Goal: Transaction & Acquisition: Purchase product/service

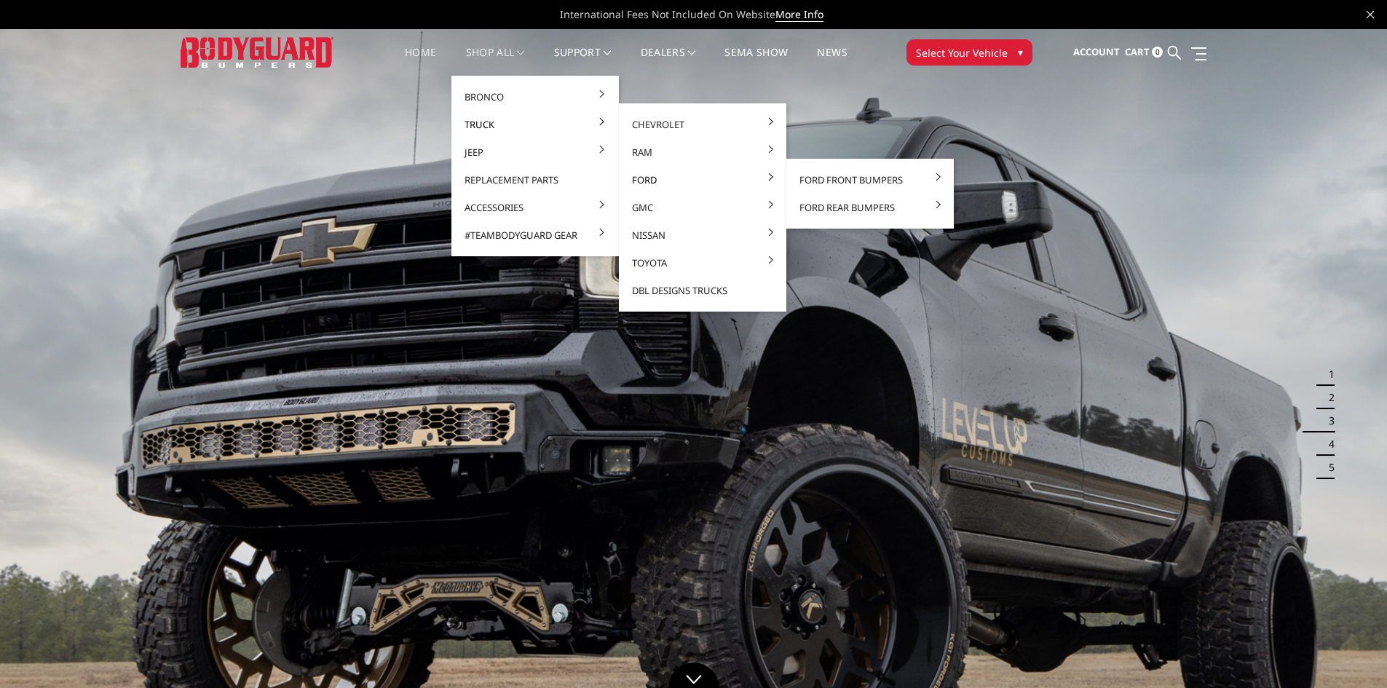
click at [644, 180] on link "Ford" at bounding box center [703, 180] width 156 height 28
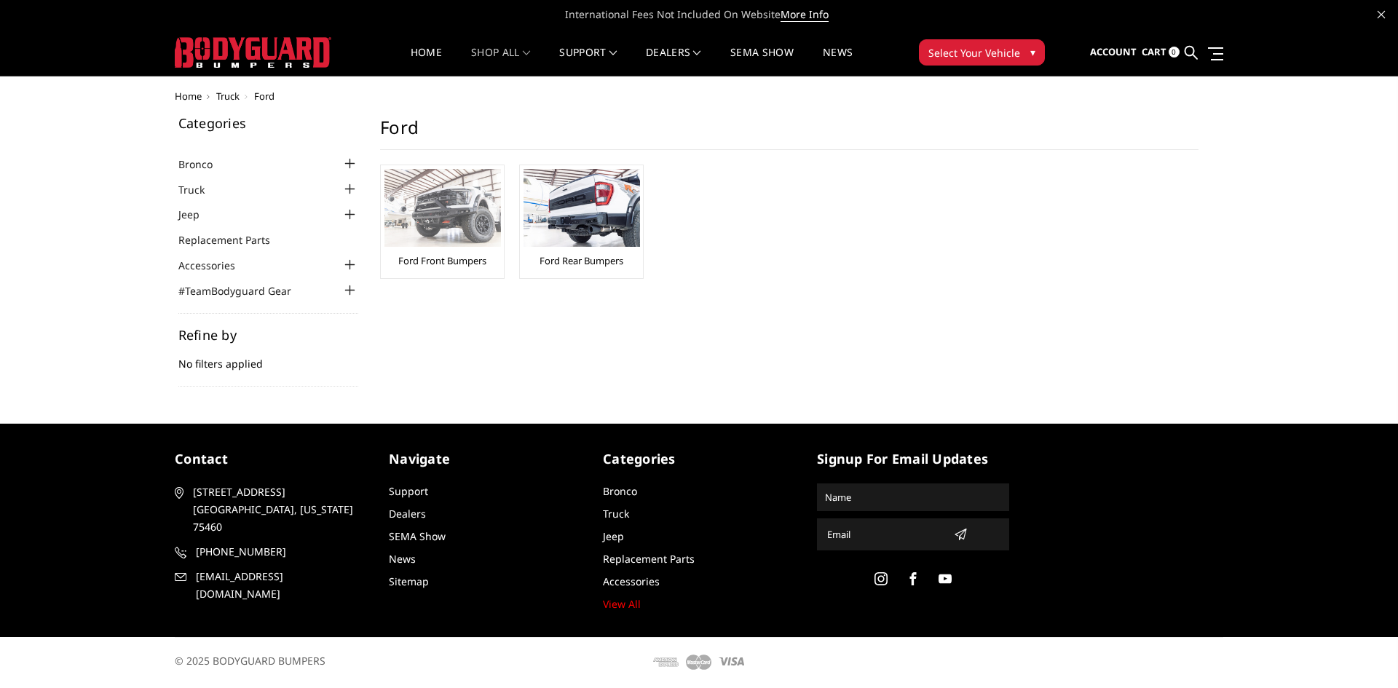
click at [457, 225] on img at bounding box center [443, 208] width 117 height 78
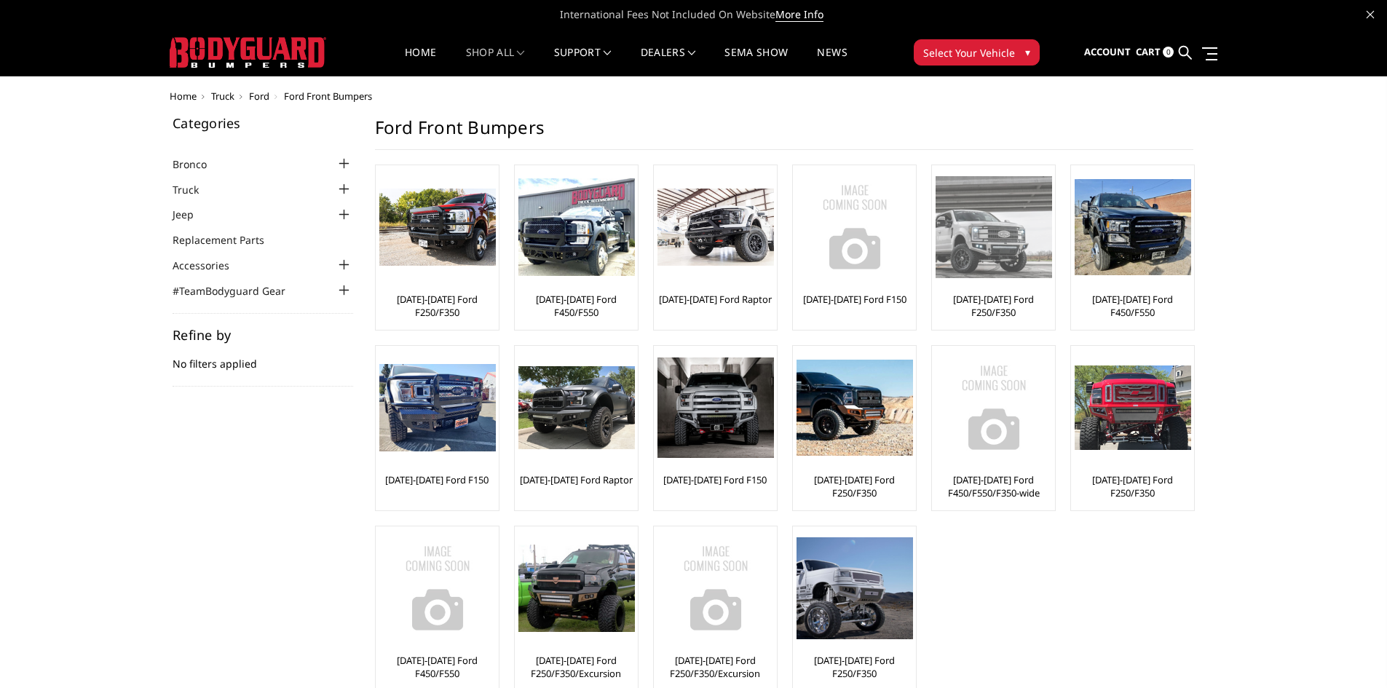
click at [985, 303] on link "[DATE]-[DATE] Ford F250/F350" at bounding box center [994, 306] width 116 height 26
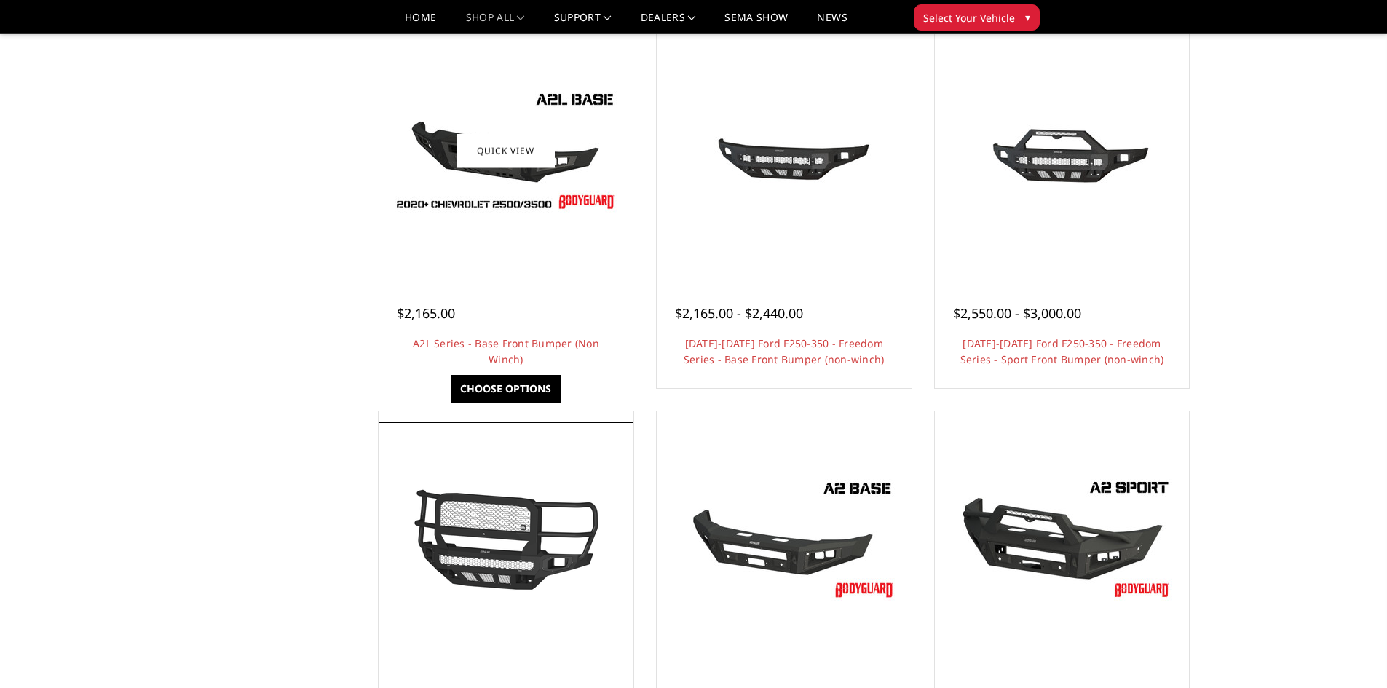
scroll to position [510, 0]
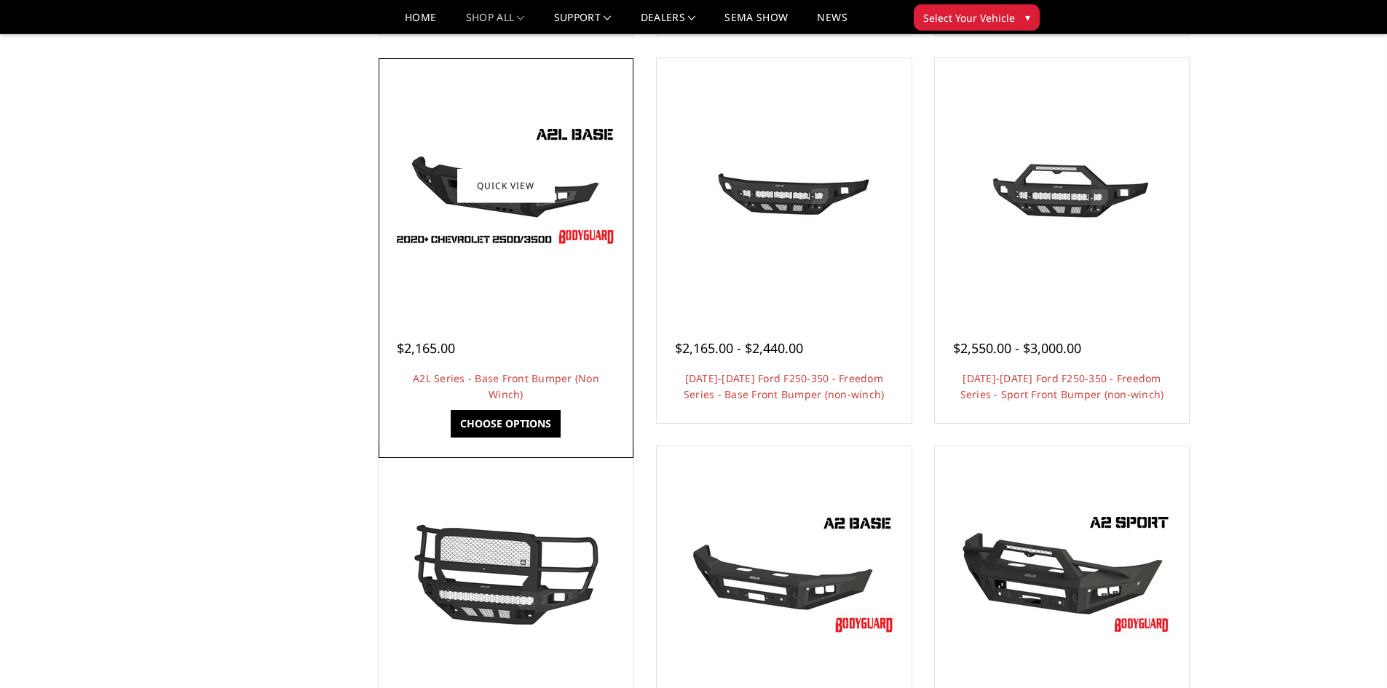
click at [529, 205] on img at bounding box center [506, 185] width 233 height 131
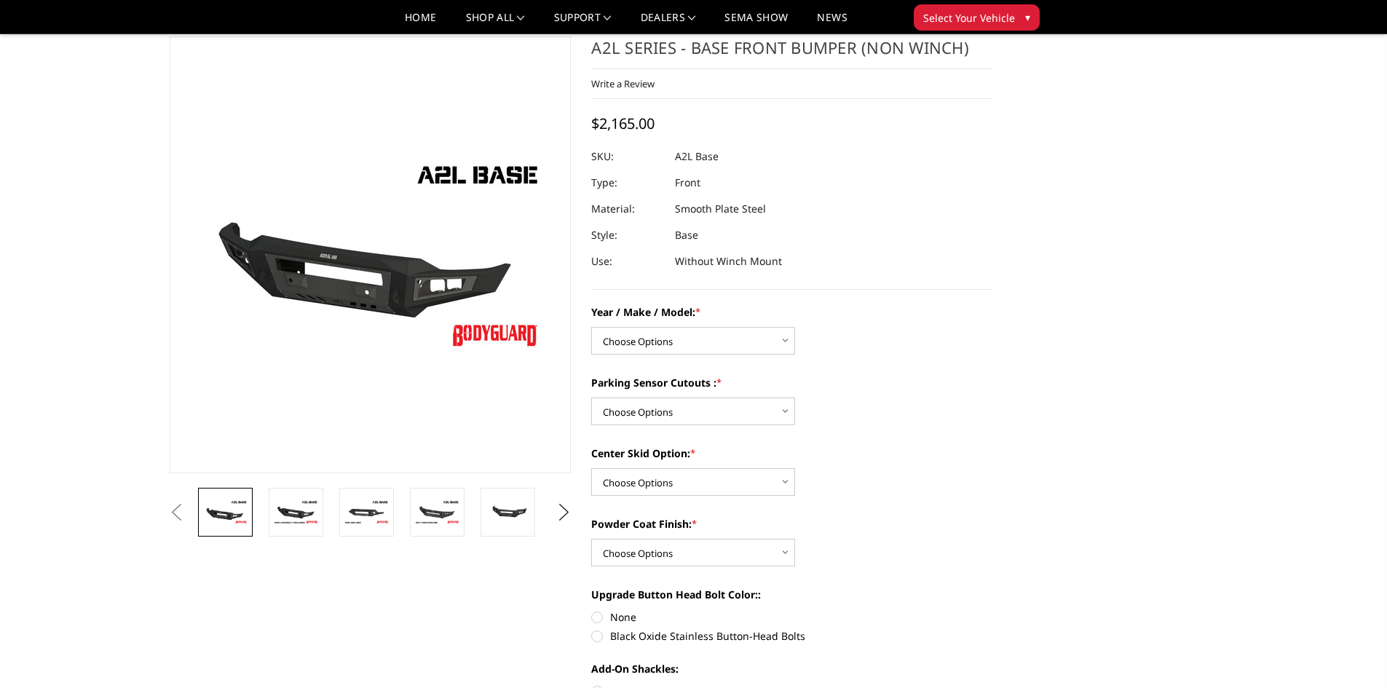
scroll to position [73, 0]
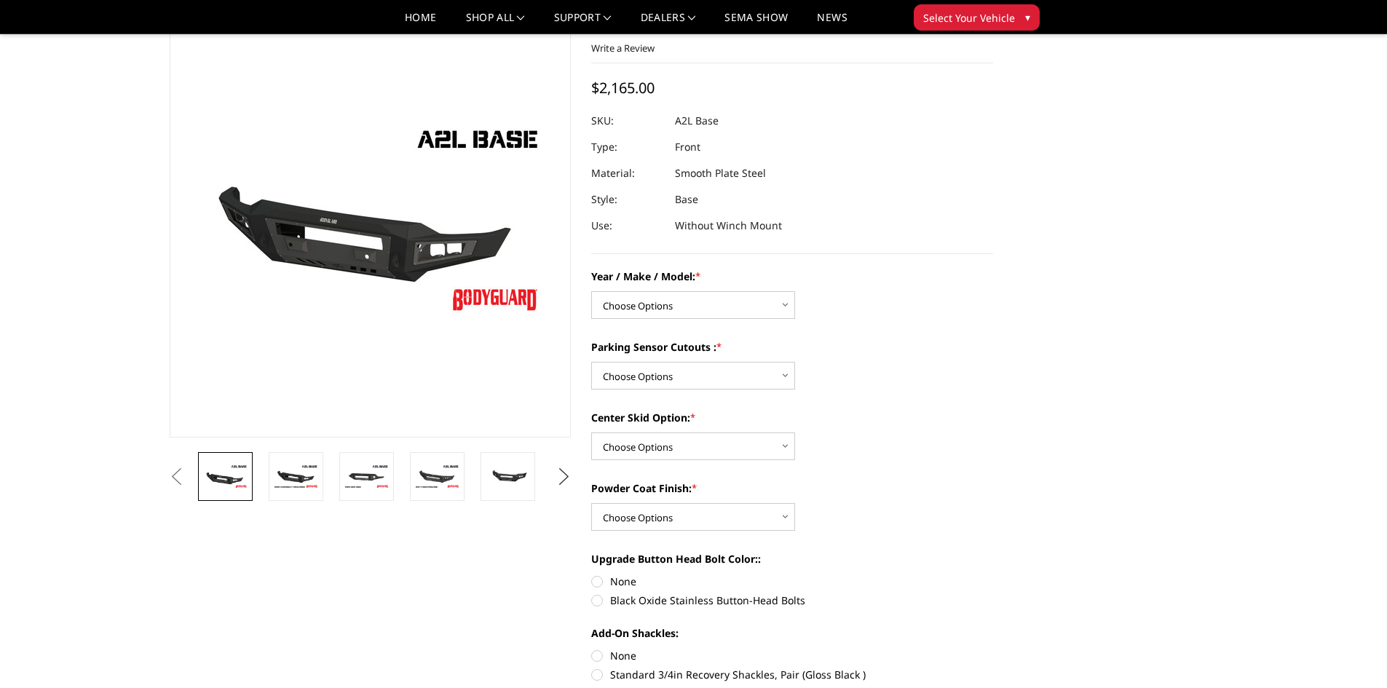
click at [558, 475] on button "Next" at bounding box center [564, 477] width 22 height 22
click at [511, 481] on img at bounding box center [508, 476] width 46 height 31
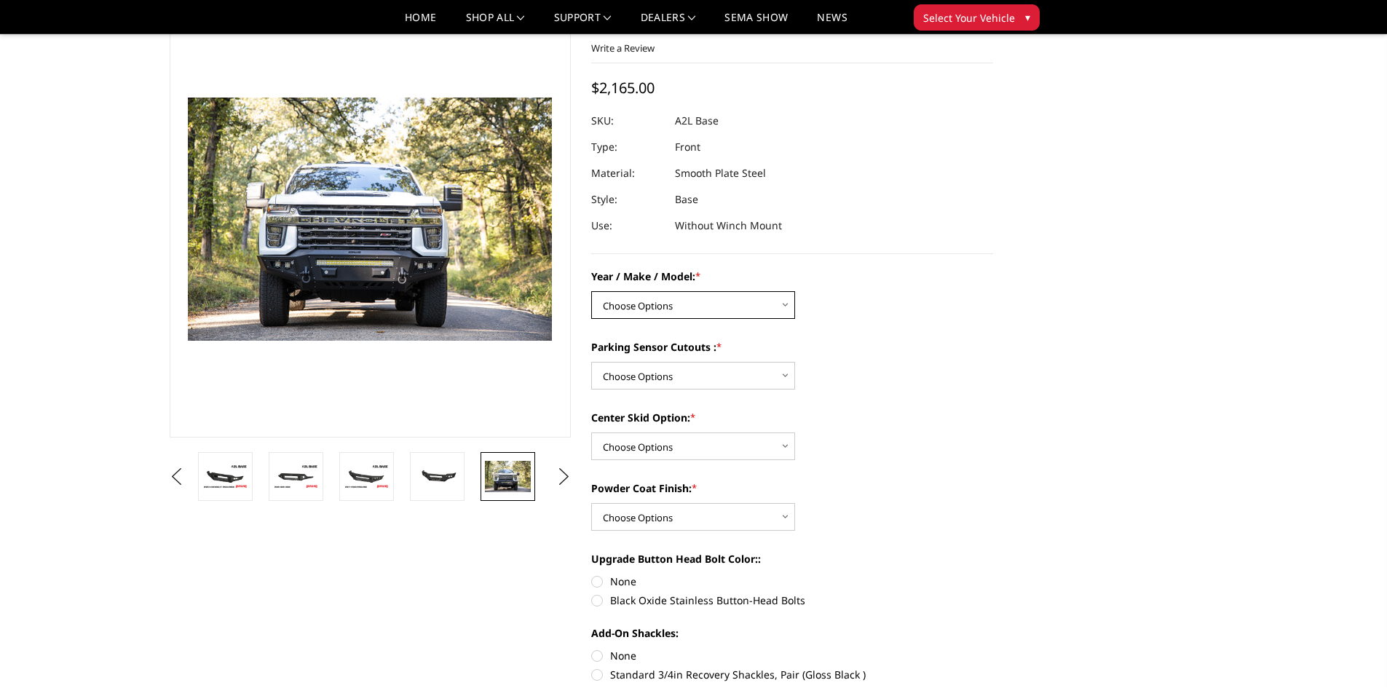
click at [785, 304] on select "Choose Options Chevrolet 15-19 2500 / 3500 Chevrolet 19-21 1500 Chevrolet 15-20…" at bounding box center [693, 305] width 204 height 28
select select "4293"
click at [591, 291] on select "Choose Options Chevrolet 15-19 2500 / 3500 Chevrolet 19-21 1500 Chevrolet 15-20…" at bounding box center [693, 305] width 204 height 28
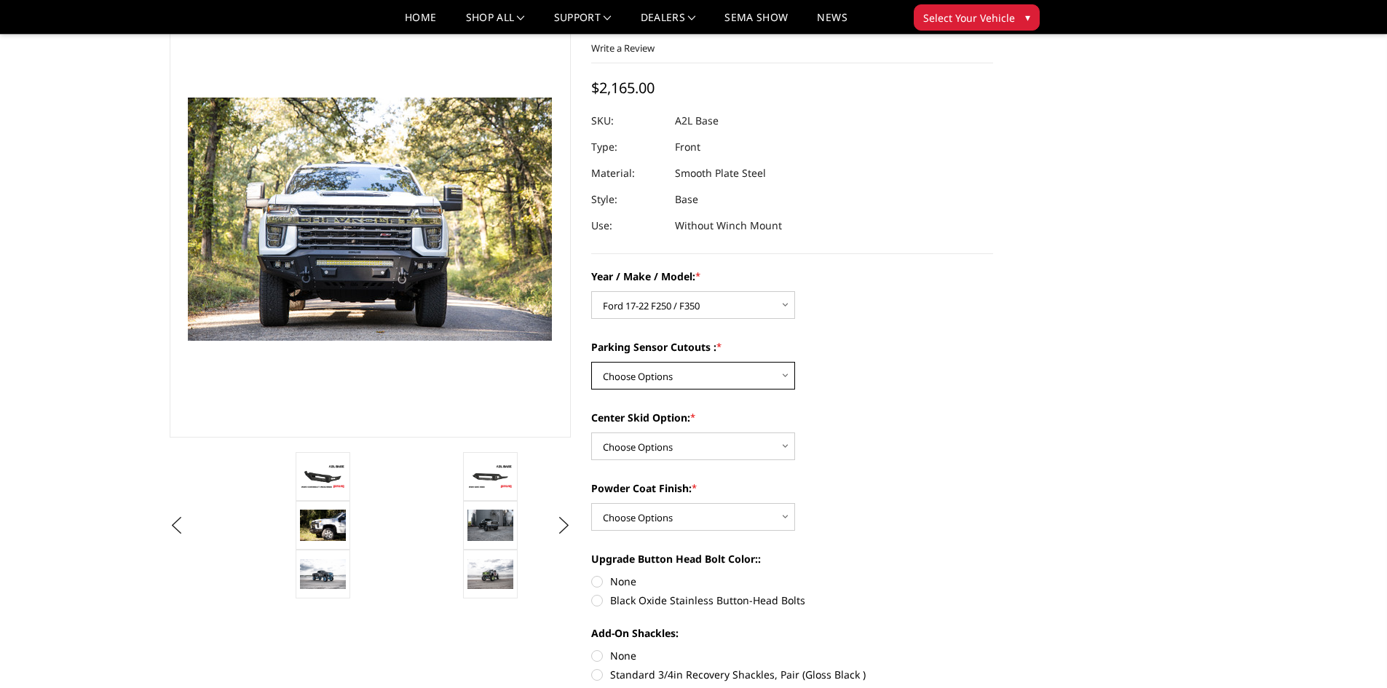
click at [693, 377] on select "Choose Options Yes - I have front parking sensors No - I do NOT have parking se…" at bounding box center [693, 376] width 204 height 28
select select "4287"
click at [591, 362] on select "Choose Options Yes - I have front parking sensors No - I do NOT have parking se…" at bounding box center [693, 376] width 204 height 28
click at [662, 446] on select "Choose Options Single Light Bar Cutout" at bounding box center [693, 447] width 204 height 28
select select "4304"
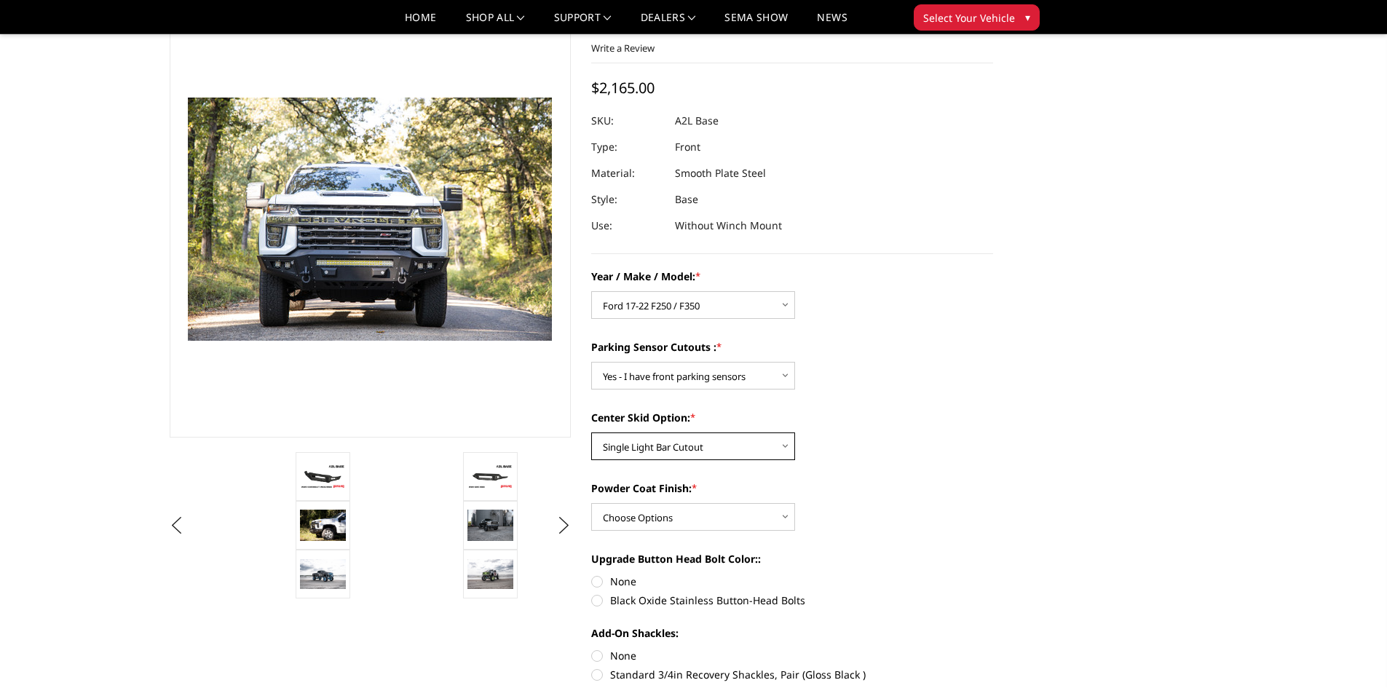
click at [591, 433] on select "Choose Options Single Light Bar Cutout" at bounding box center [693, 447] width 204 height 28
click at [656, 519] on select "Choose Options Bare metal (included) Texture Black Powder Coat" at bounding box center [693, 517] width 204 height 28
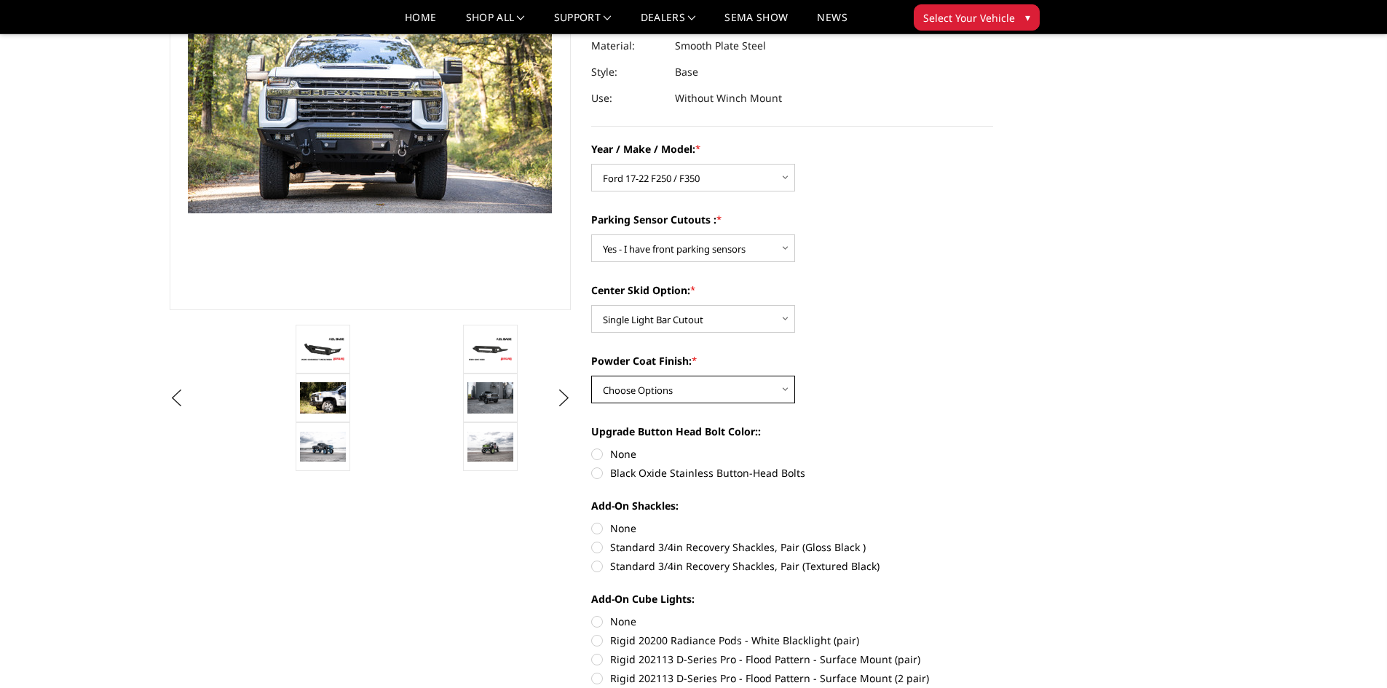
scroll to position [218, 0]
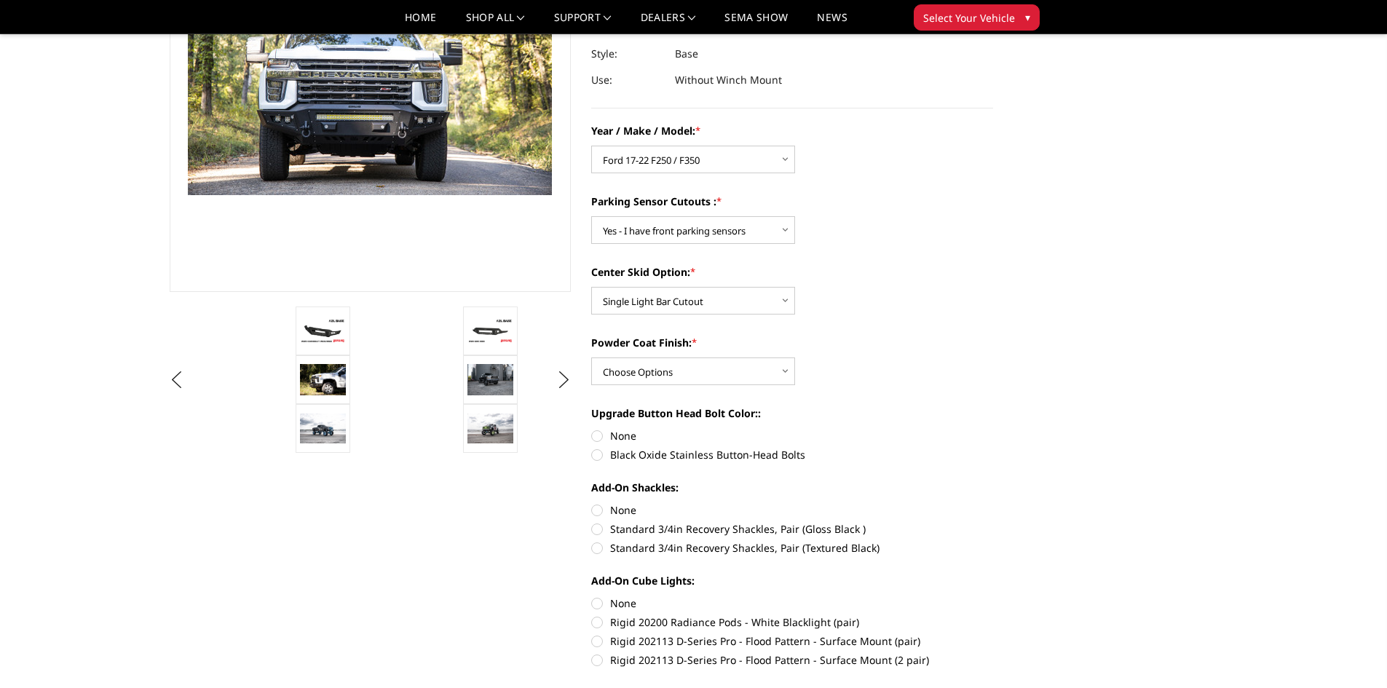
click at [601, 456] on label "Black Oxide Stainless Button-Head Bolts" at bounding box center [792, 454] width 402 height 15
click at [993, 429] on input "Black Oxide Stainless Button-Head Bolts" at bounding box center [993, 428] width 1 height 1
radio input "true"
click at [787, 369] on select "Choose Options Bare metal (included) Texture Black Powder Coat" at bounding box center [693, 372] width 204 height 28
select select "4285"
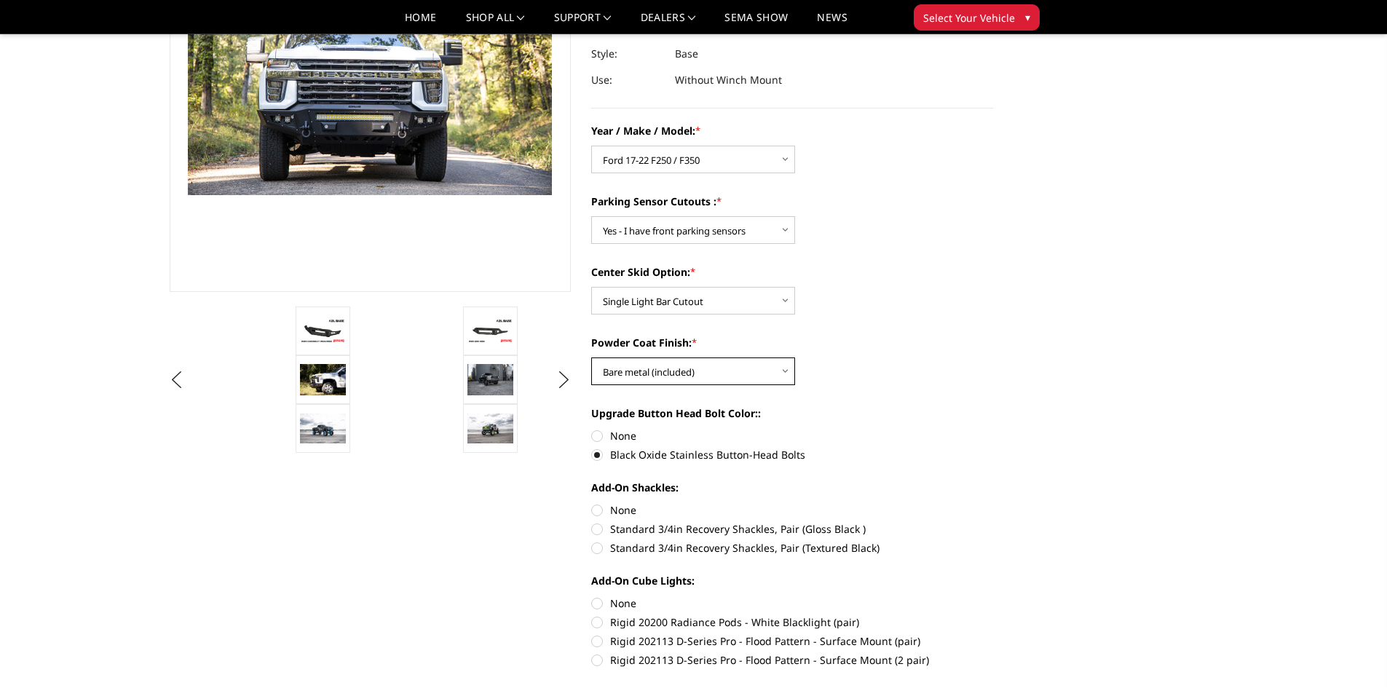
click at [591, 358] on select "Choose Options Bare metal (included) Texture Black Powder Coat" at bounding box center [693, 372] width 204 height 28
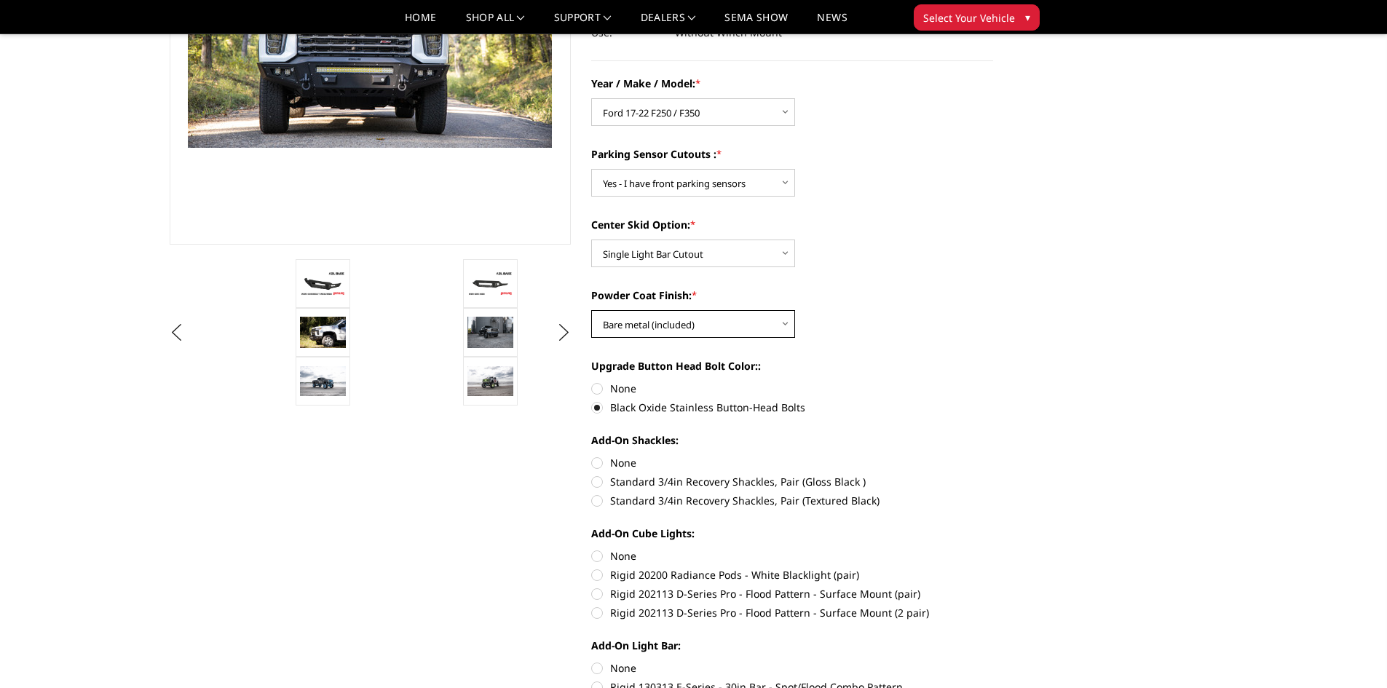
scroll to position [291, 0]
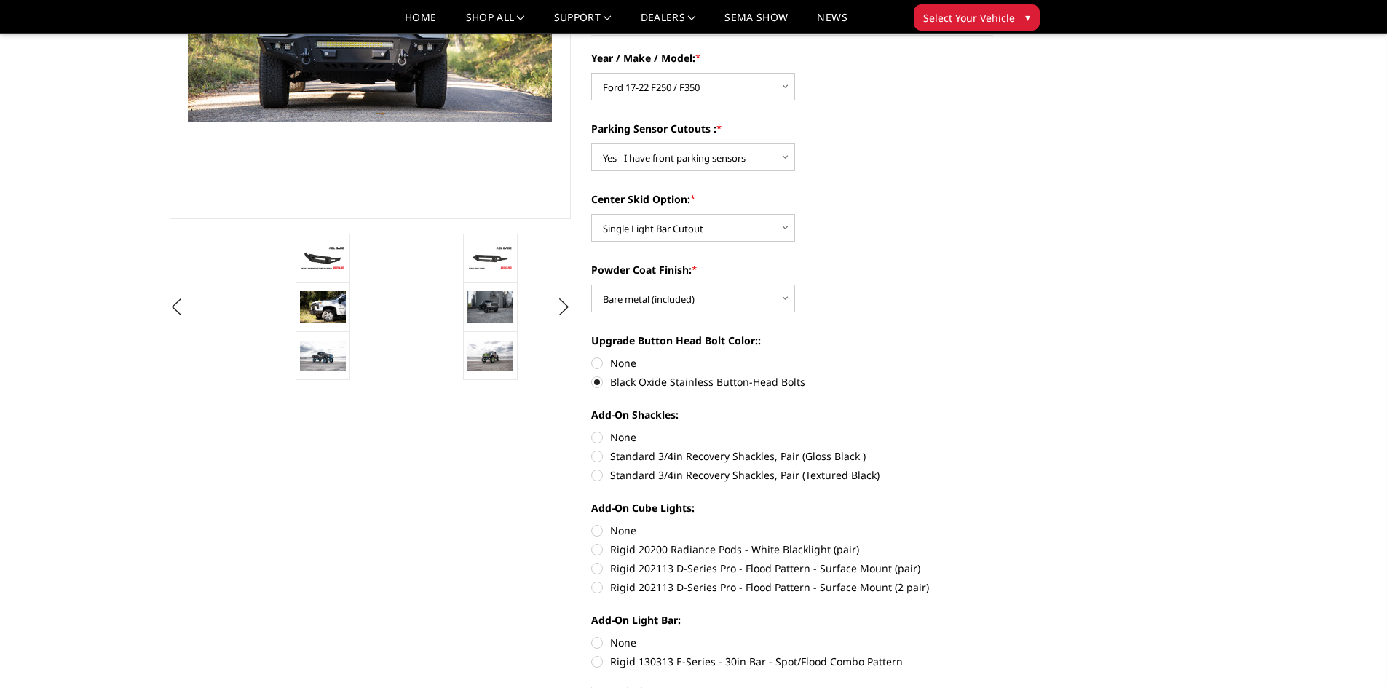
click at [601, 437] on label "None" at bounding box center [792, 437] width 402 height 15
click at [592, 430] on input "None" at bounding box center [591, 430] width 1 height 1
radio input "true"
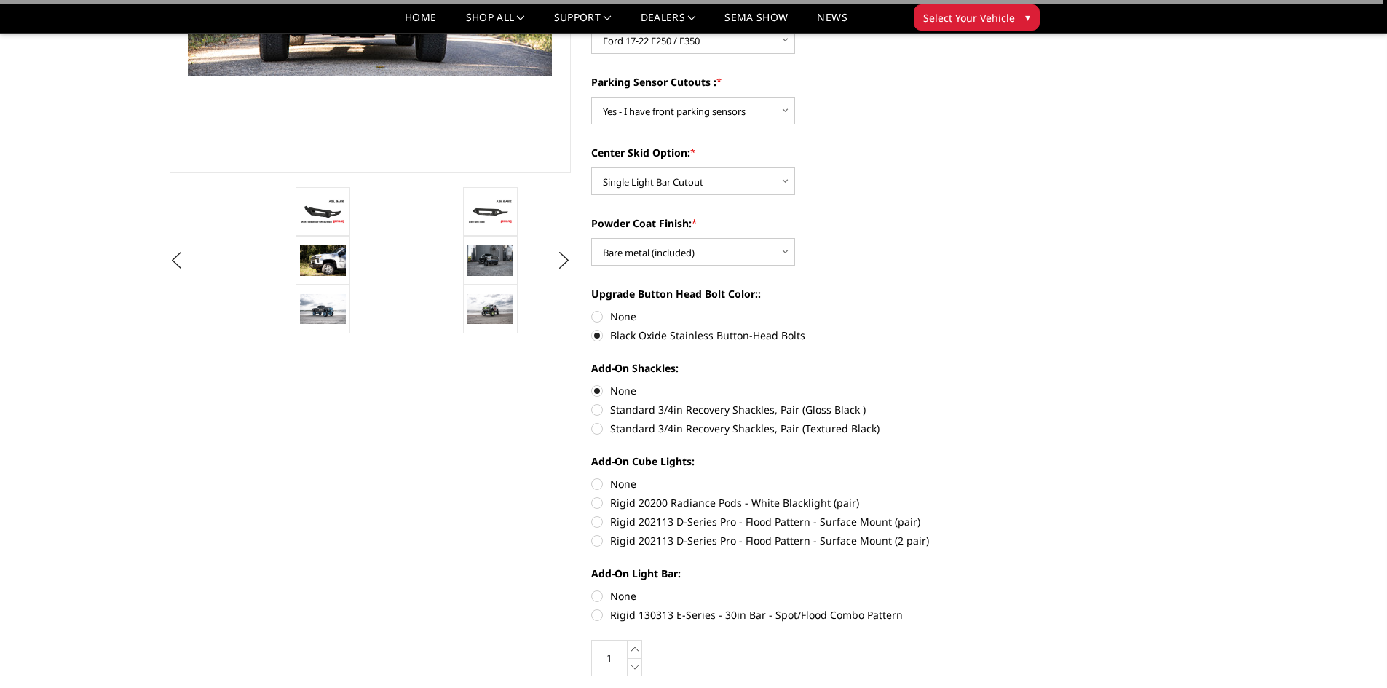
scroll to position [364, 0]
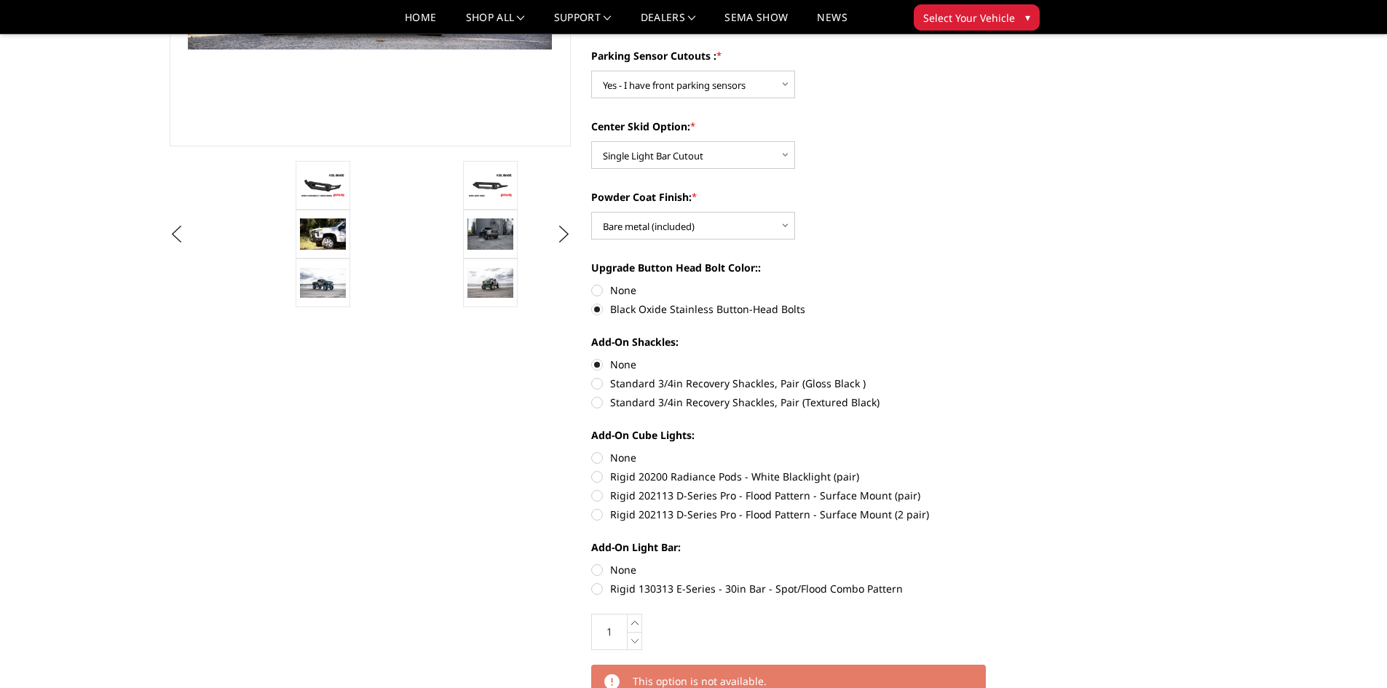
click at [600, 464] on label "None" at bounding box center [792, 457] width 402 height 15
click at [592, 451] on input "None" at bounding box center [591, 450] width 1 height 1
radio input "true"
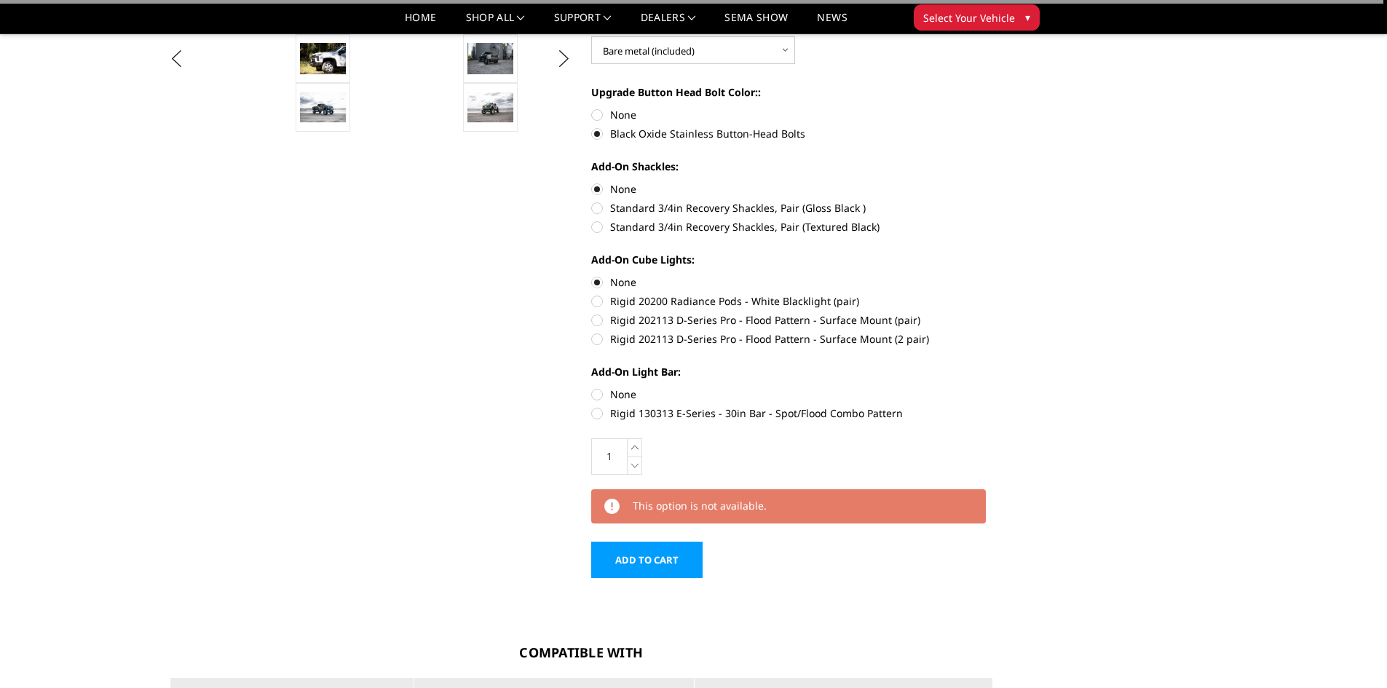
scroll to position [583, 0]
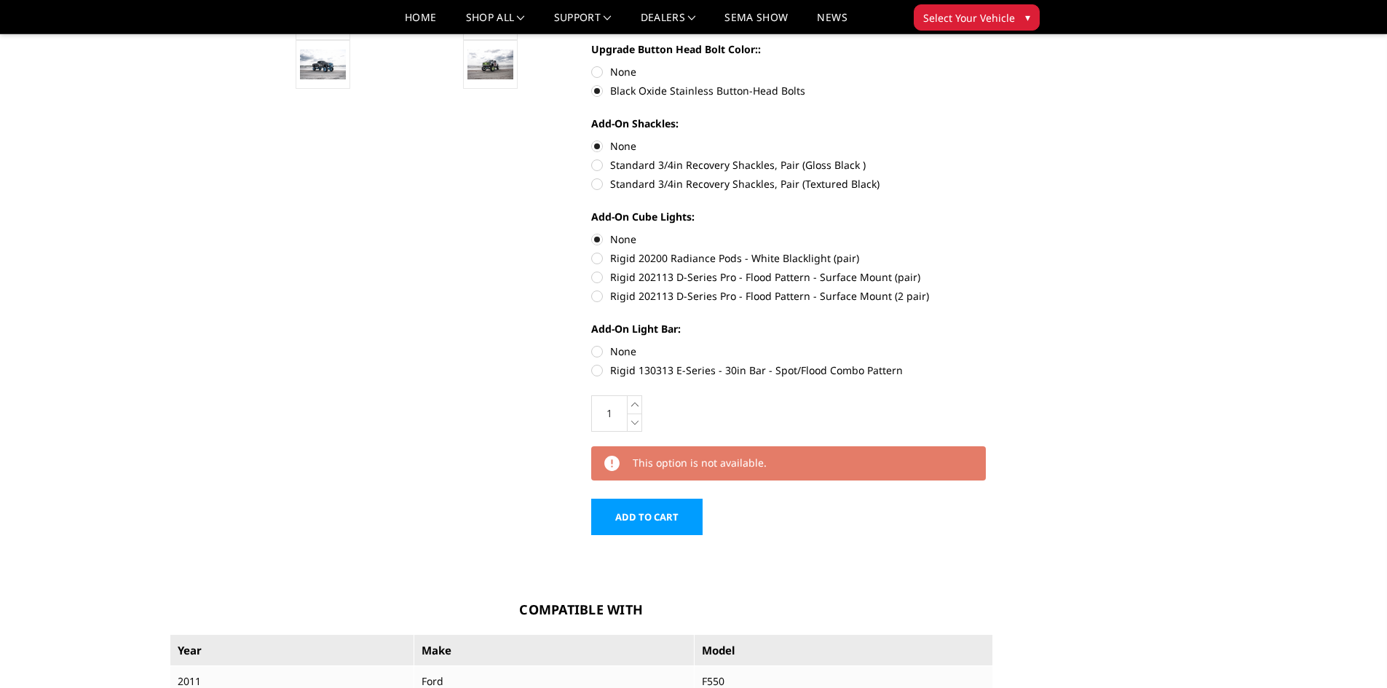
click at [600, 351] on label "None" at bounding box center [792, 351] width 402 height 15
click at [592, 344] on input "None" at bounding box center [591, 344] width 1 height 1
radio input "true"
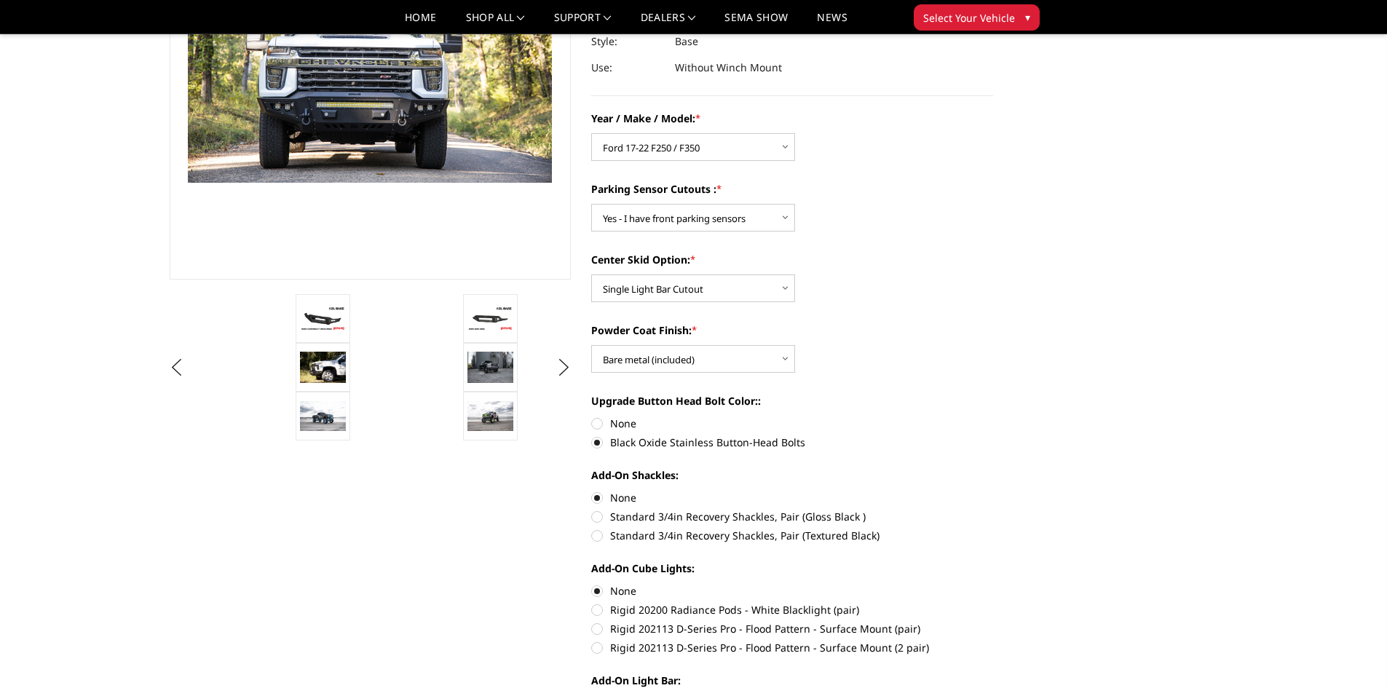
scroll to position [146, 0]
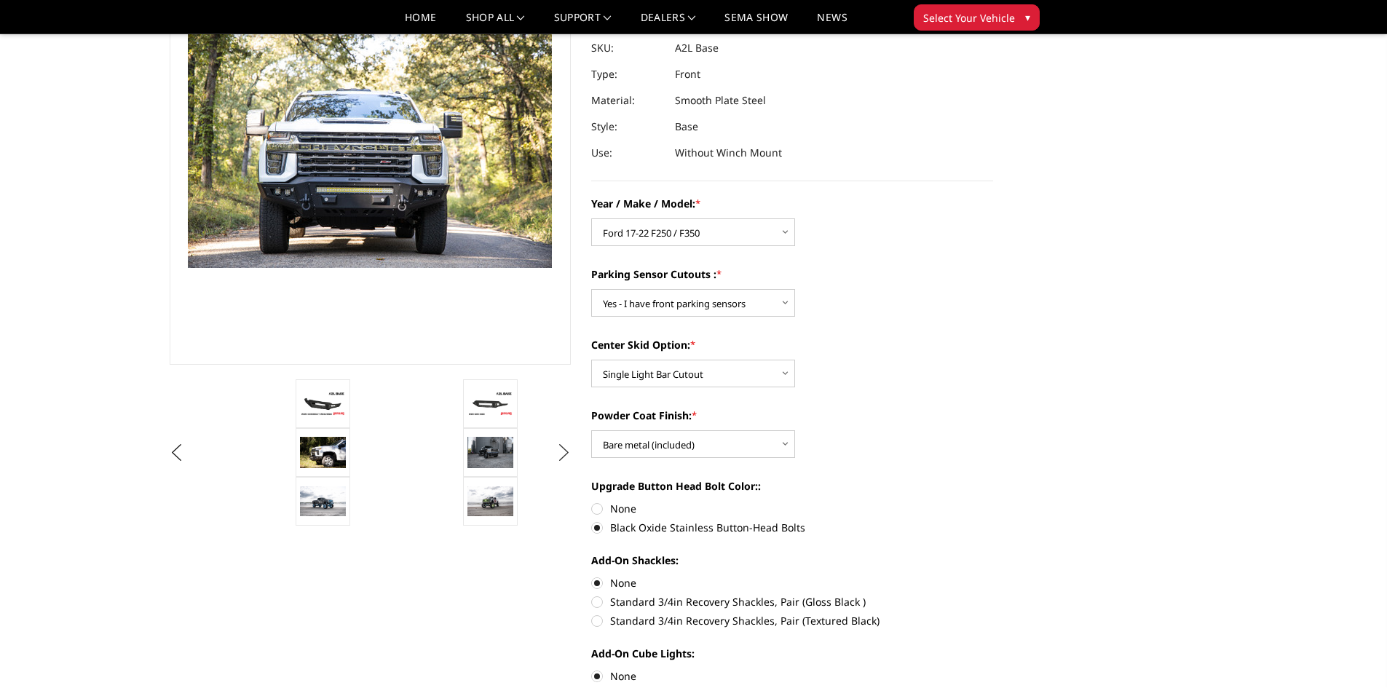
click at [563, 451] on button "Next" at bounding box center [564, 453] width 22 height 22
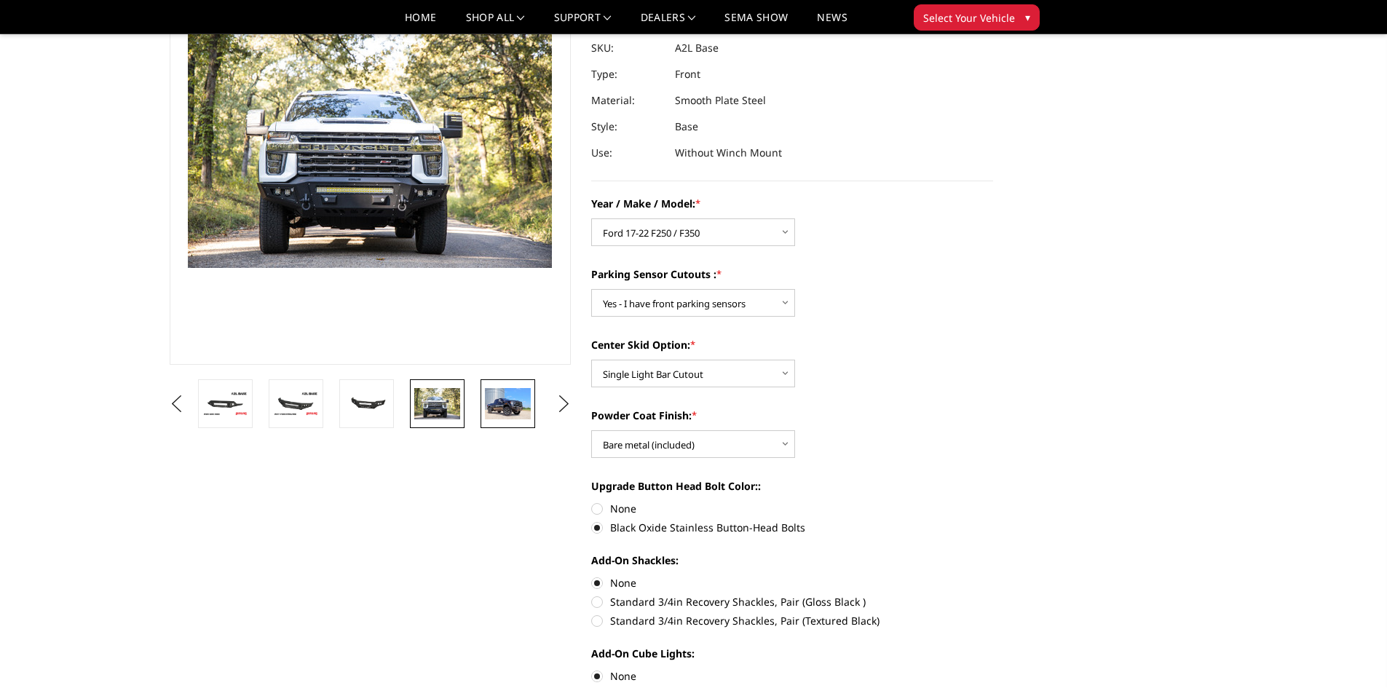
click at [512, 400] on img at bounding box center [508, 403] width 46 height 31
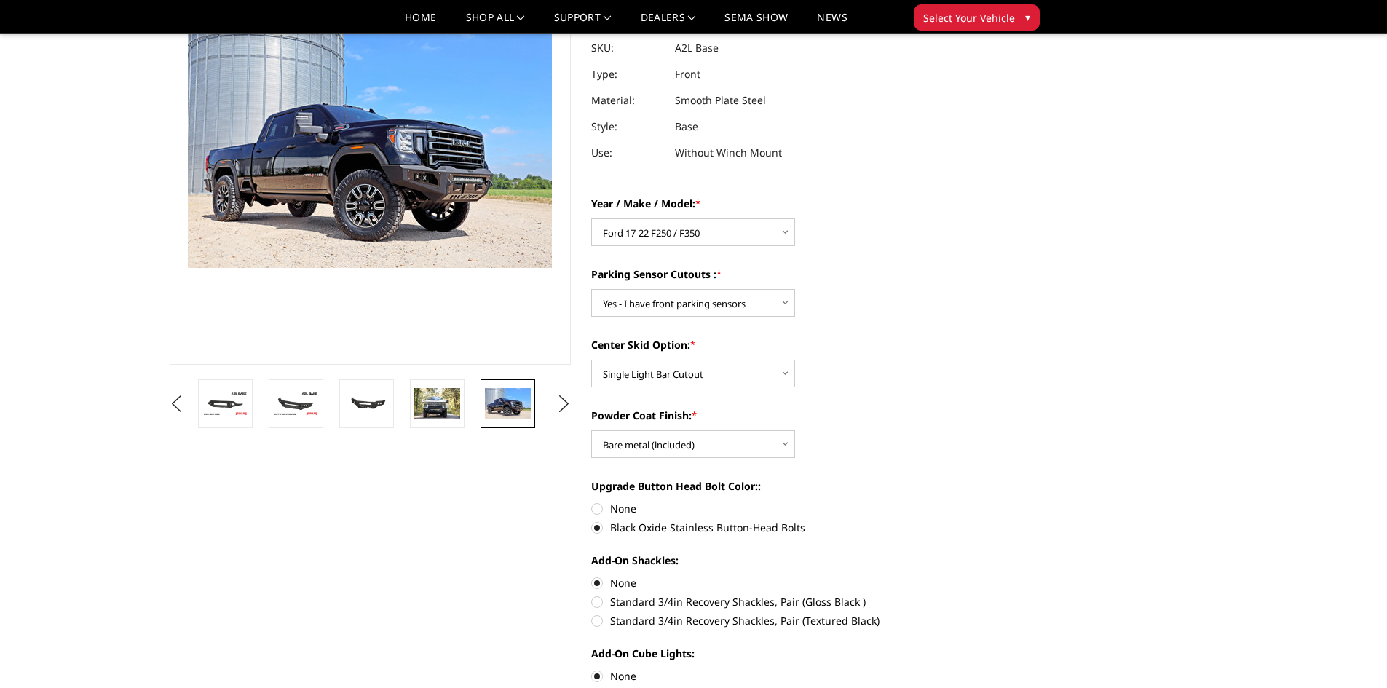
scroll to position [146, 0]
click at [567, 403] on button "Next" at bounding box center [564, 404] width 22 height 22
click at [517, 403] on img at bounding box center [508, 403] width 46 height 29
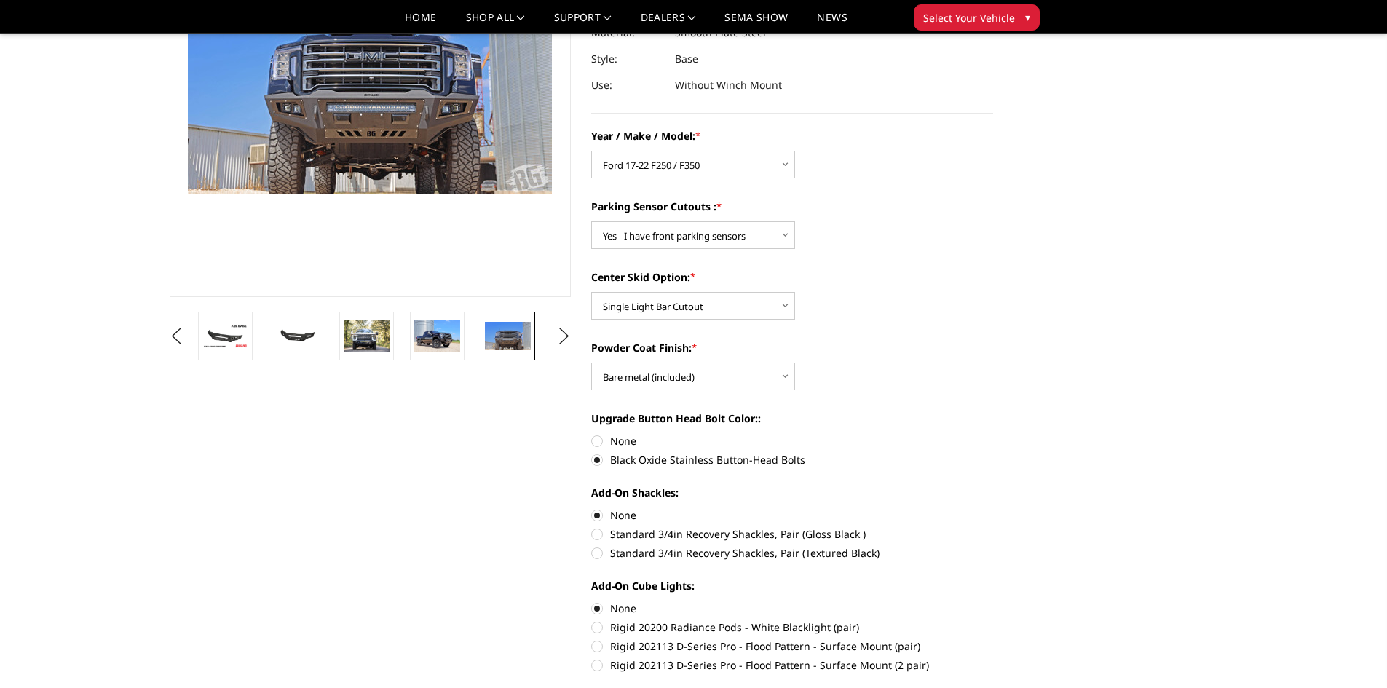
scroll to position [218, 0]
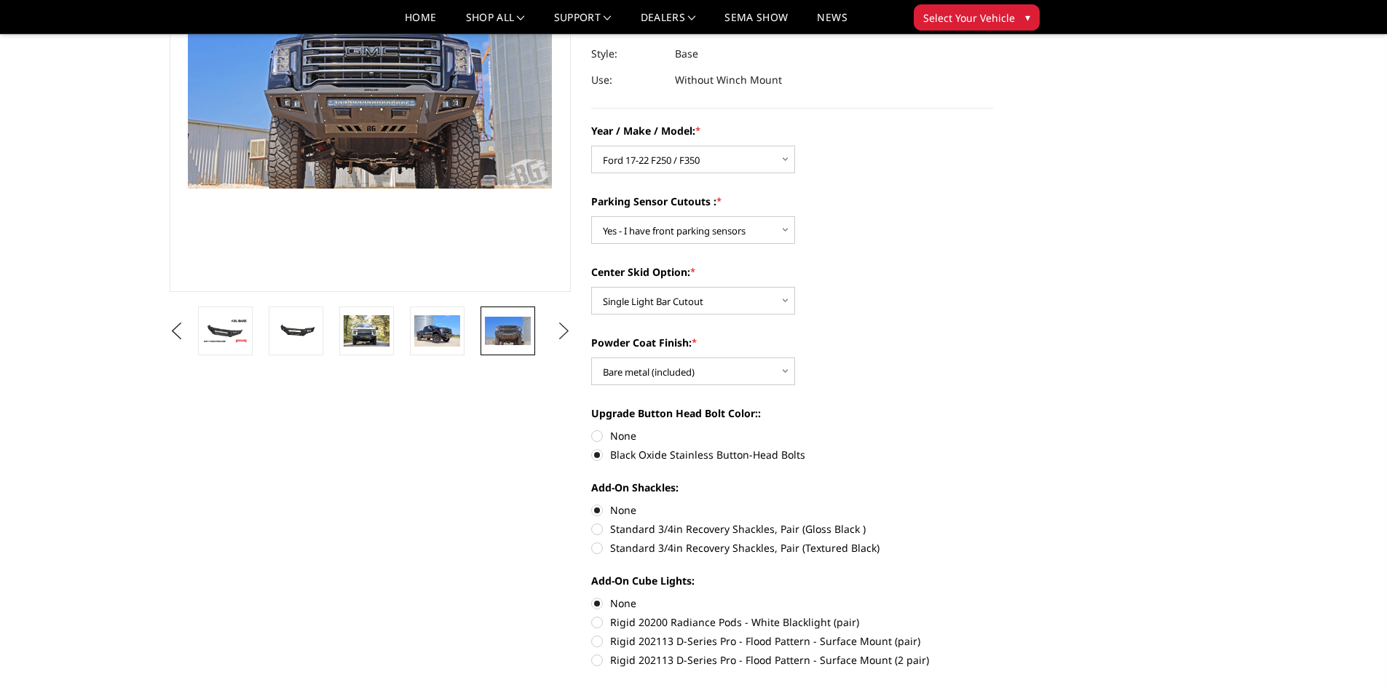
click at [570, 336] on button "Next" at bounding box center [564, 331] width 22 height 22
click at [515, 333] on img at bounding box center [508, 330] width 46 height 31
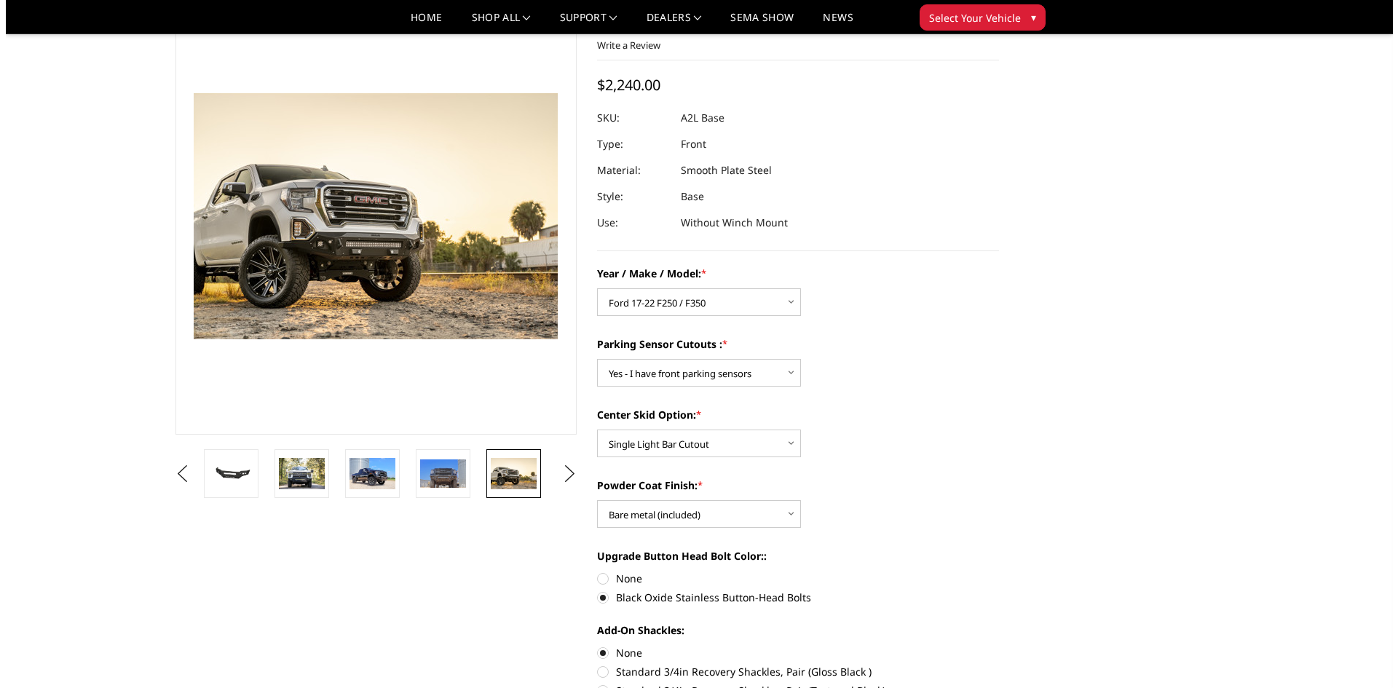
scroll to position [64, 0]
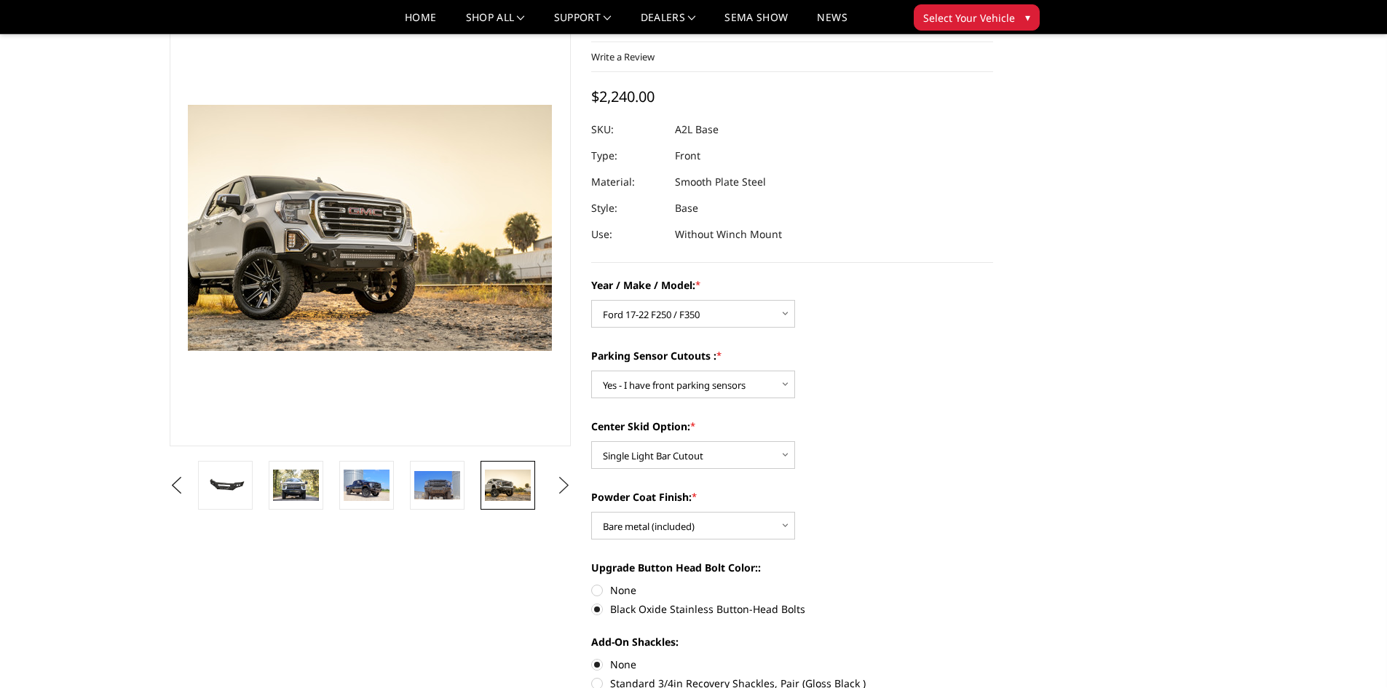
click at [568, 486] on button "Next" at bounding box center [564, 486] width 22 height 22
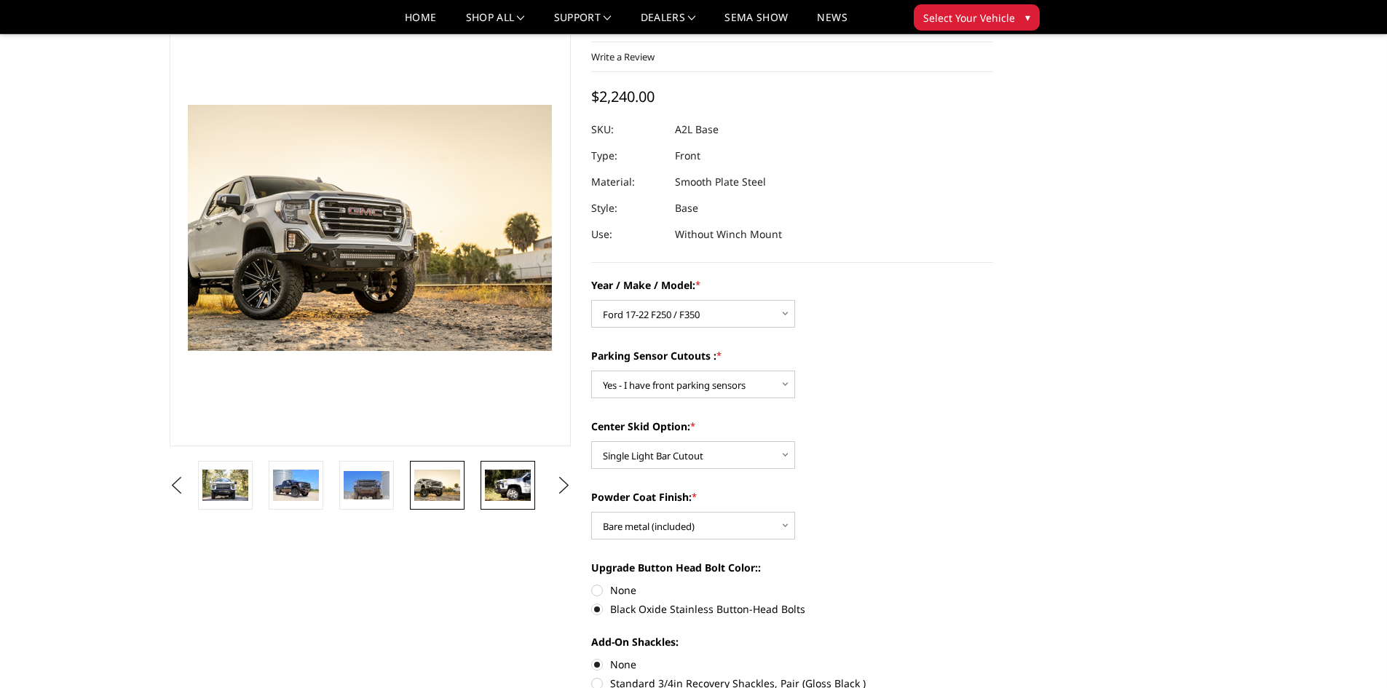
click at [516, 488] on img at bounding box center [508, 485] width 46 height 31
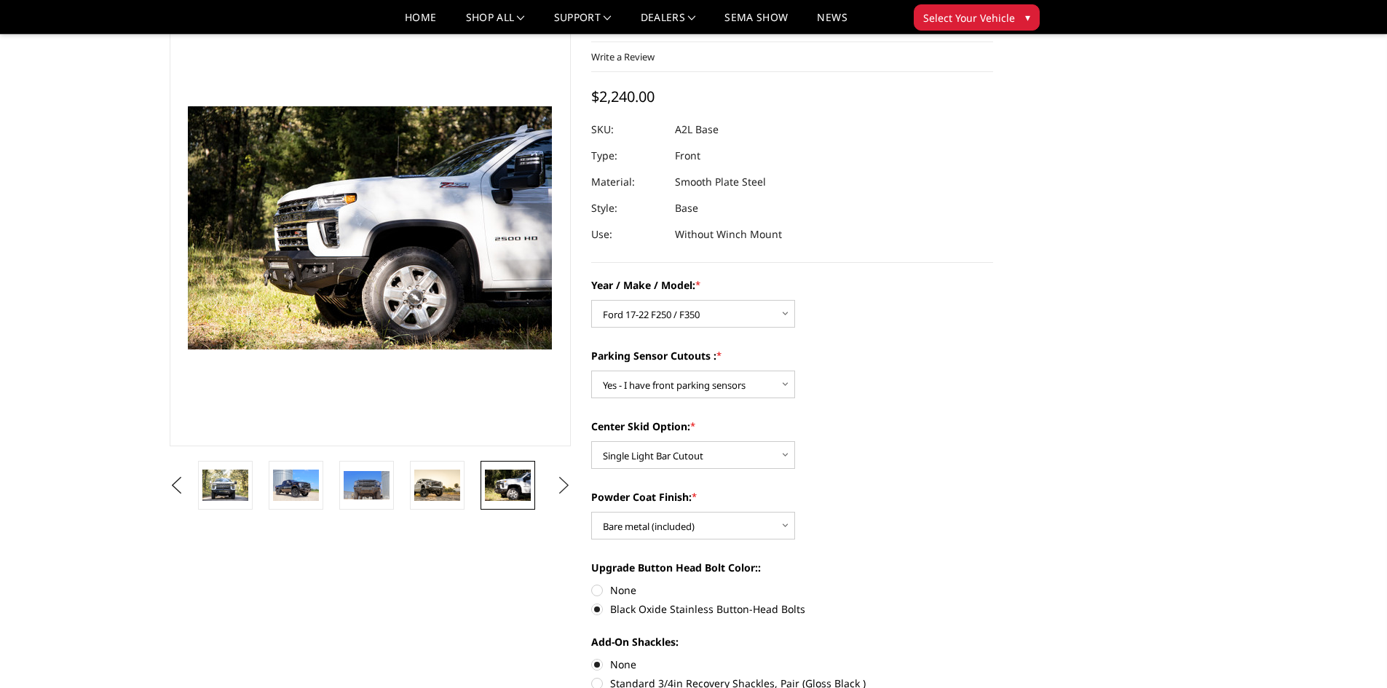
click at [562, 489] on button "Next" at bounding box center [564, 486] width 22 height 22
click at [514, 484] on img at bounding box center [508, 485] width 46 height 31
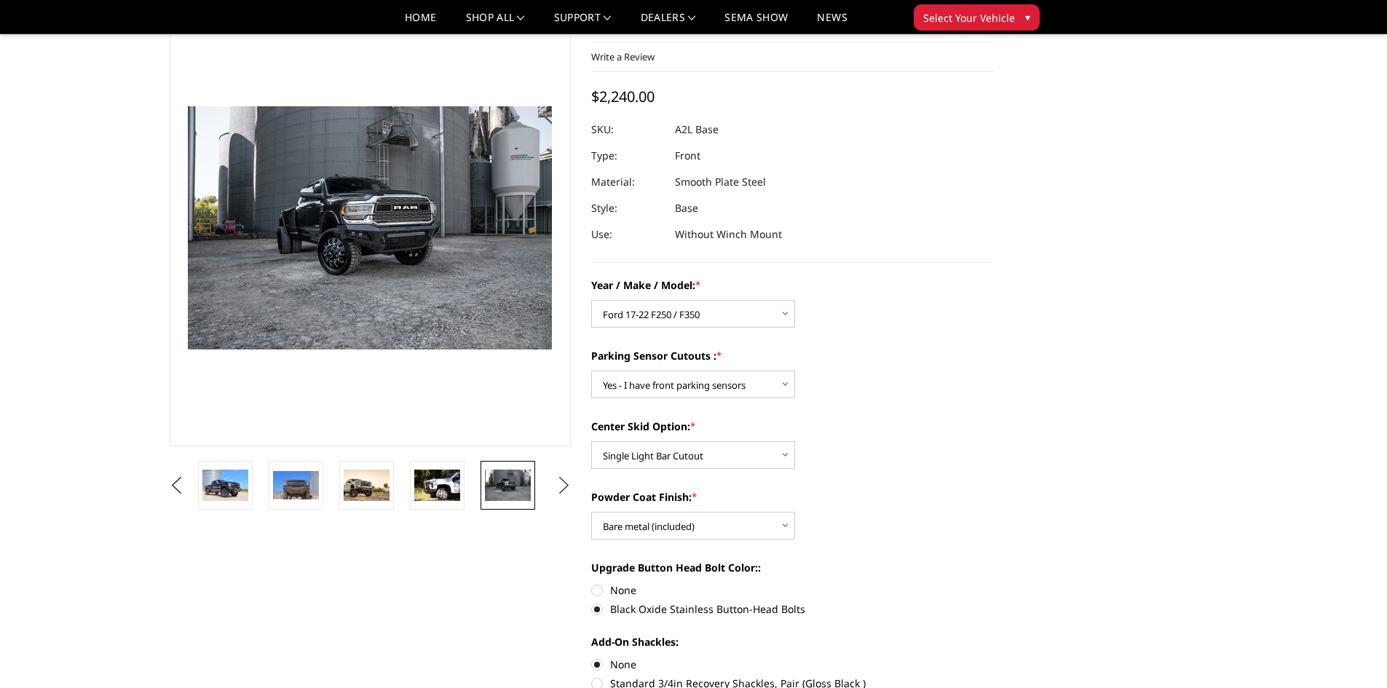
click at [567, 486] on button "Next" at bounding box center [564, 486] width 22 height 22
click at [502, 492] on img at bounding box center [508, 485] width 46 height 30
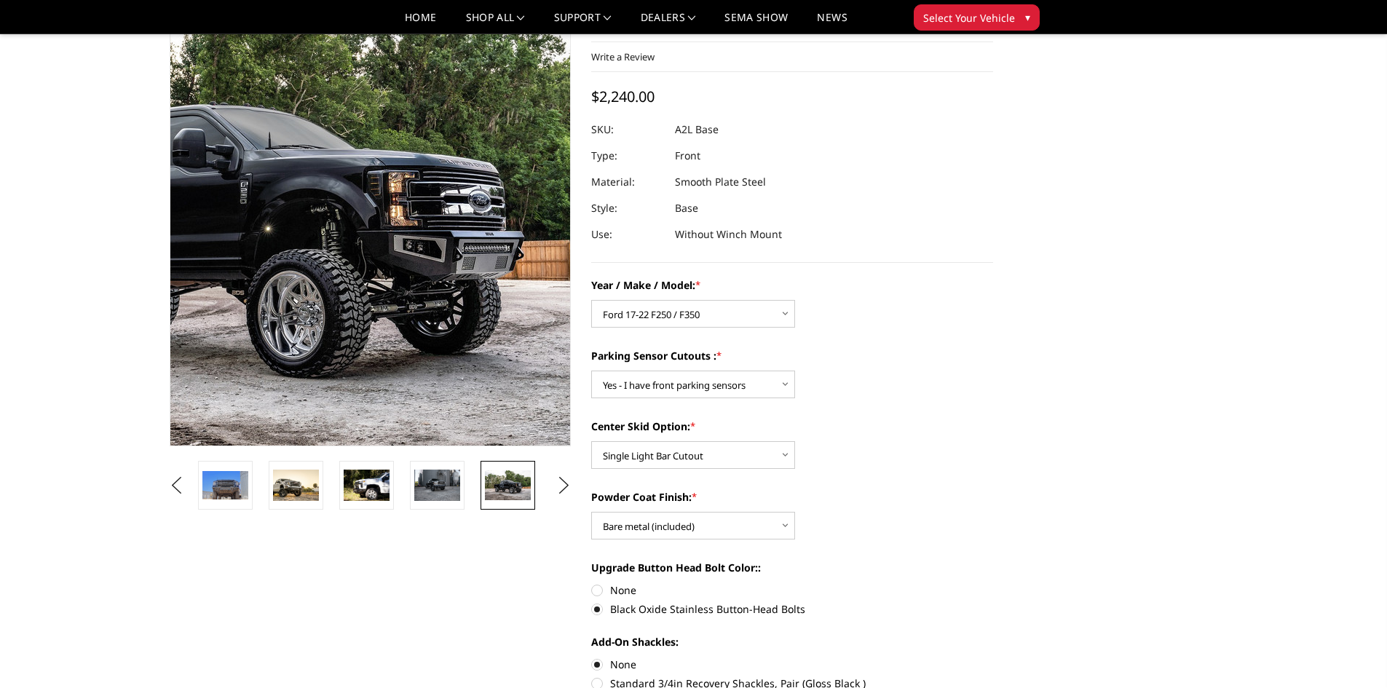
click at [481, 272] on img at bounding box center [225, 211] width 932 height 602
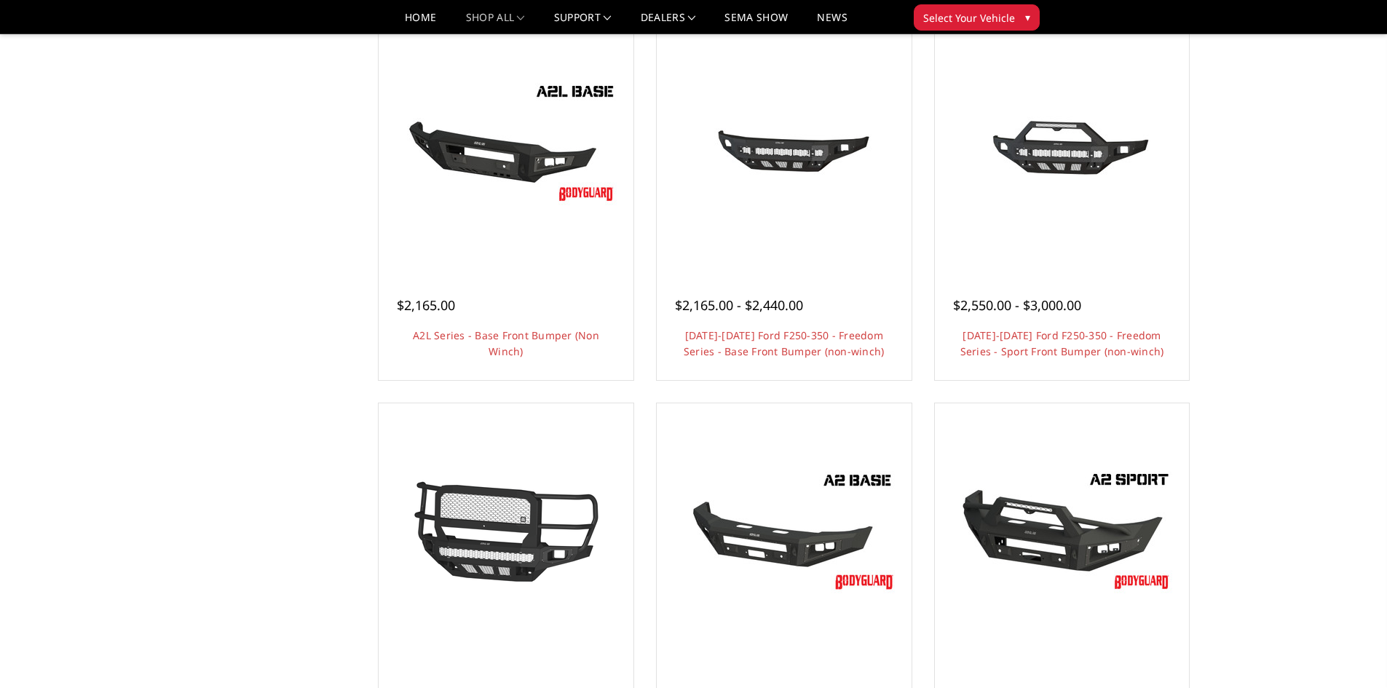
scroll to position [510, 0]
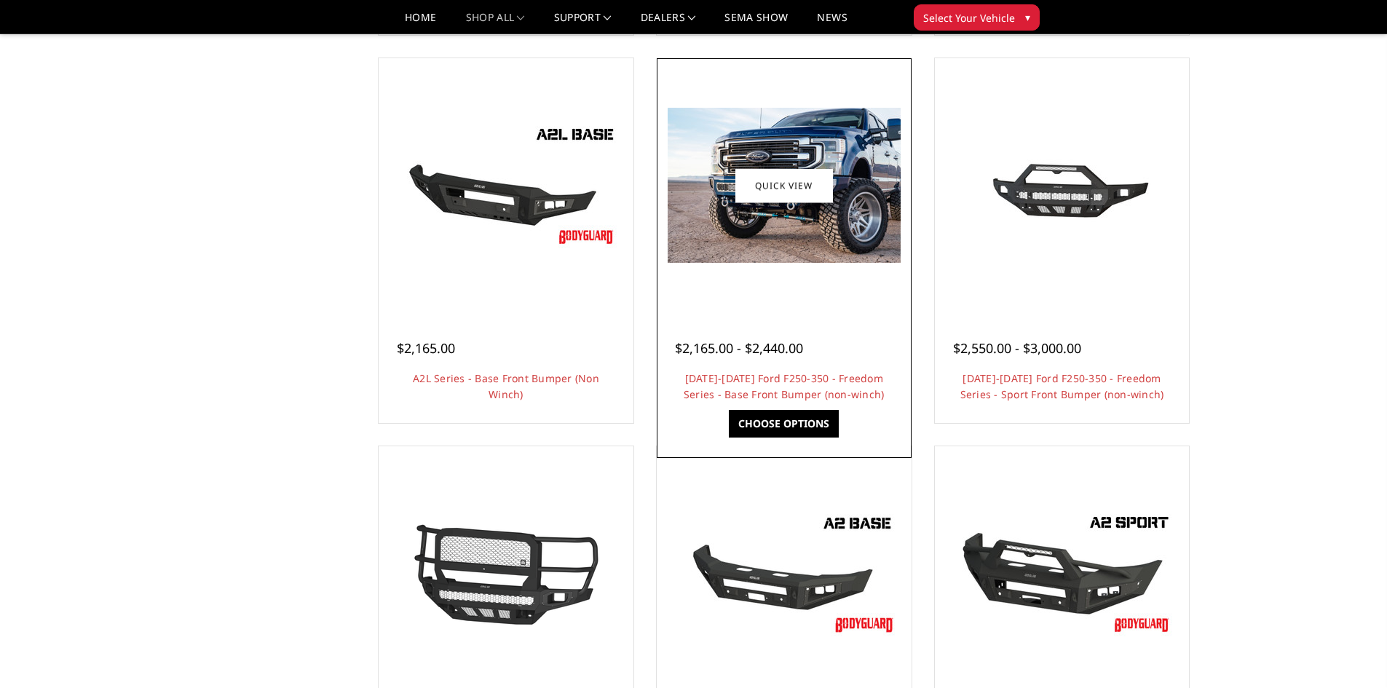
click at [768, 205] on img at bounding box center [784, 185] width 233 height 155
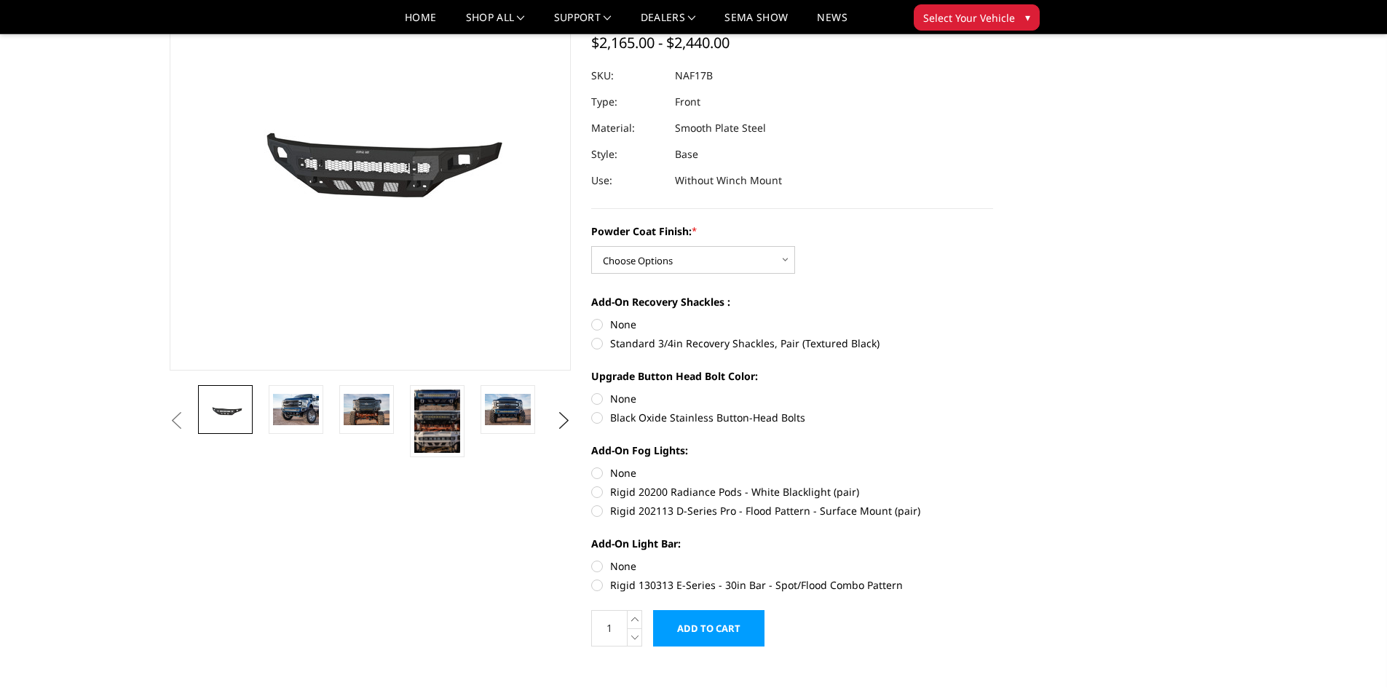
scroll to position [146, 0]
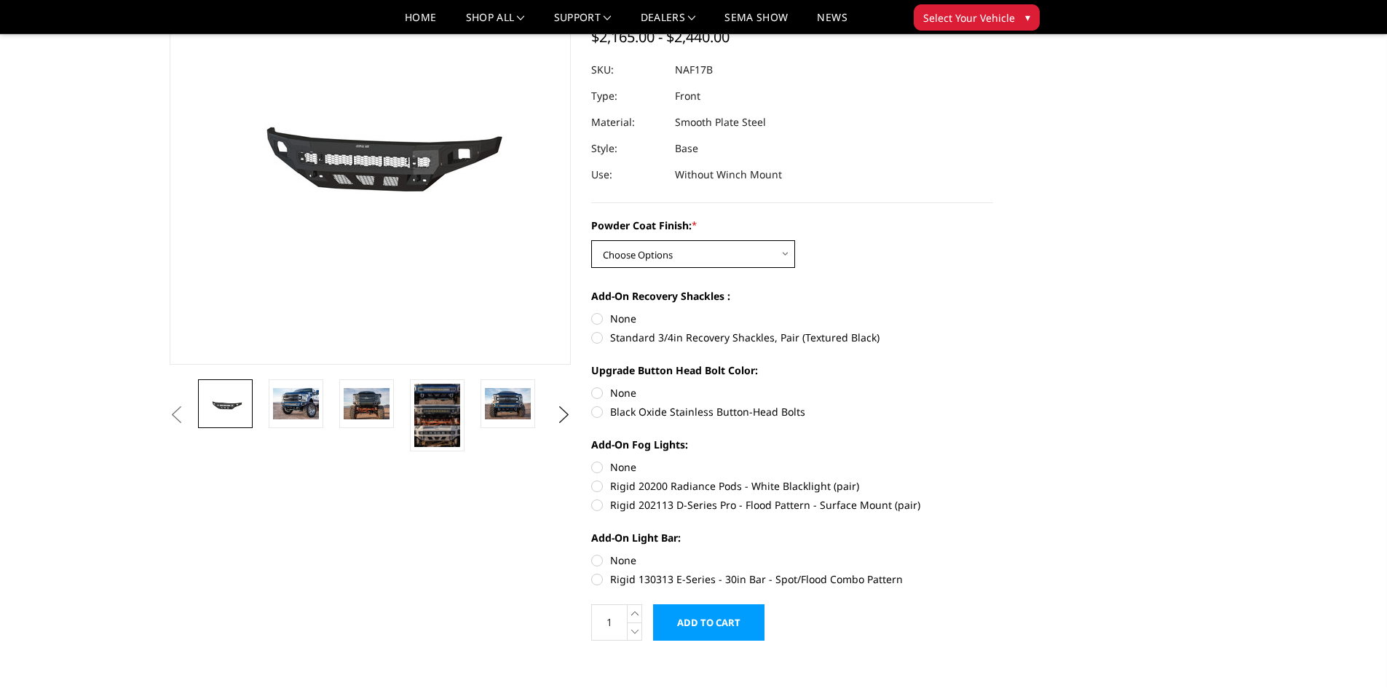
click at [787, 251] on select "Choose Options Bare Metal Texture Black Powder Coat" at bounding box center [693, 254] width 204 height 28
select select "3071"
click at [591, 240] on select "Choose Options Bare Metal Texture Black Powder Coat" at bounding box center [693, 254] width 204 height 28
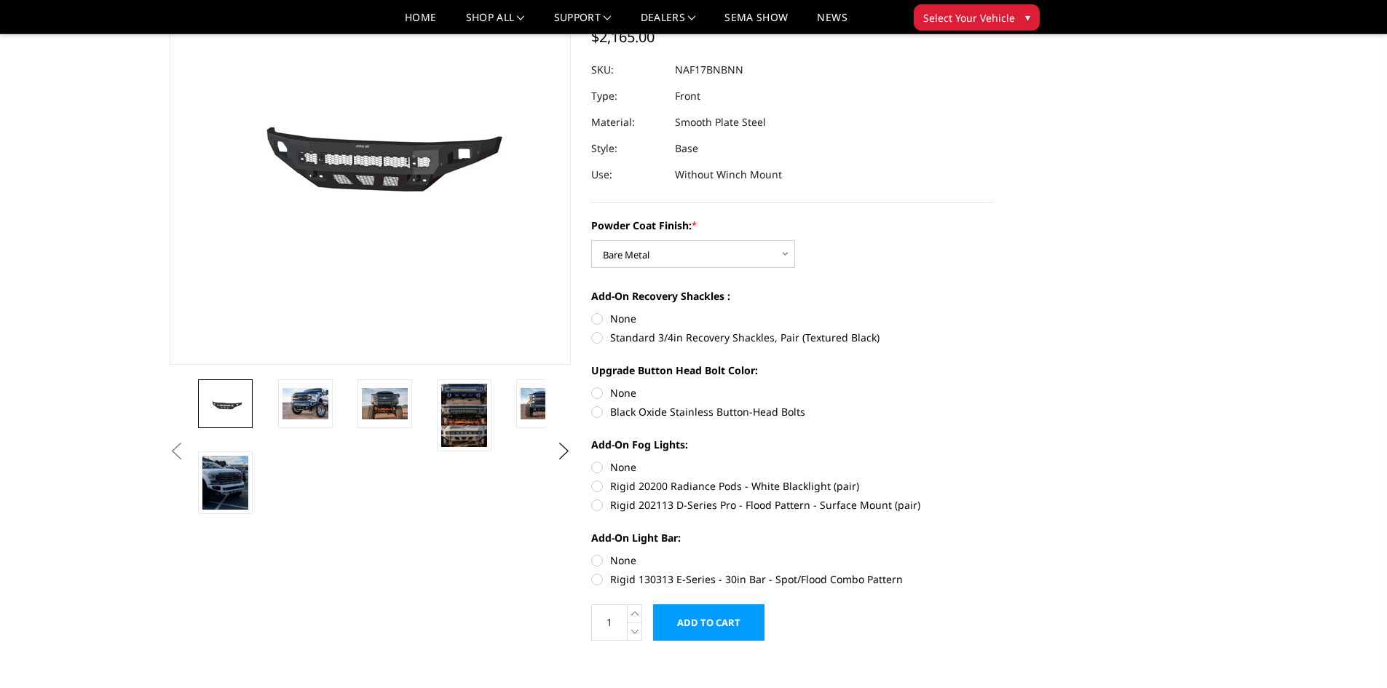
click at [602, 320] on label "None" at bounding box center [792, 318] width 402 height 15
click at [592, 312] on input "None" at bounding box center [591, 311] width 1 height 1
radio input "true"
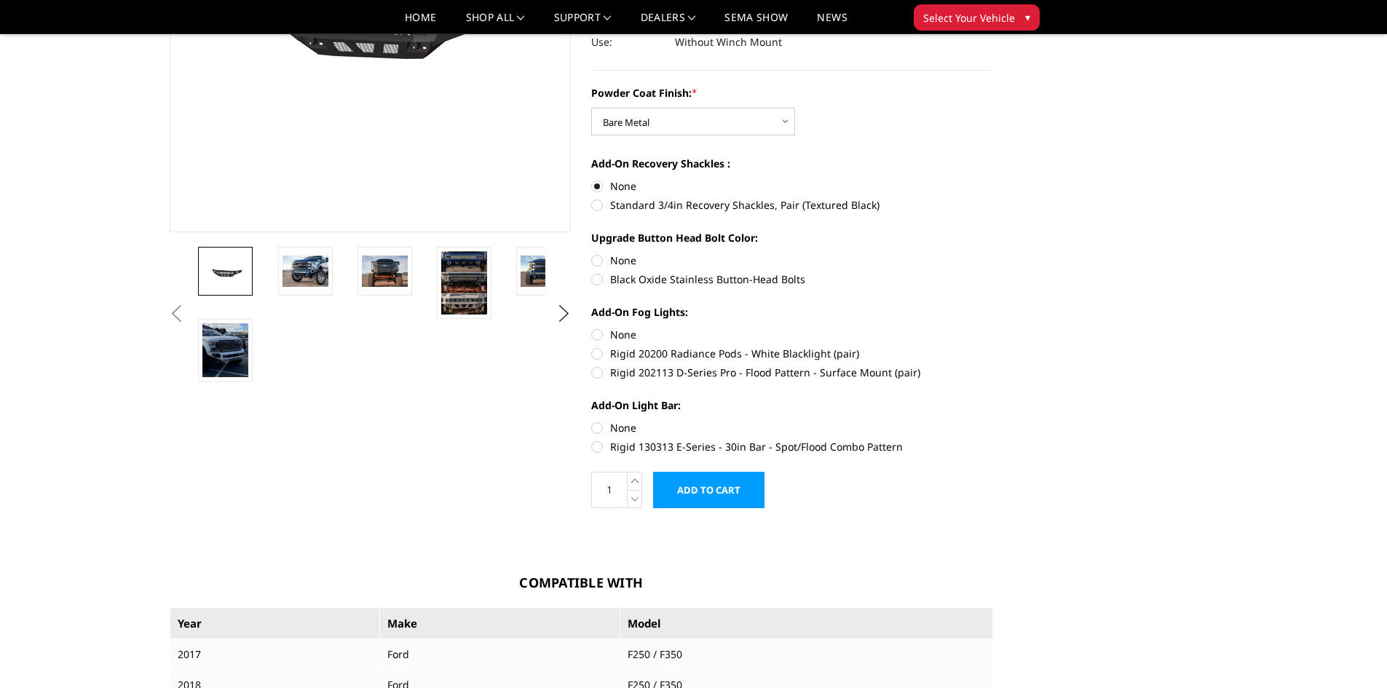
scroll to position [291, 0]
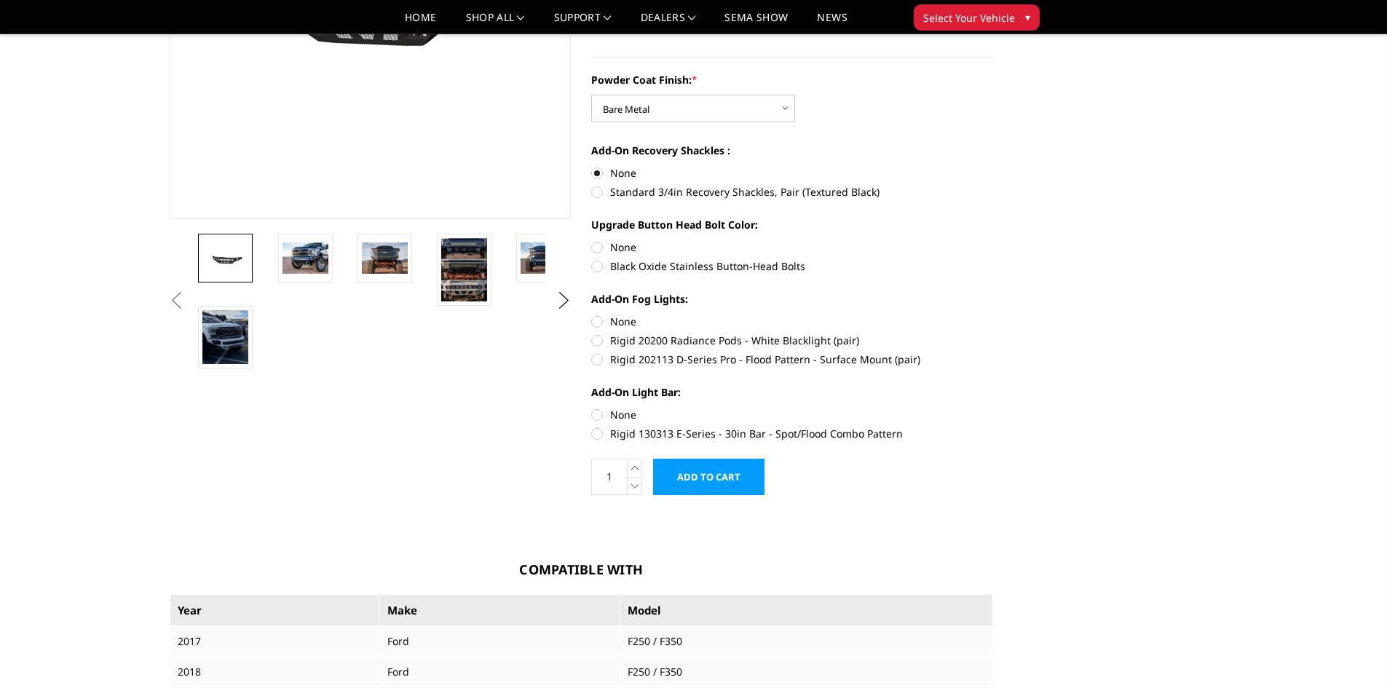
click at [602, 263] on label "Black Oxide Stainless Button-Head Bolts" at bounding box center [792, 266] width 402 height 15
click at [993, 240] on input "Black Oxide Stainless Button-Head Bolts" at bounding box center [993, 240] width 1 height 1
radio input "true"
click at [596, 321] on label "None" at bounding box center [792, 321] width 402 height 15
click at [592, 315] on input "None" at bounding box center [591, 314] width 1 height 1
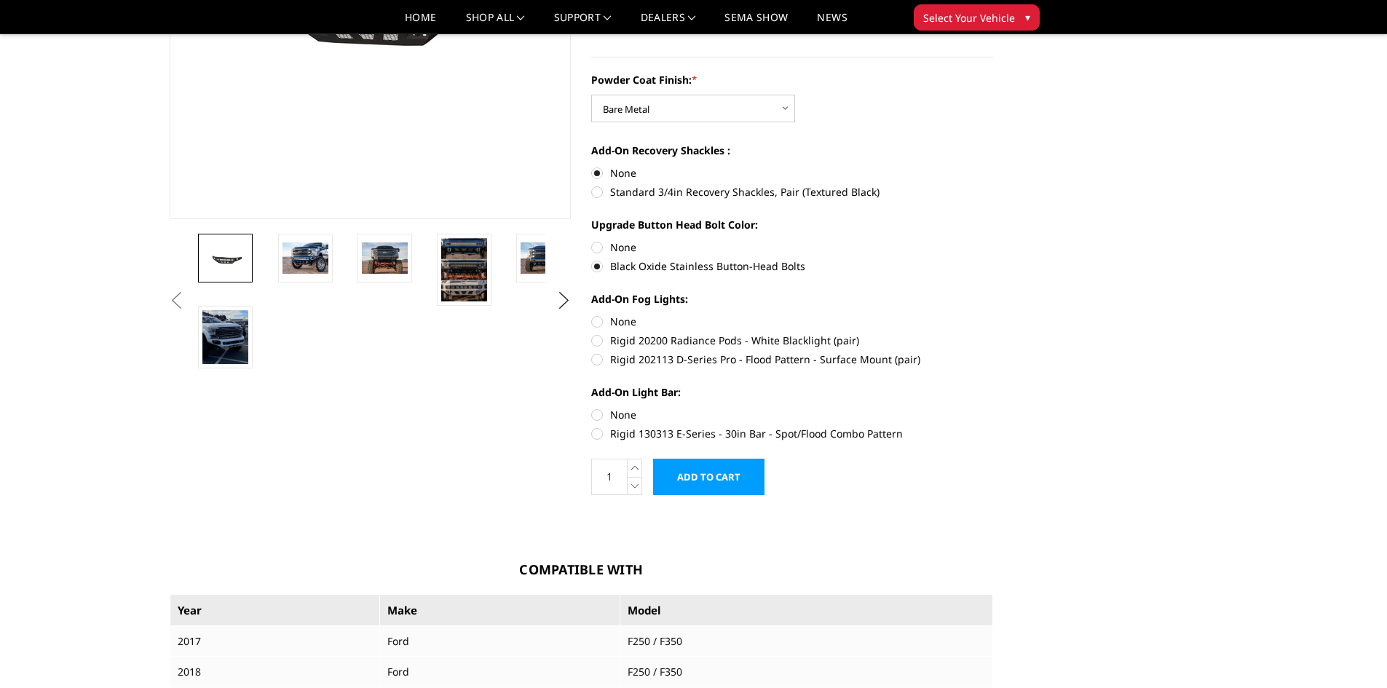
radio input "true"
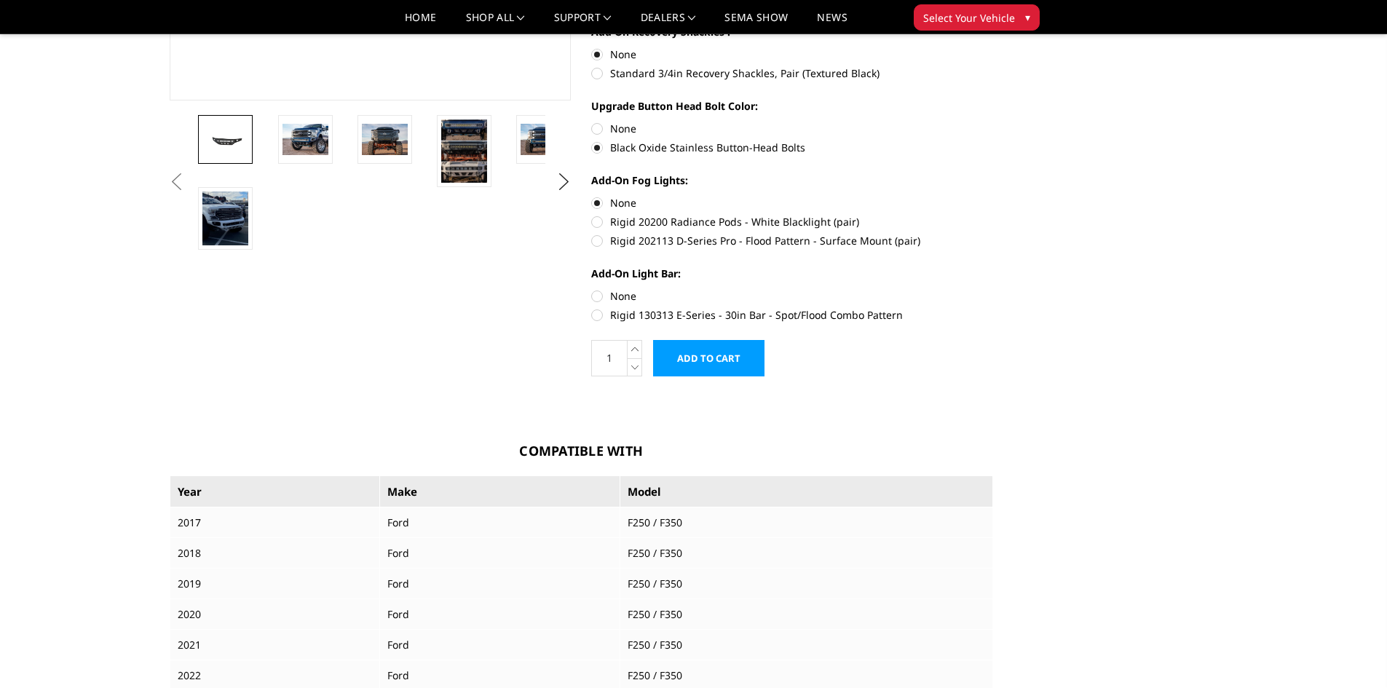
scroll to position [437, 0]
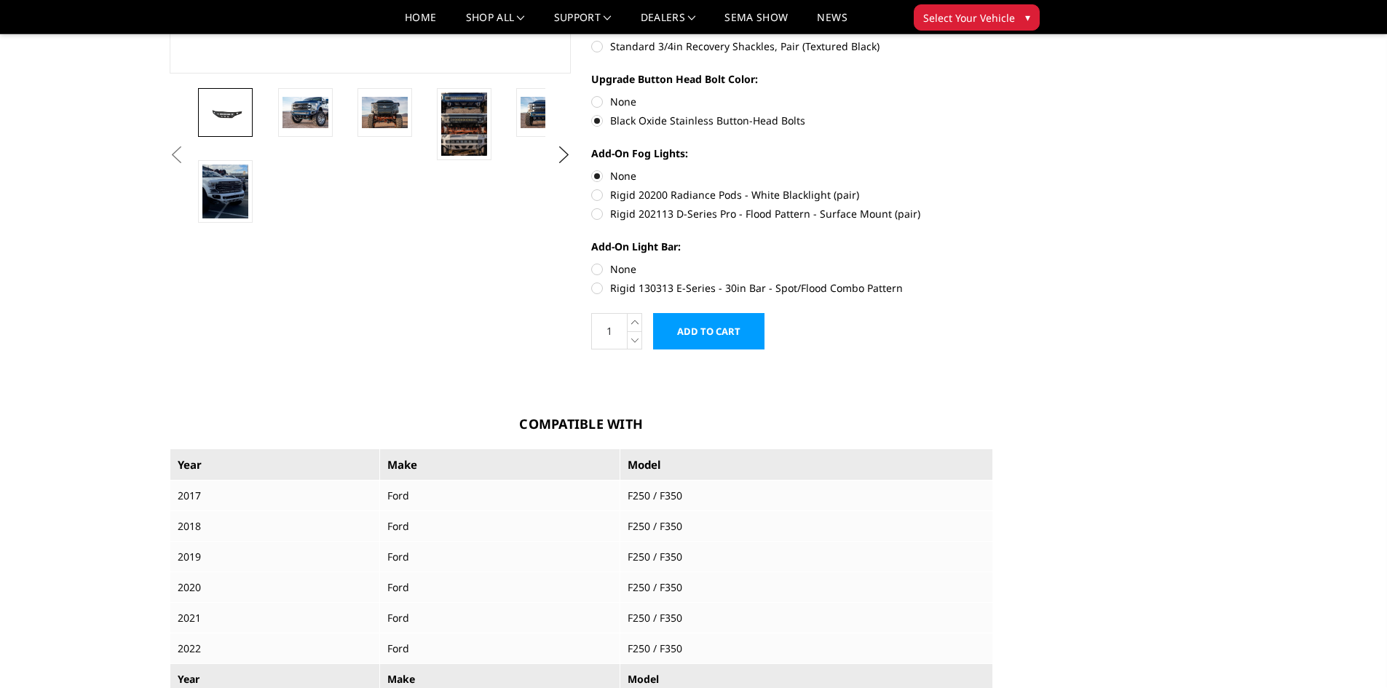
click at [599, 287] on label "Rigid 130313 E-Series - 30in Bar - Spot/Flood Combo Pattern" at bounding box center [792, 287] width 402 height 15
click at [993, 262] on input "Rigid 130313 E-Series - 30in Bar - Spot/Flood Combo Pattern" at bounding box center [993, 261] width 1 height 1
radio input "true"
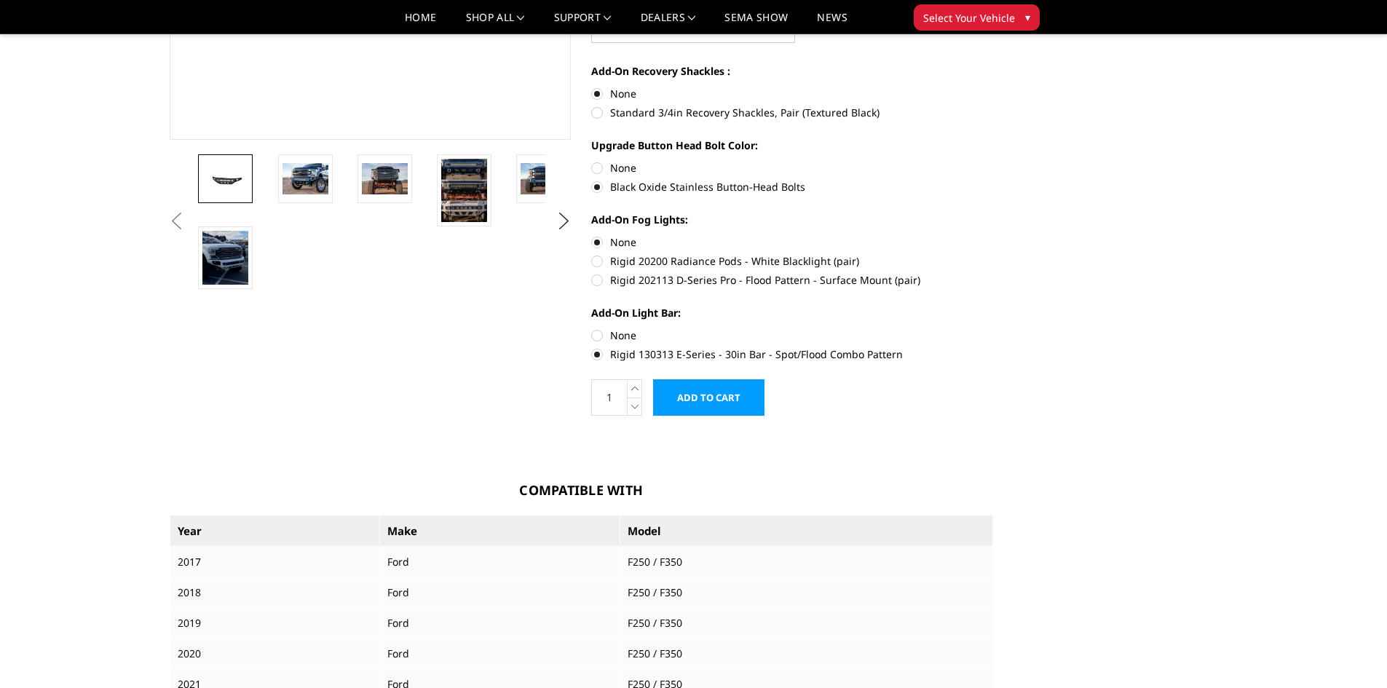
scroll to position [364, 0]
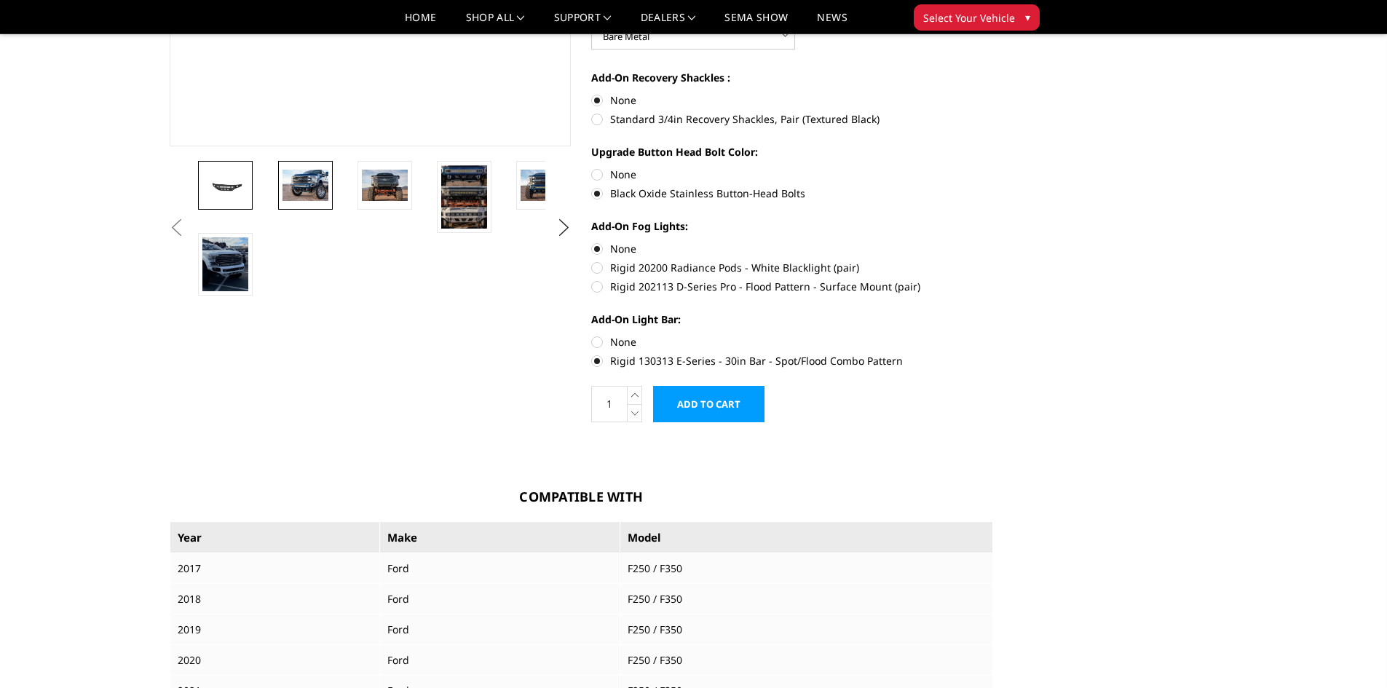
click at [299, 193] on img at bounding box center [306, 185] width 46 height 31
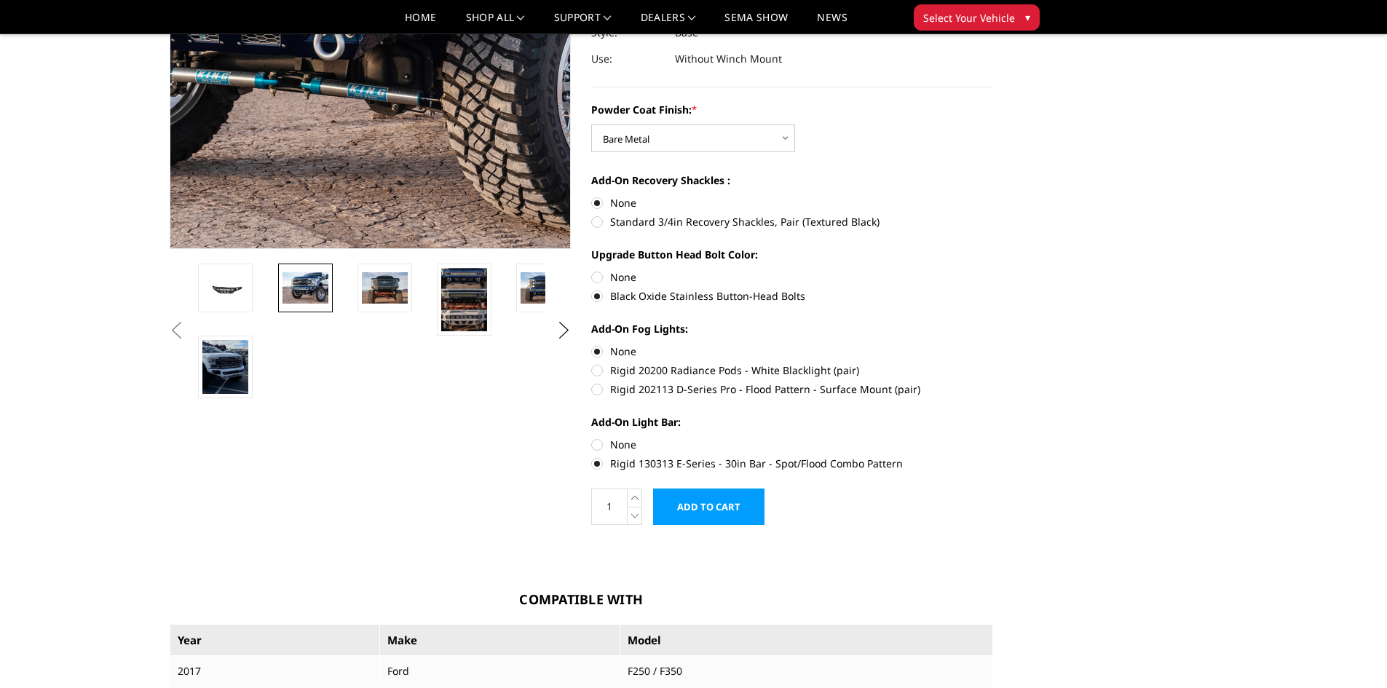
scroll to position [111, 0]
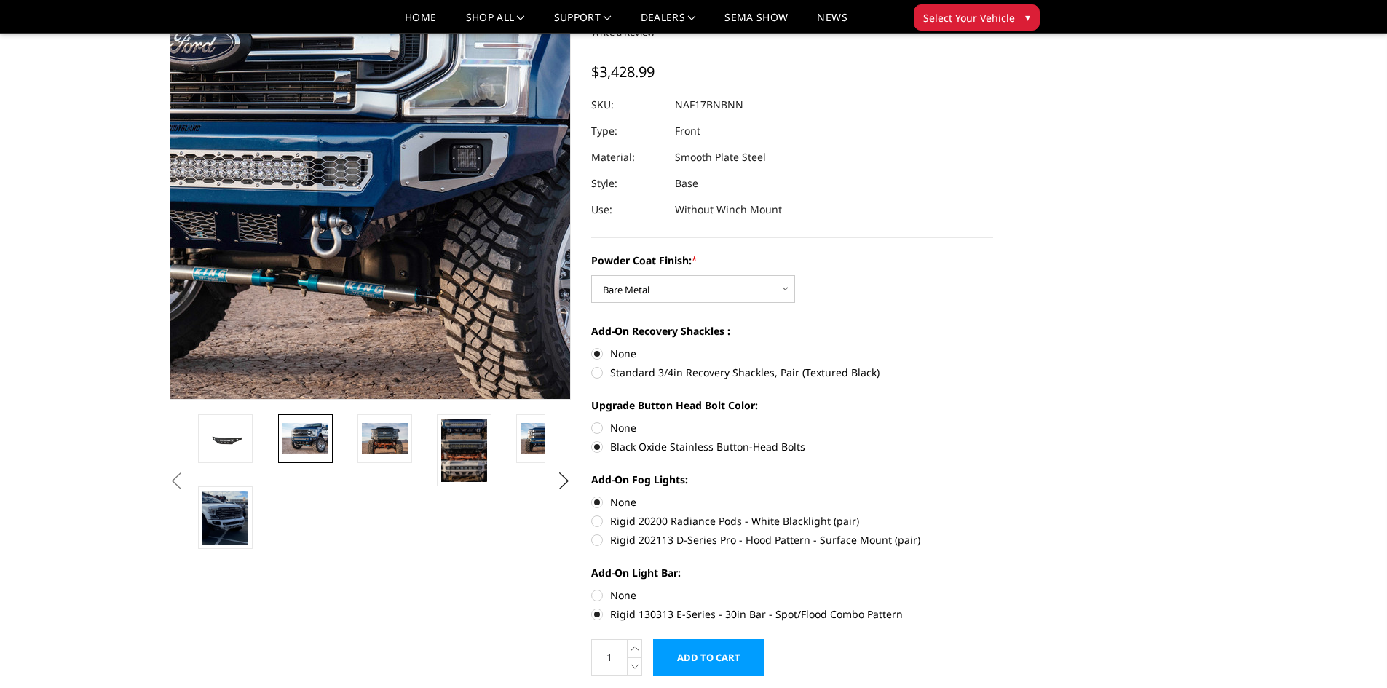
click at [425, 237] on img at bounding box center [299, 159] width 932 height 622
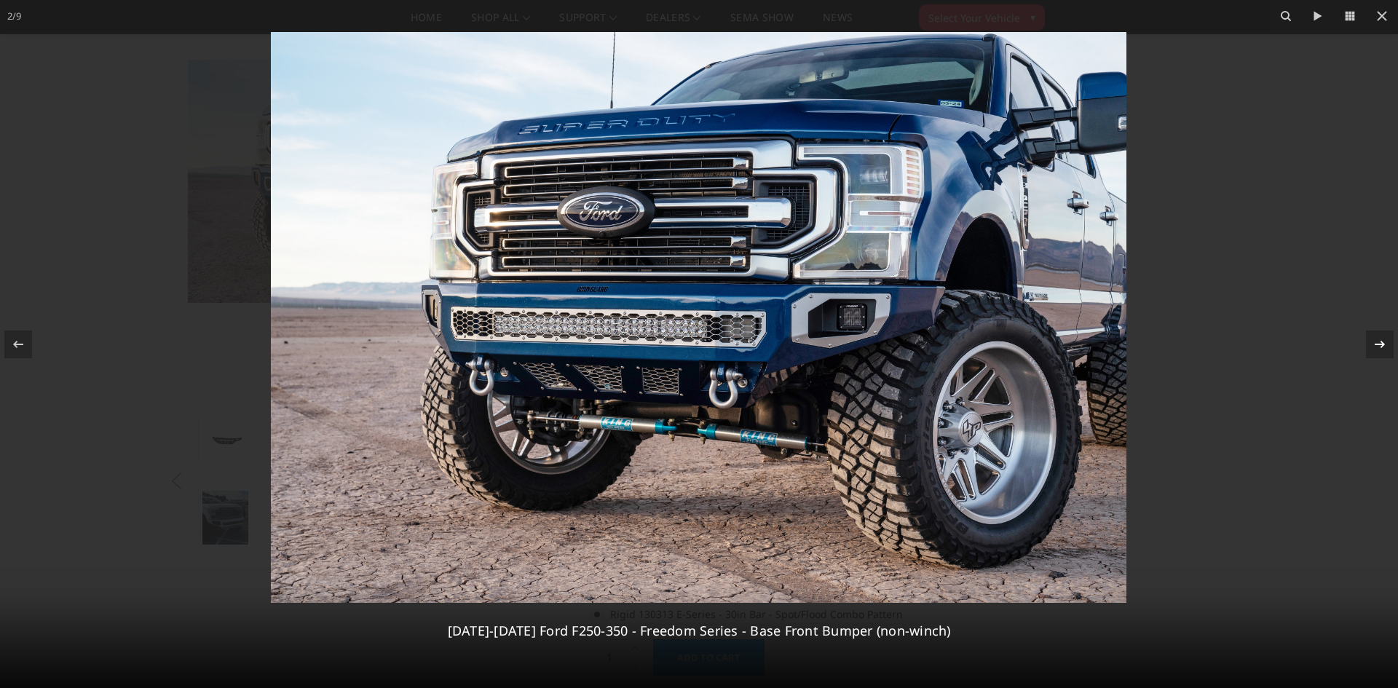
click at [1386, 343] on icon at bounding box center [1379, 344] width 17 height 17
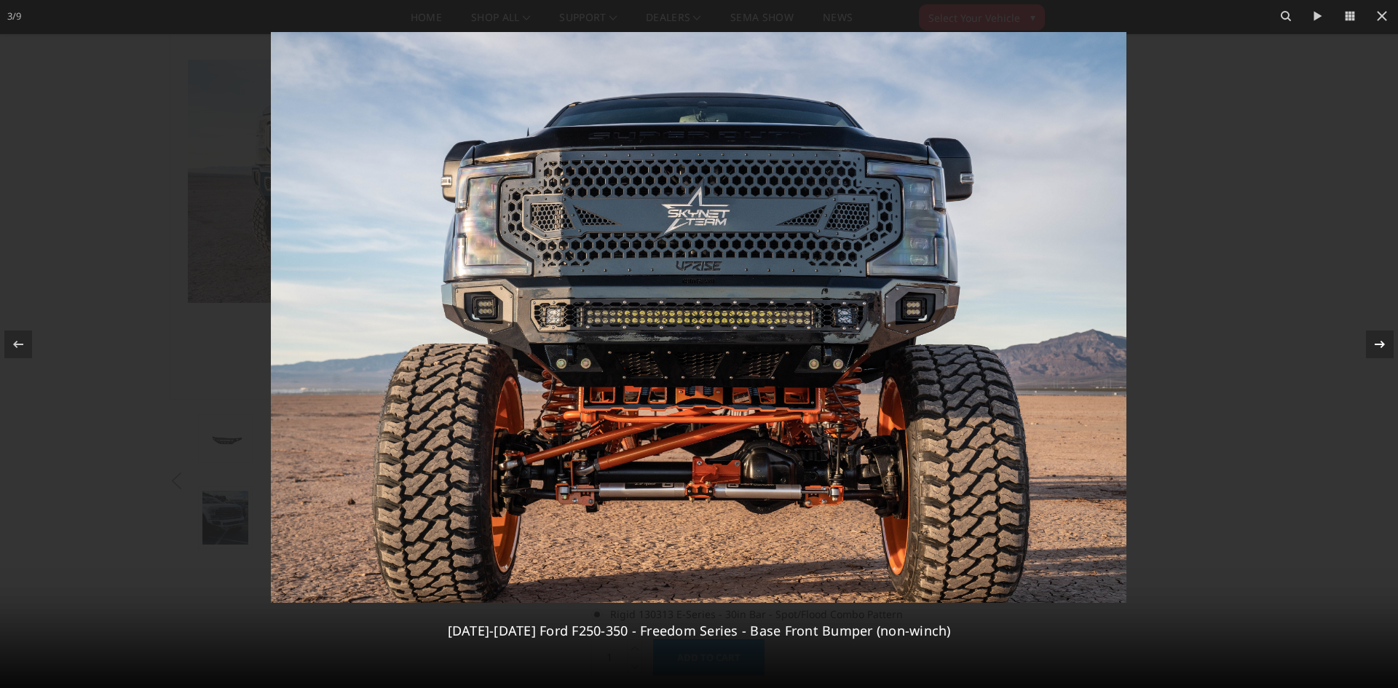
click at [1386, 343] on div "3 / 9 2017-2022 Ford F250-350 - Freedom Series - Base Front Bumper (non-winch)" at bounding box center [699, 344] width 1398 height 688
click at [1383, 346] on icon at bounding box center [1379, 344] width 17 height 17
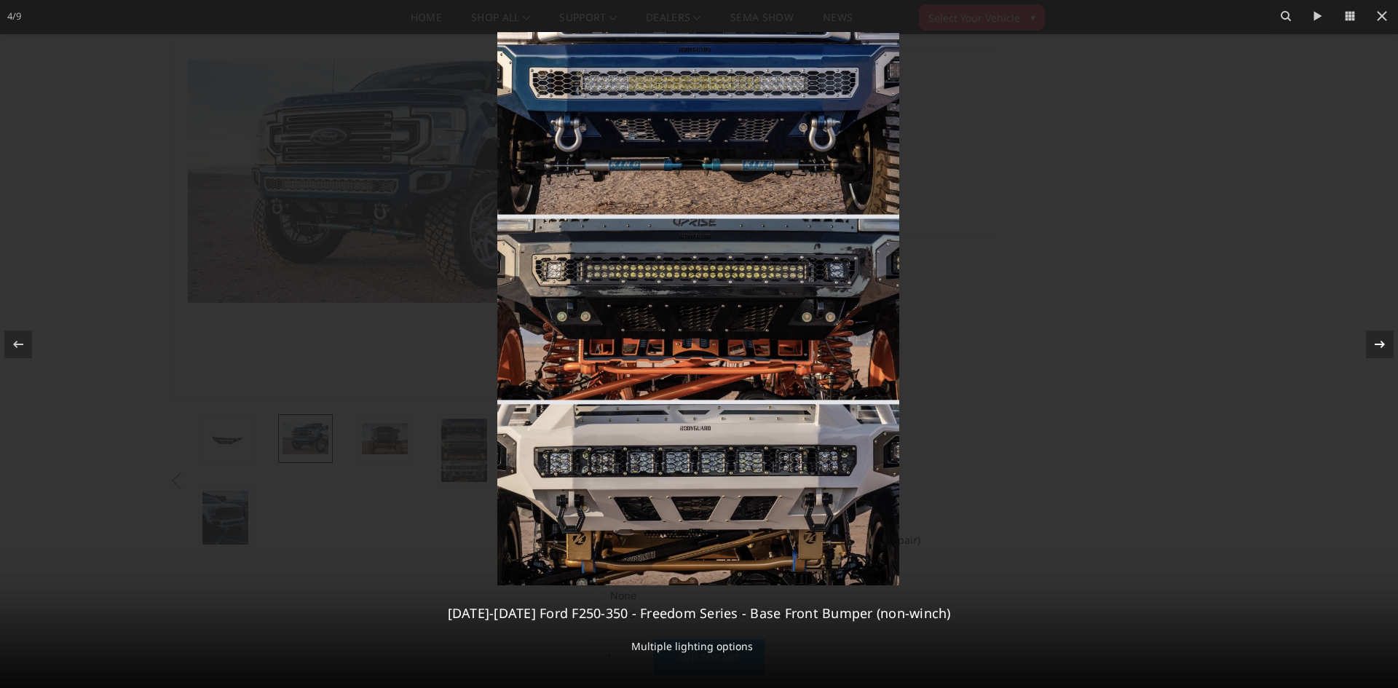
click at [1383, 346] on div "4 / 9 2017-2022 Ford F250-350 - Freedom Series - Base Front Bumper (non-winch) …" at bounding box center [699, 344] width 1398 height 688
click at [1379, 342] on icon at bounding box center [1379, 344] width 17 height 17
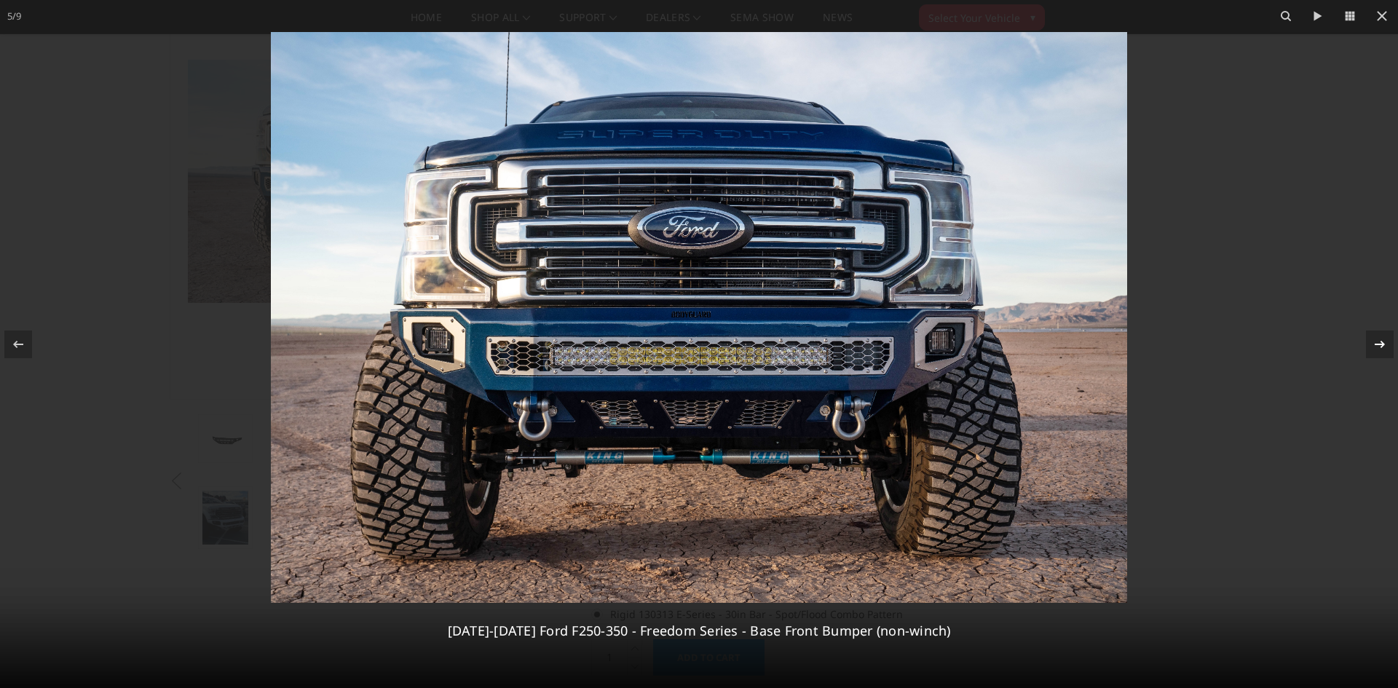
click at [1379, 342] on icon at bounding box center [1379, 344] width 17 height 17
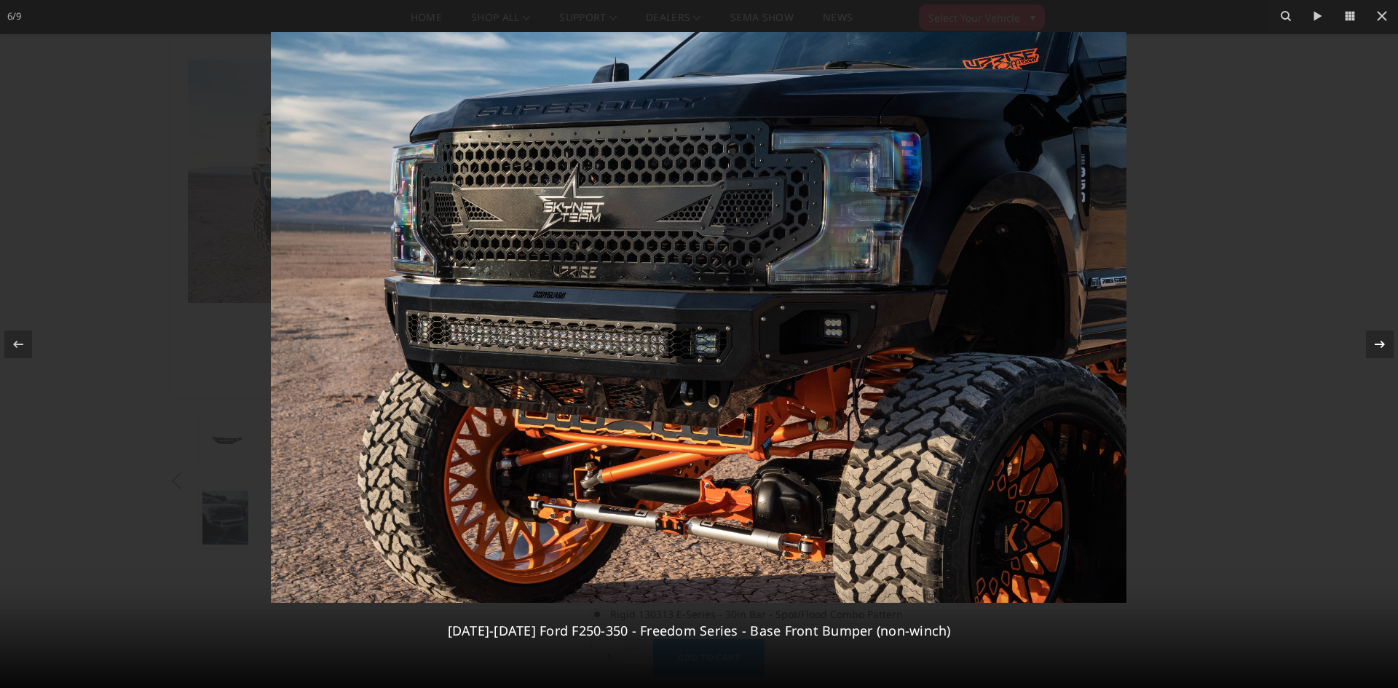
click at [1379, 342] on icon at bounding box center [1379, 344] width 17 height 17
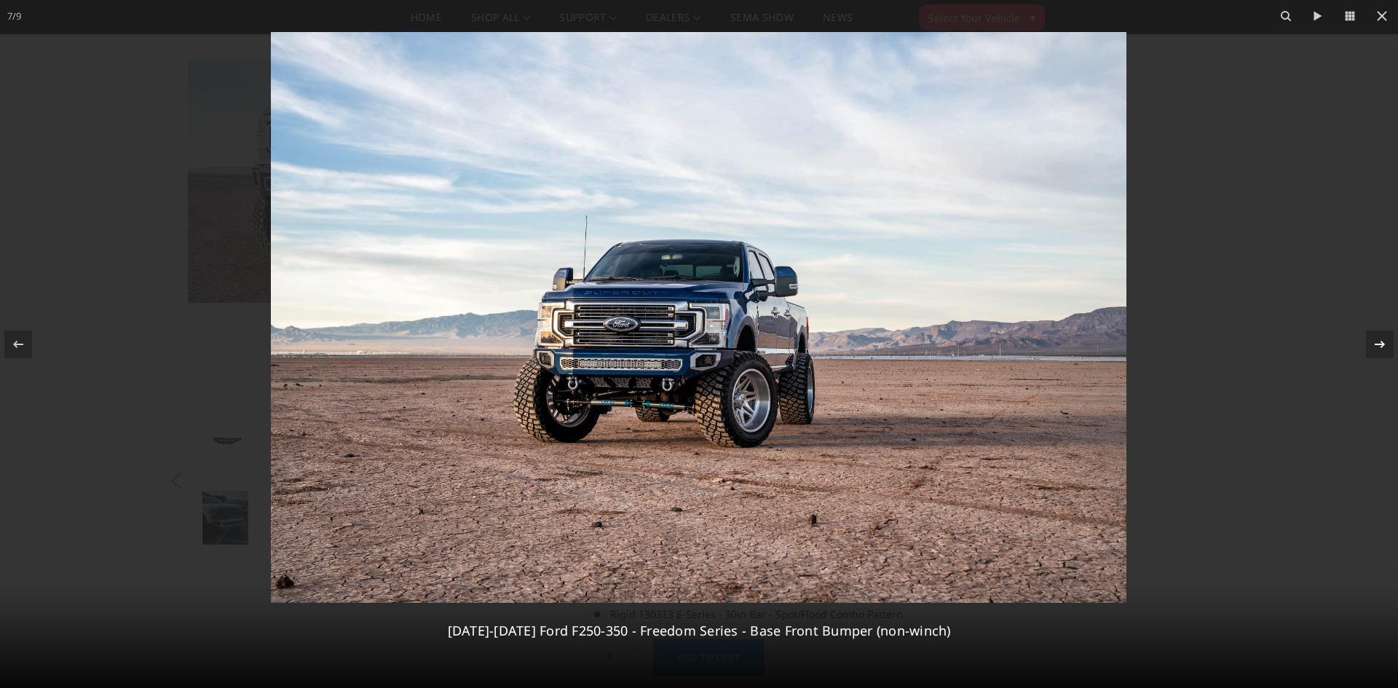
click at [1379, 342] on icon at bounding box center [1379, 344] width 17 height 17
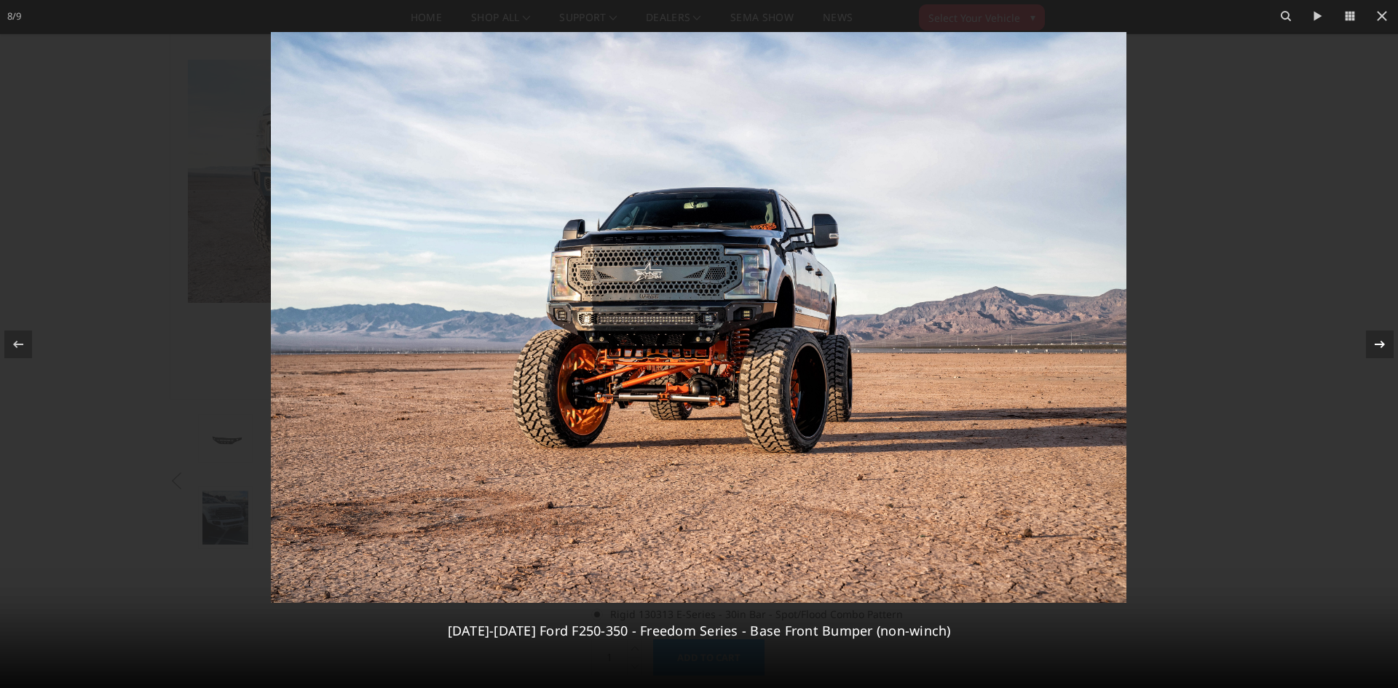
click at [1379, 342] on icon at bounding box center [1379, 344] width 17 height 17
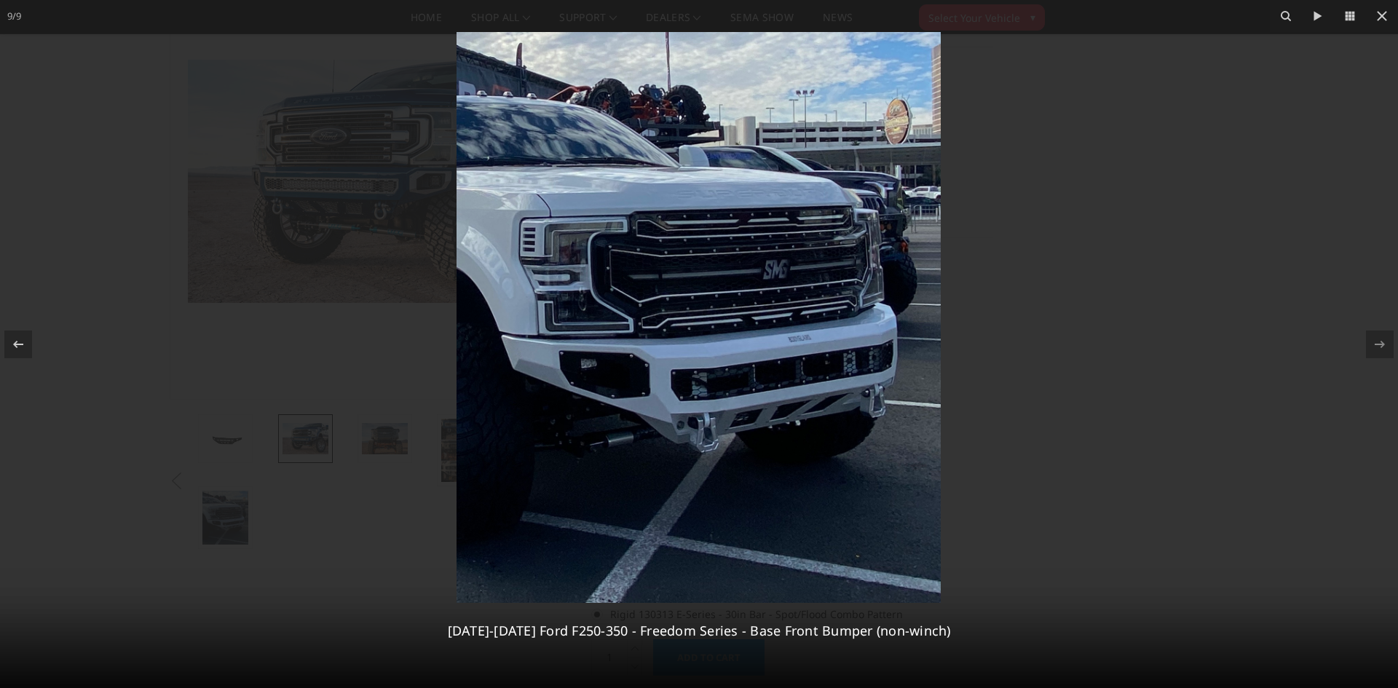
click at [1379, 342] on div "9 / 9 2017-2022 Ford F250-350 - Freedom Series - Base Front Bumper (non-winch)" at bounding box center [699, 344] width 1398 height 688
click at [17, 342] on icon at bounding box center [17, 344] width 17 height 17
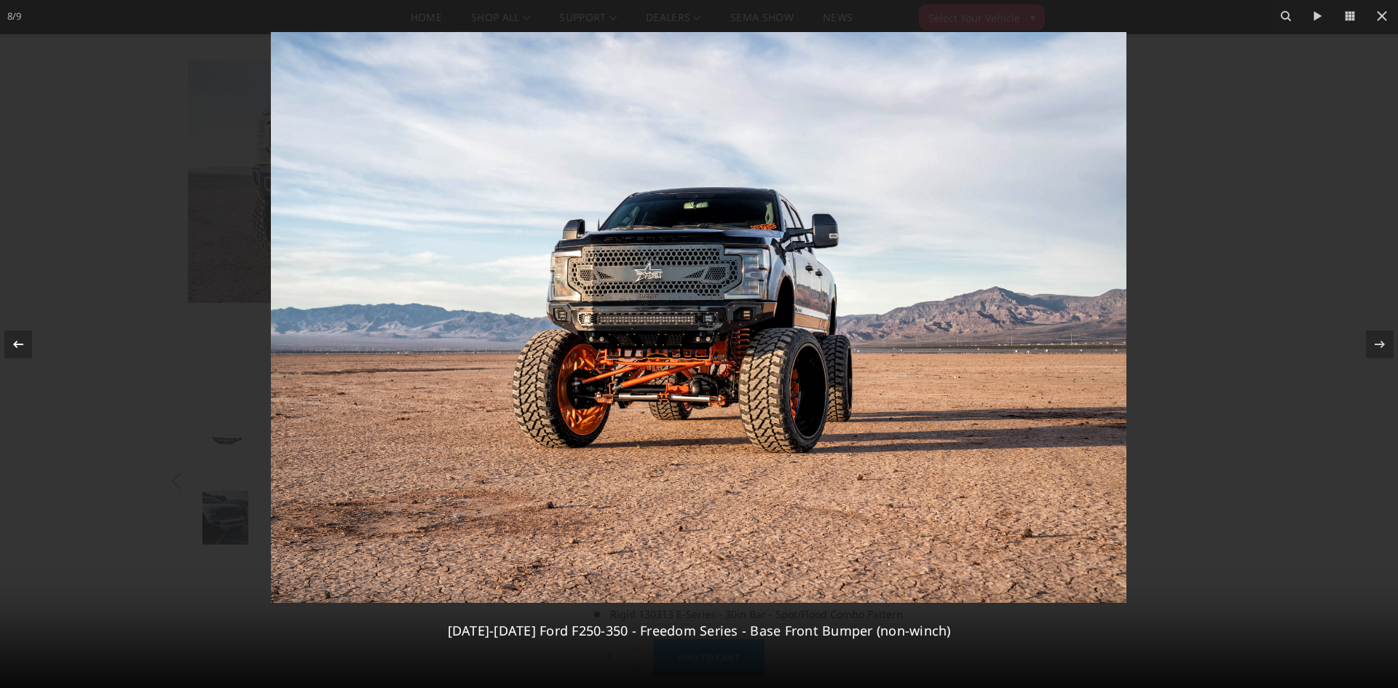
click at [15, 344] on icon at bounding box center [18, 343] width 10 height 7
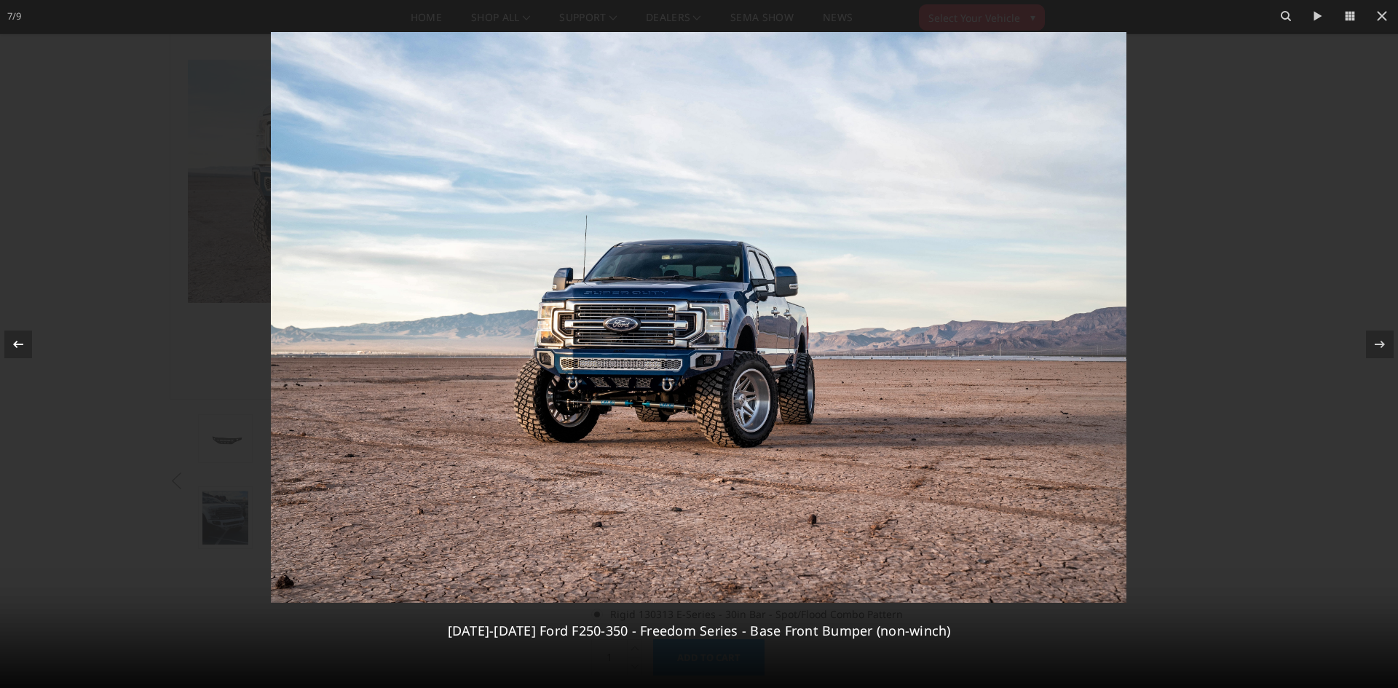
click at [16, 344] on icon at bounding box center [18, 343] width 10 height 7
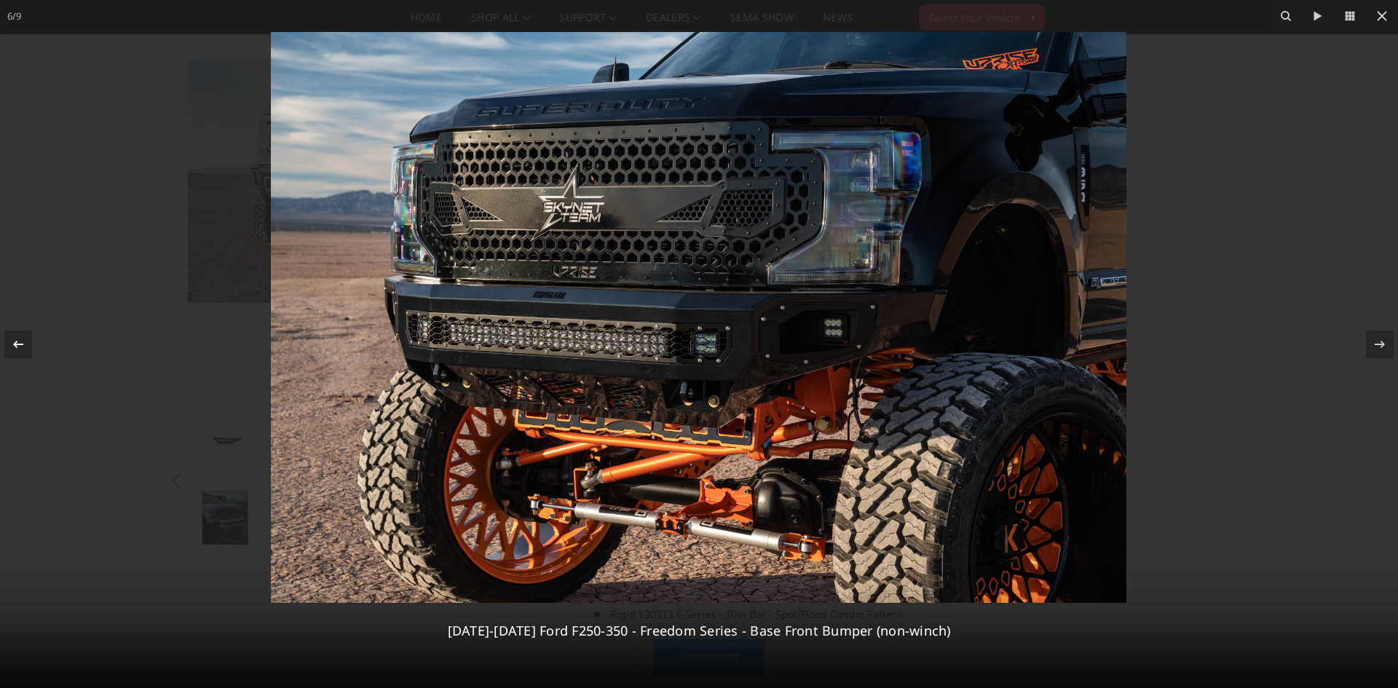
click at [16, 344] on icon at bounding box center [18, 343] width 10 height 7
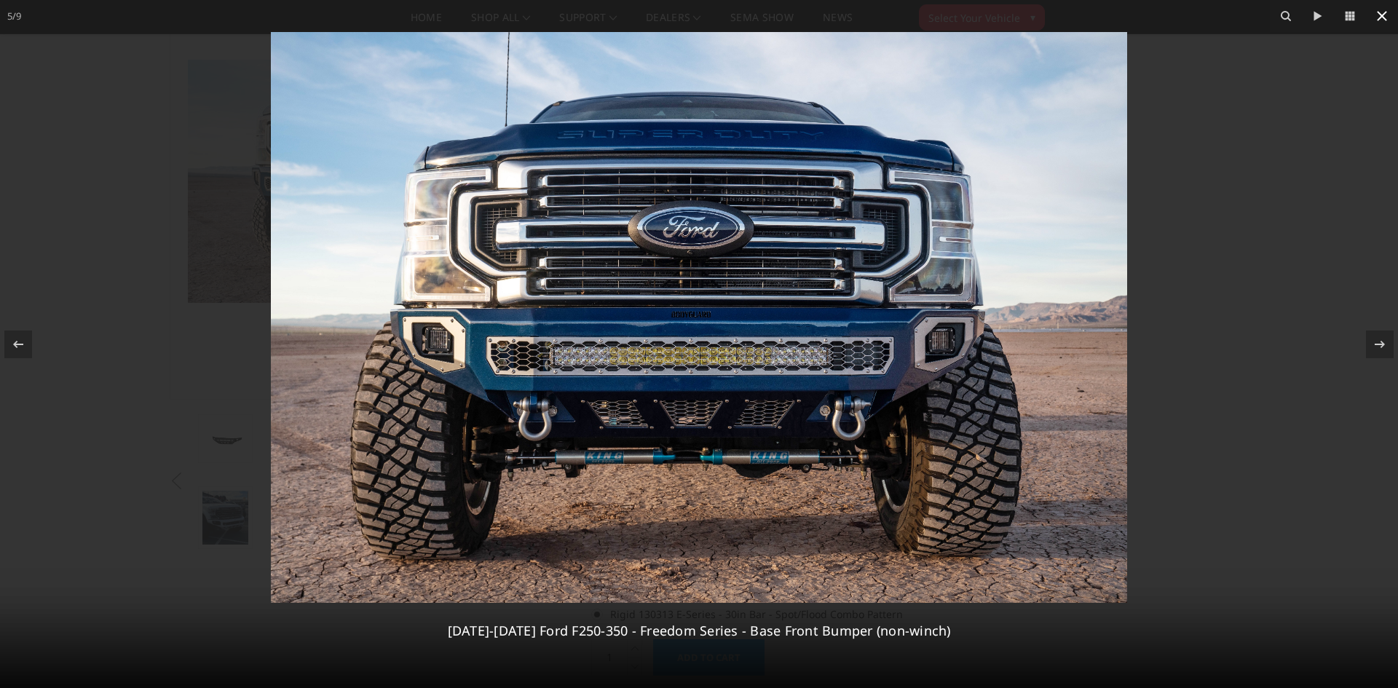
click at [1387, 14] on icon at bounding box center [1382, 15] width 17 height 17
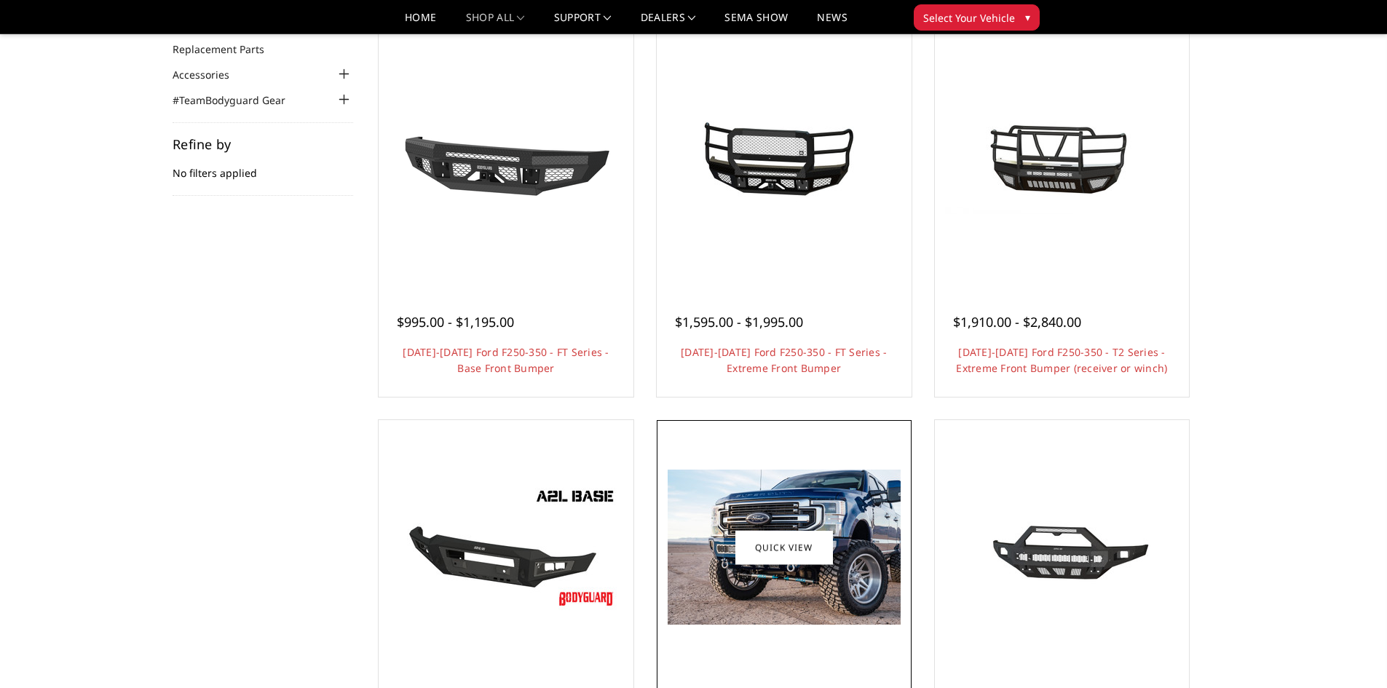
scroll to position [146, 0]
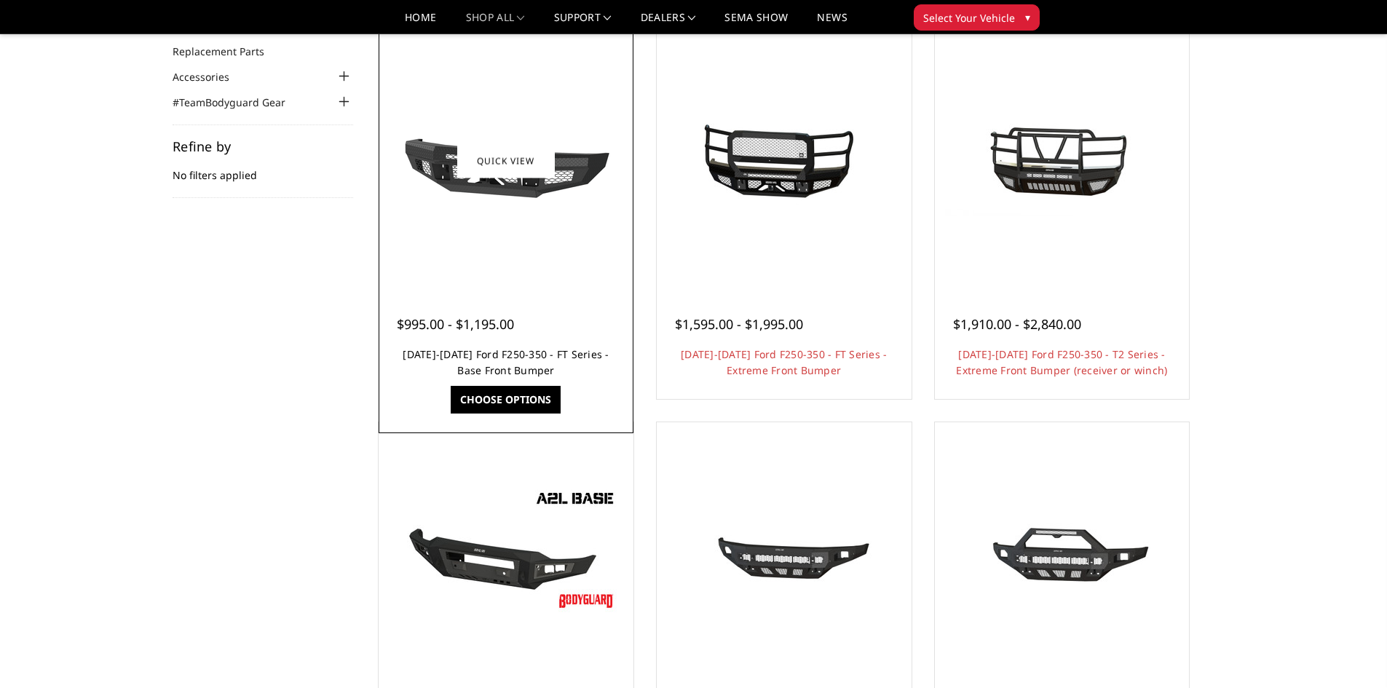
click at [498, 356] on link "[DATE]-[DATE] Ford F250-350 - FT Series - Base Front Bumper" at bounding box center [506, 362] width 206 height 30
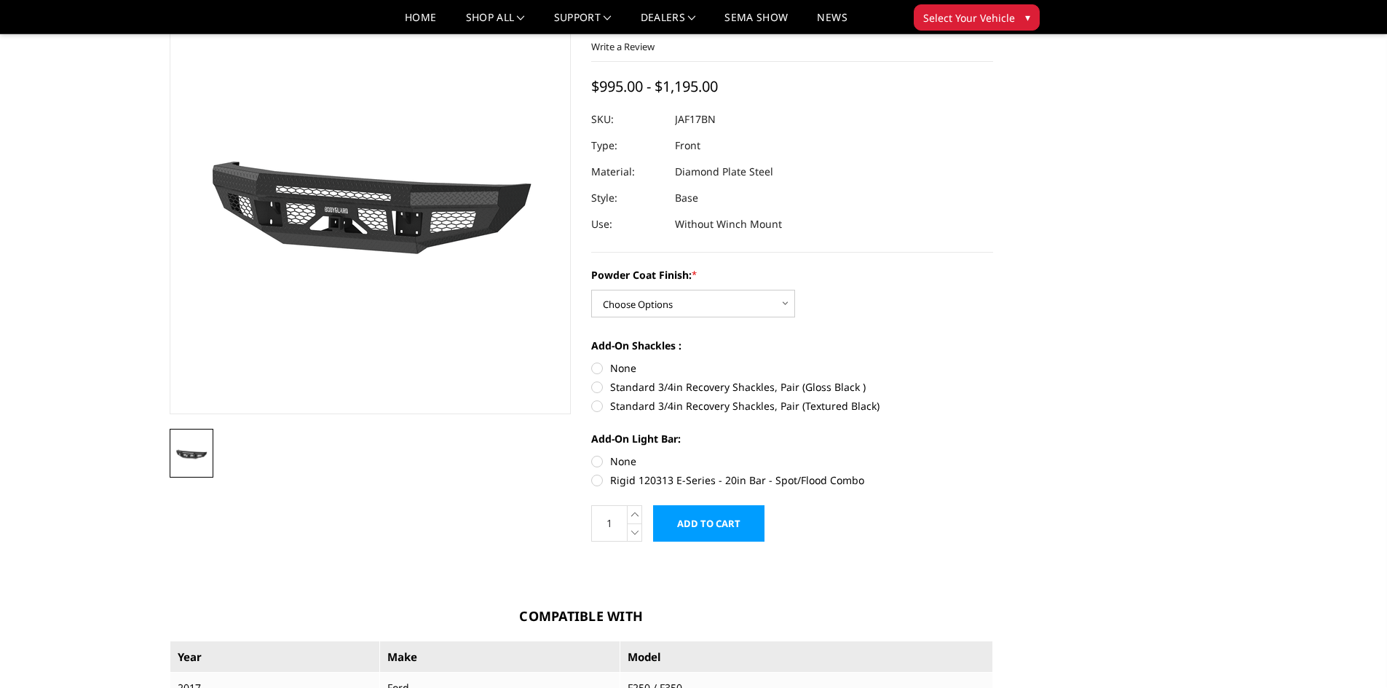
scroll to position [73, 0]
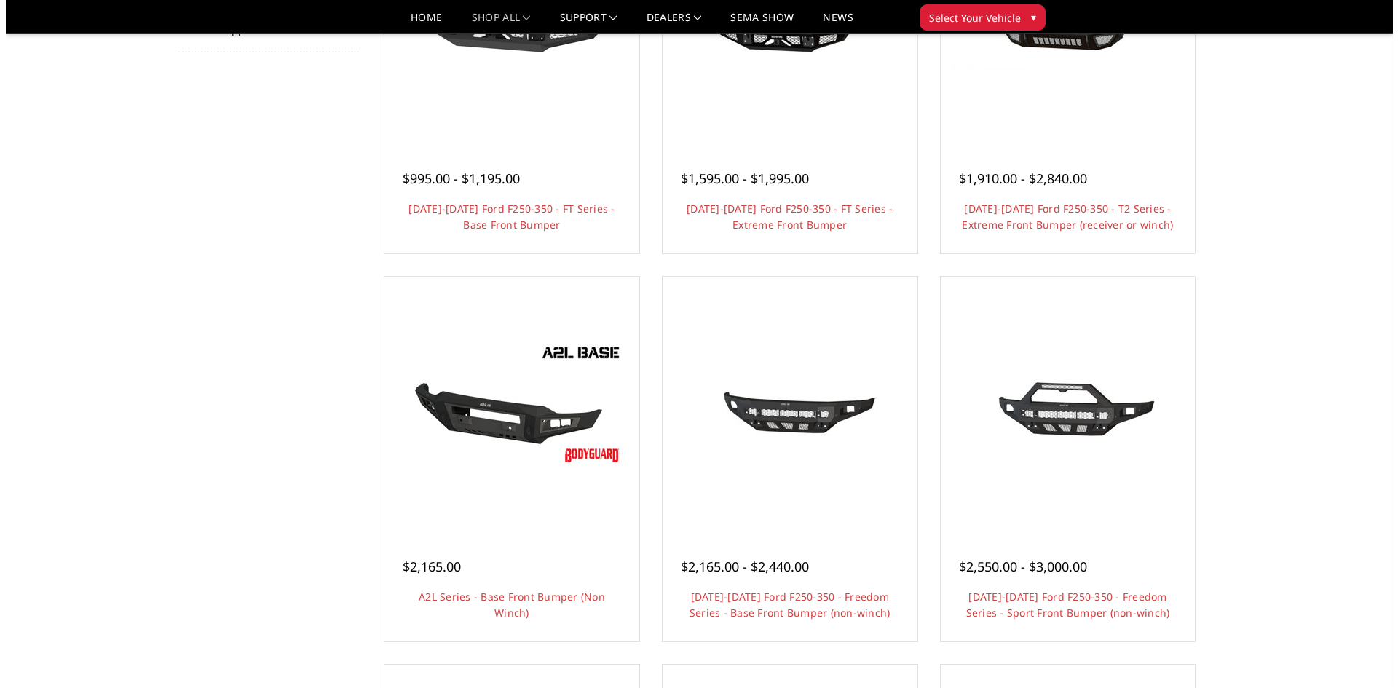
scroll to position [364, 0]
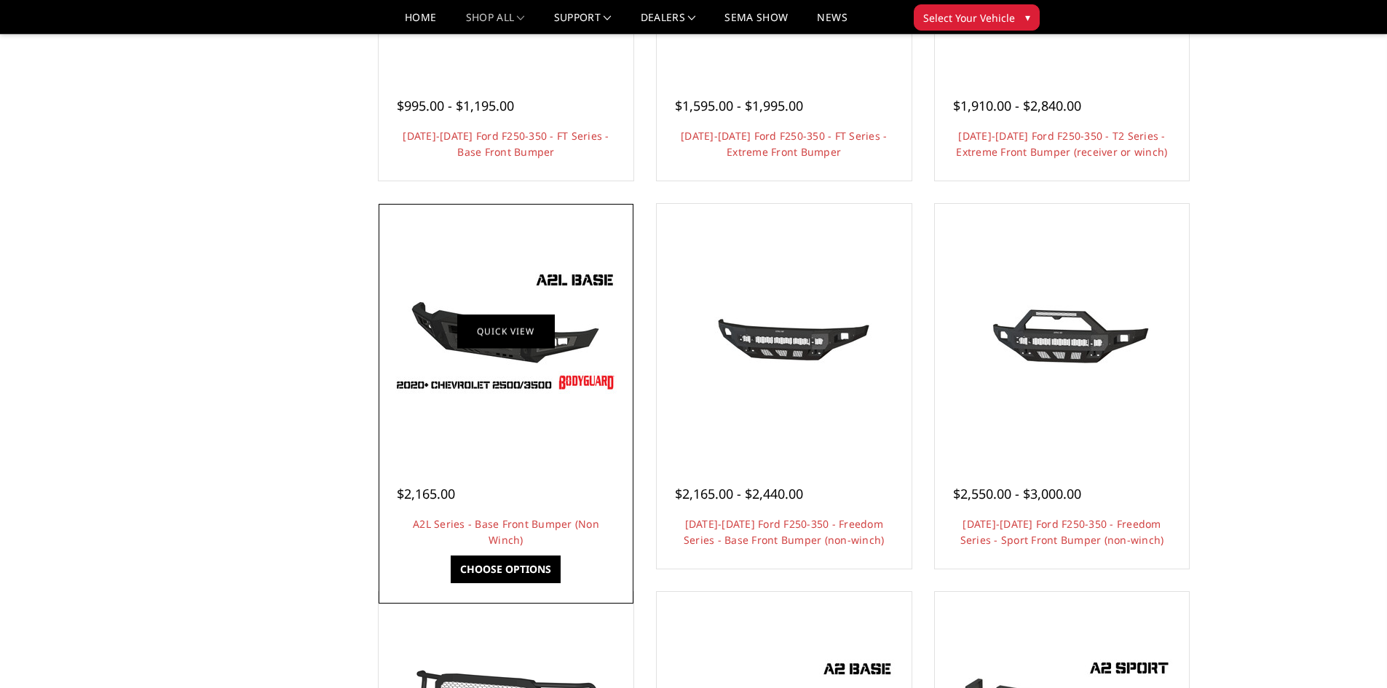
click at [542, 344] on link "Quick view" at bounding box center [506, 331] width 98 height 34
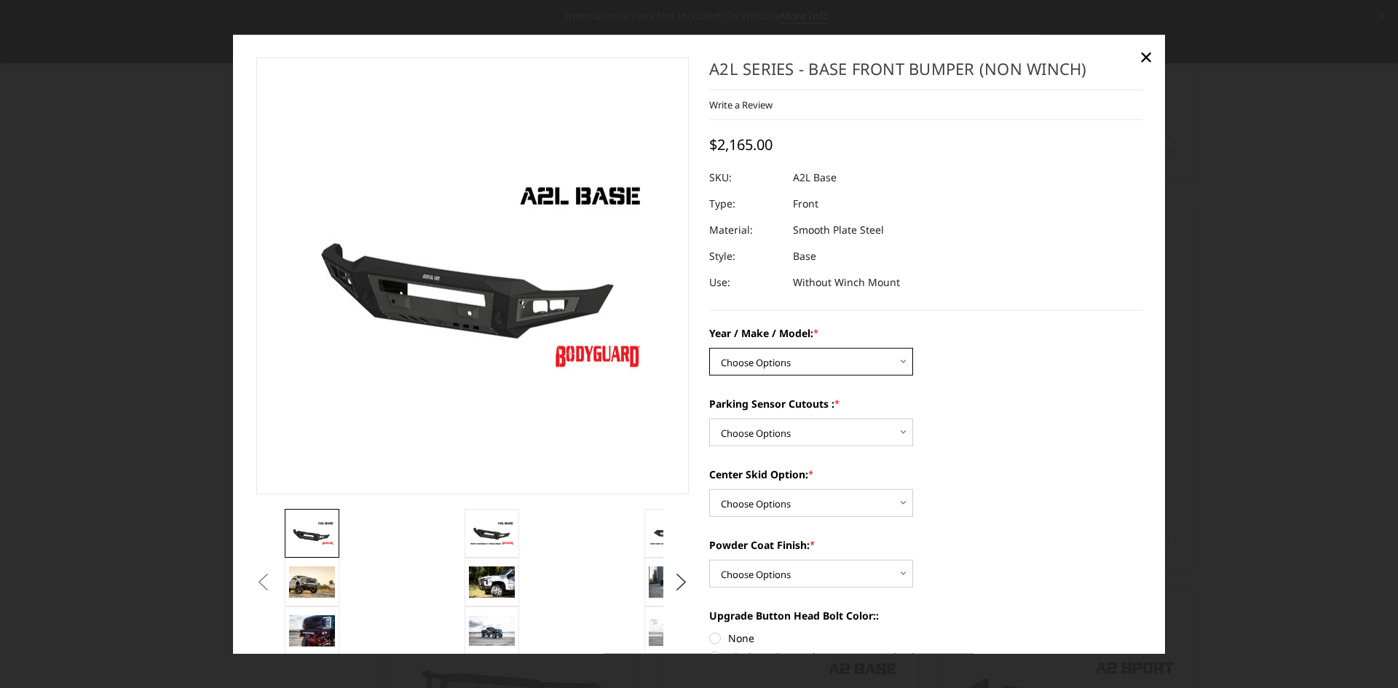
click at [902, 358] on select "Choose Options Chevrolet 15-19 2500 / 3500 Chevrolet 19-21 1500 Chevrolet 15-20…" at bounding box center [811, 362] width 204 height 28
select select "4293"
click at [709, 348] on select "Choose Options Chevrolet 15-19 2500 / 3500 Chevrolet 19-21 1500 Chevrolet 15-20…" at bounding box center [811, 362] width 204 height 28
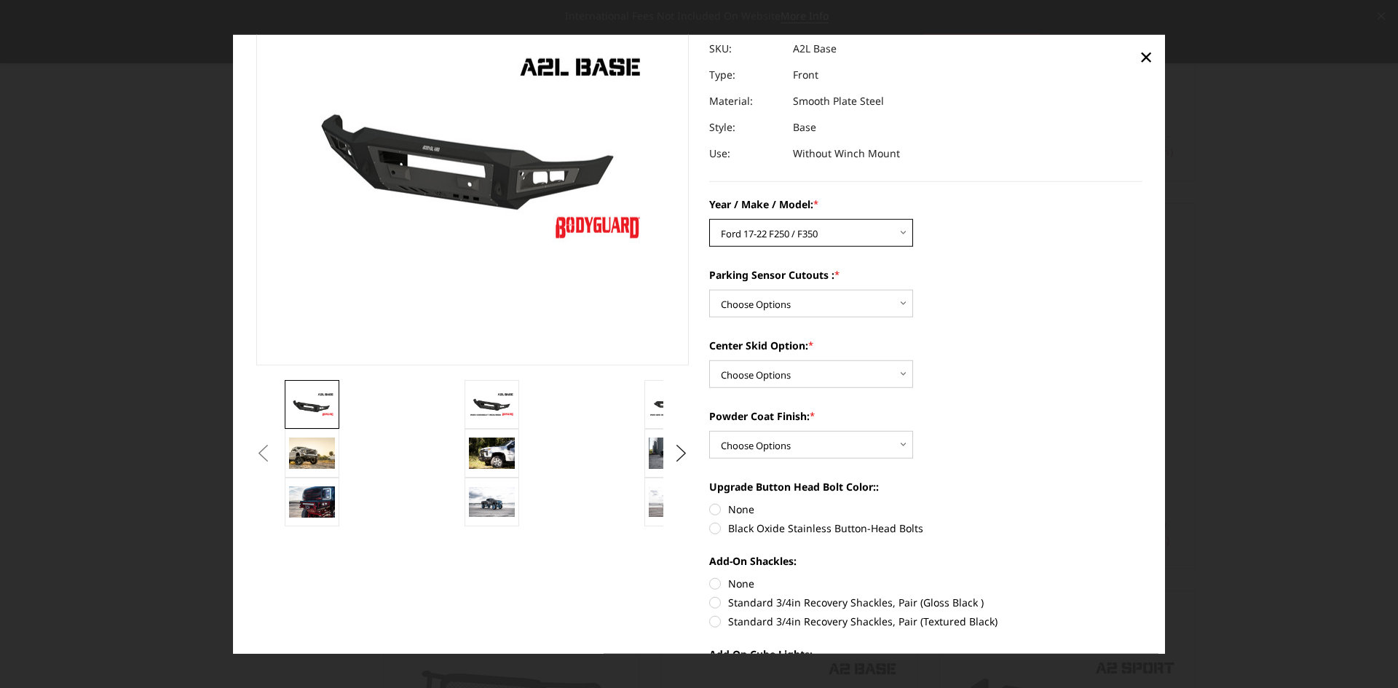
scroll to position [146, 0]
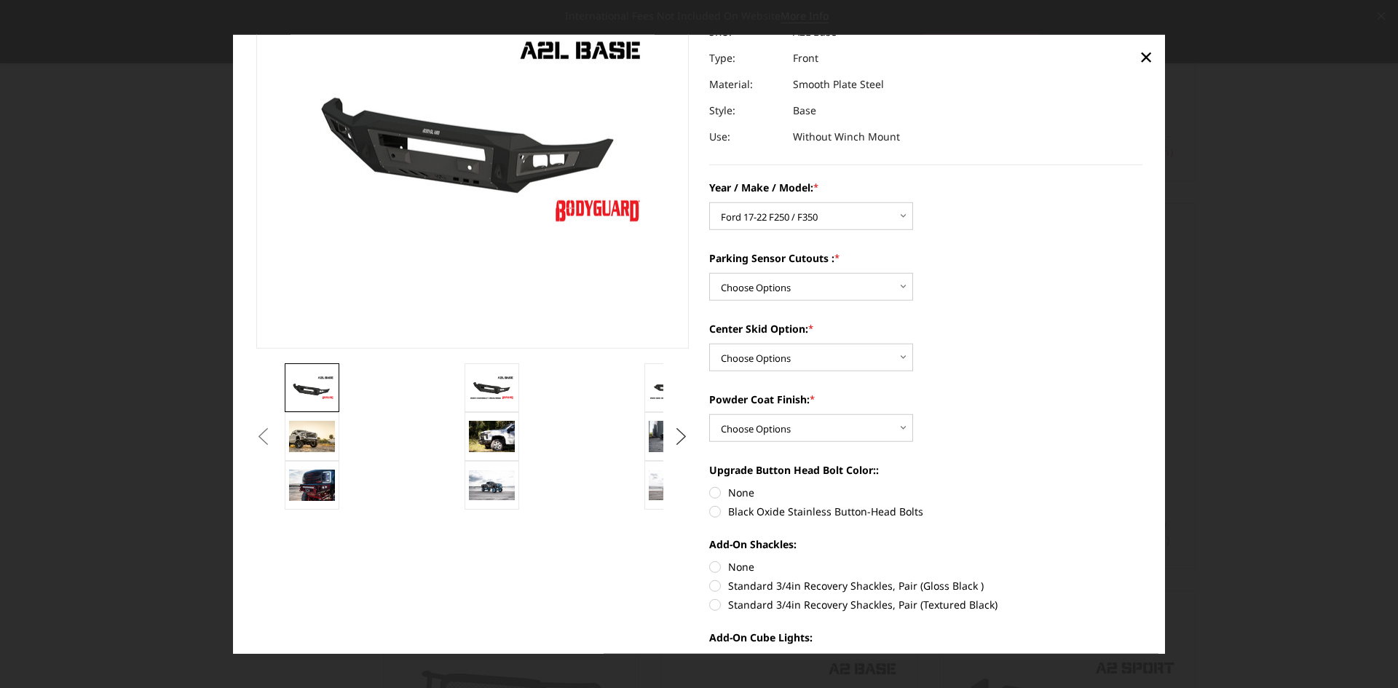
click at [679, 432] on button "Next" at bounding box center [682, 436] width 22 height 22
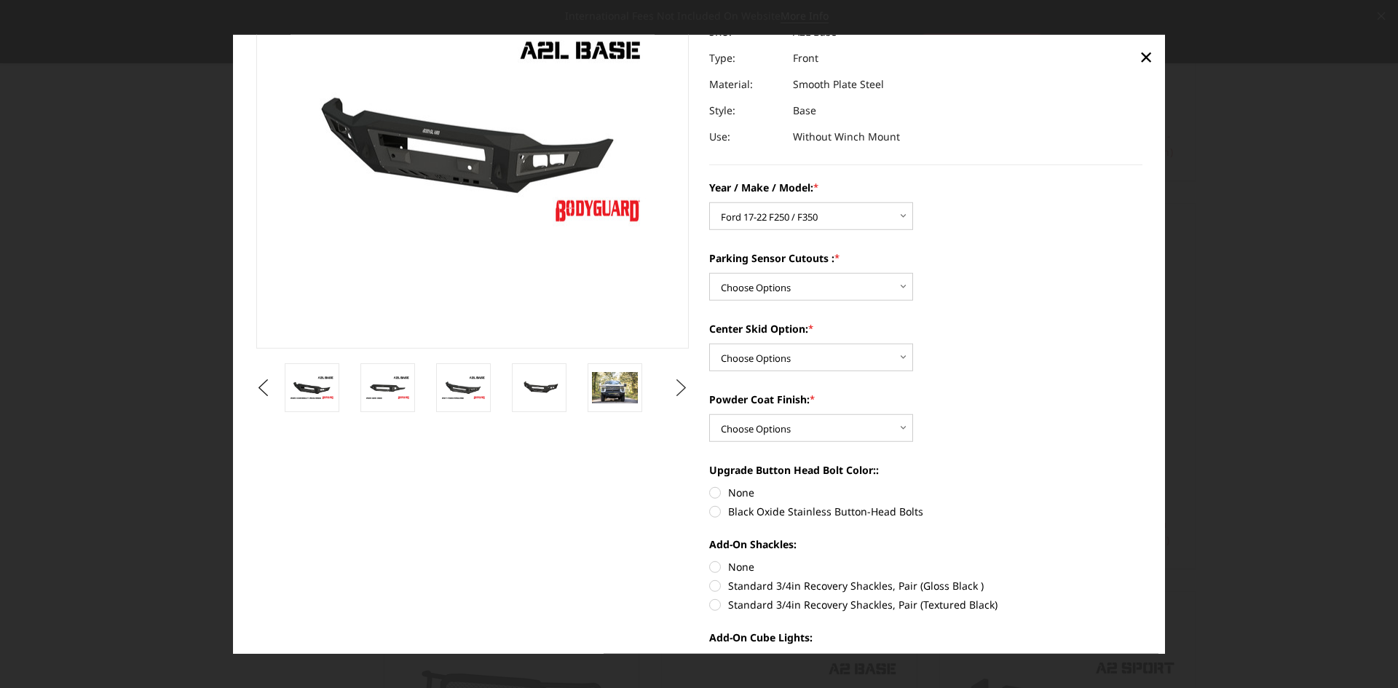
click at [673, 389] on button "Next" at bounding box center [682, 388] width 22 height 22
click at [620, 390] on img at bounding box center [615, 387] width 46 height 29
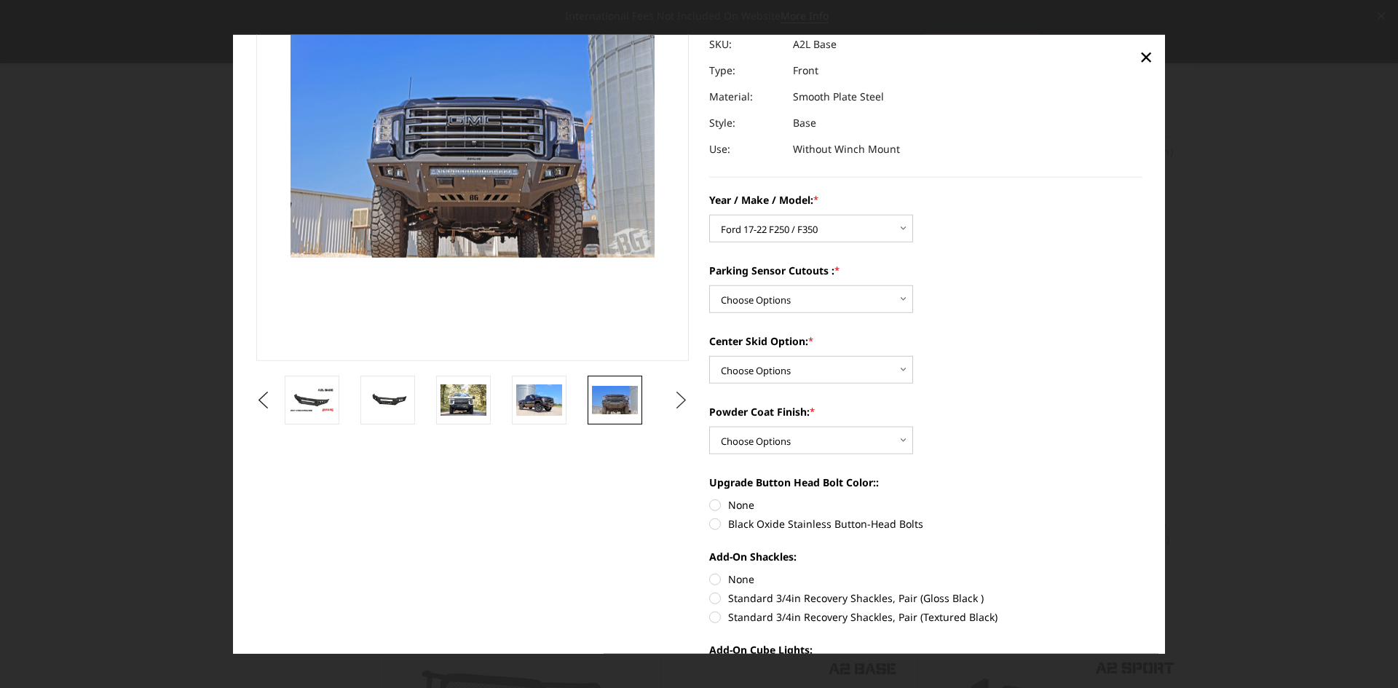
click at [680, 396] on button "Next" at bounding box center [682, 400] width 22 height 22
click at [617, 411] on img at bounding box center [615, 400] width 46 height 31
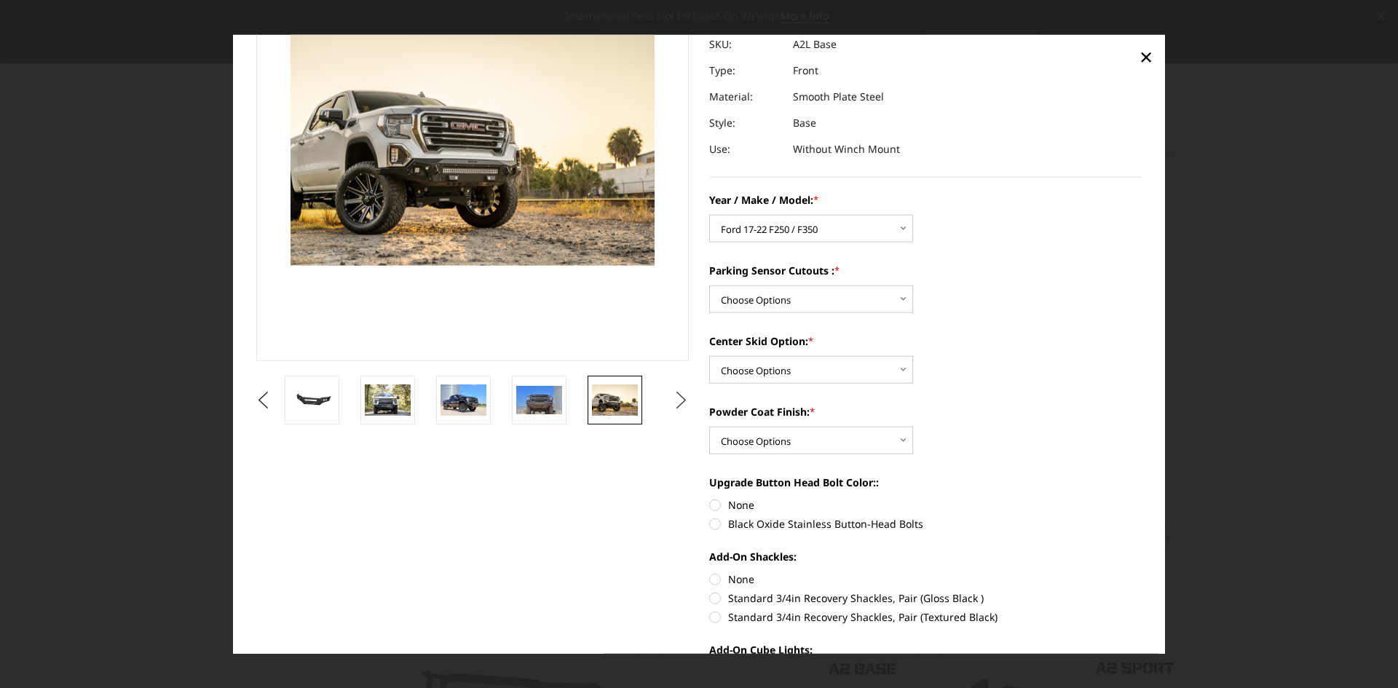
click at [675, 406] on button "Next" at bounding box center [682, 400] width 22 height 22
click at [623, 406] on img at bounding box center [615, 400] width 46 height 31
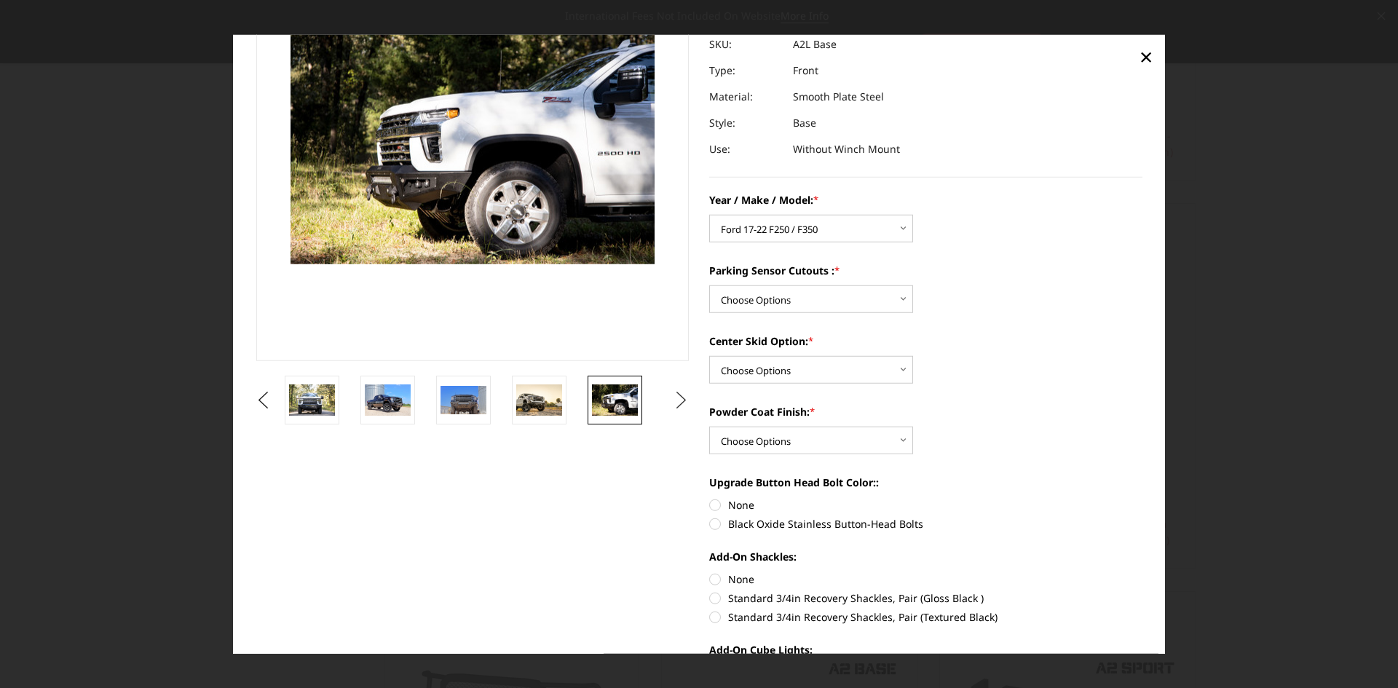
click at [678, 397] on button "Next" at bounding box center [682, 400] width 22 height 22
click at [623, 399] on img at bounding box center [615, 400] width 46 height 31
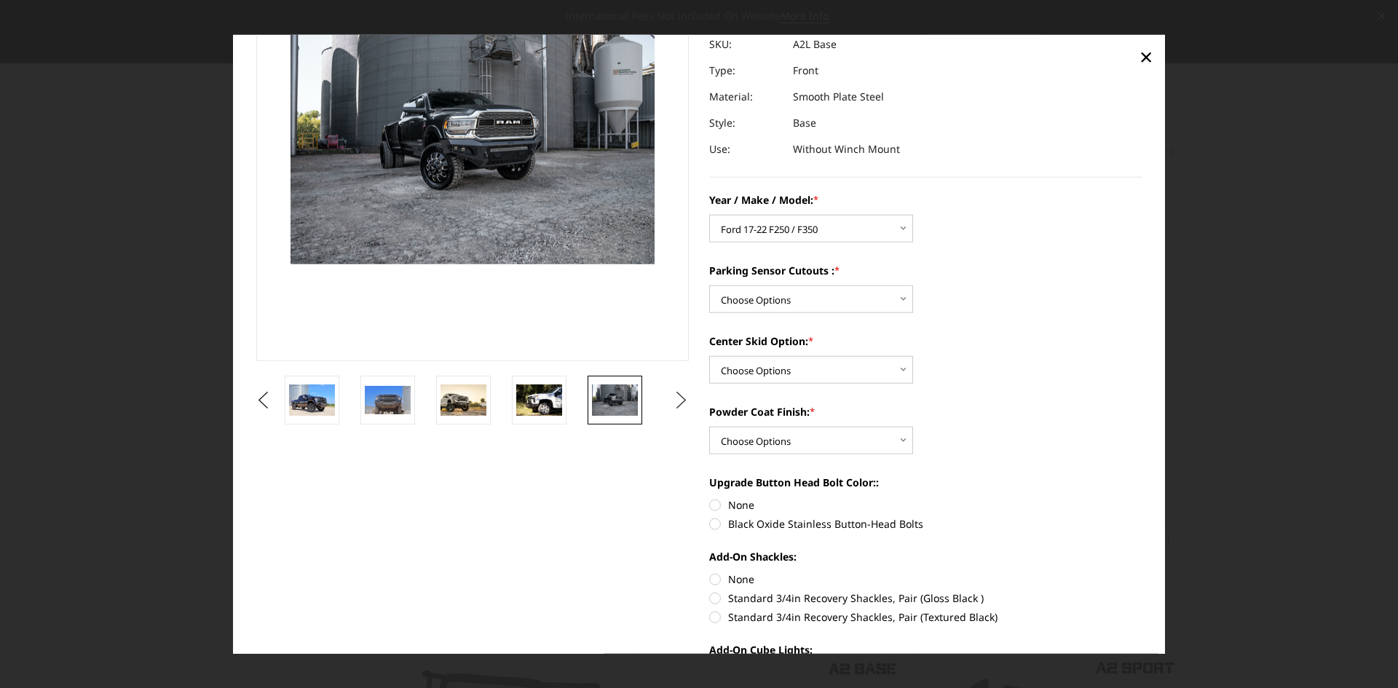
click at [674, 399] on button "Next" at bounding box center [682, 400] width 22 height 22
click at [616, 406] on img at bounding box center [615, 400] width 46 height 30
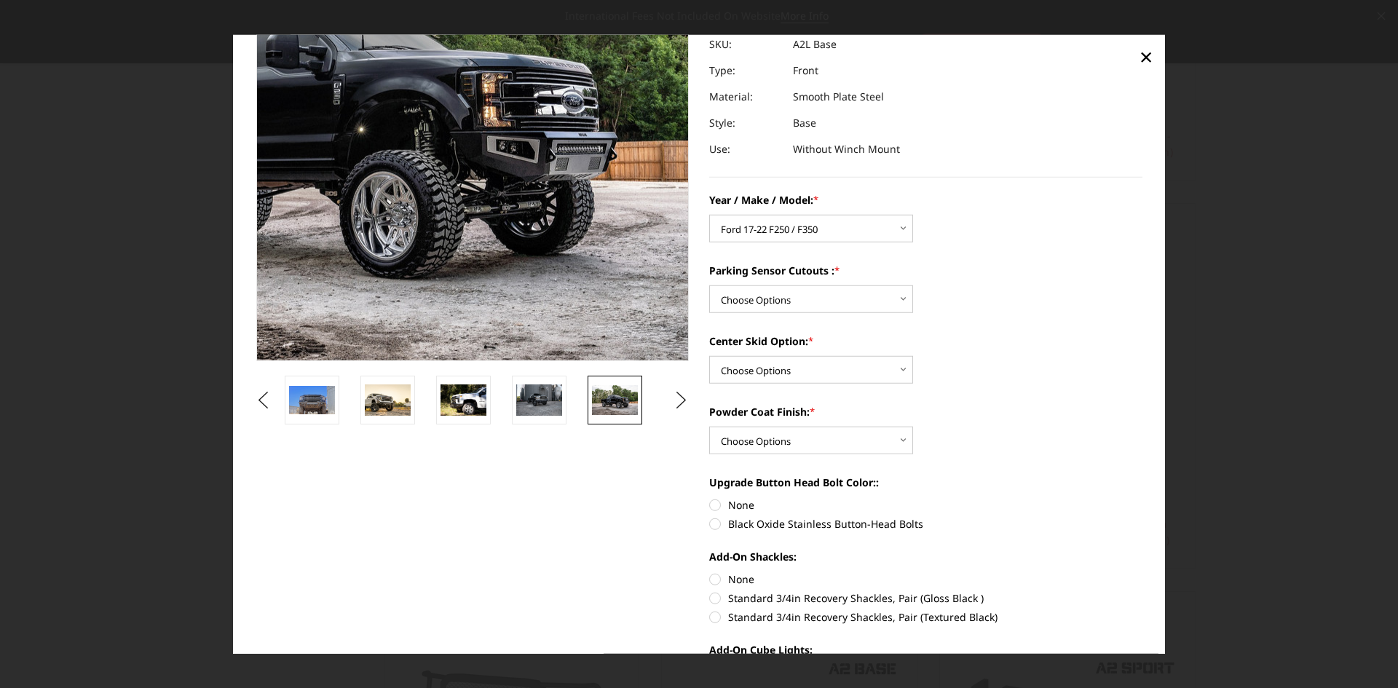
click at [599, 225] on img at bounding box center [318, 112] width 932 height 602
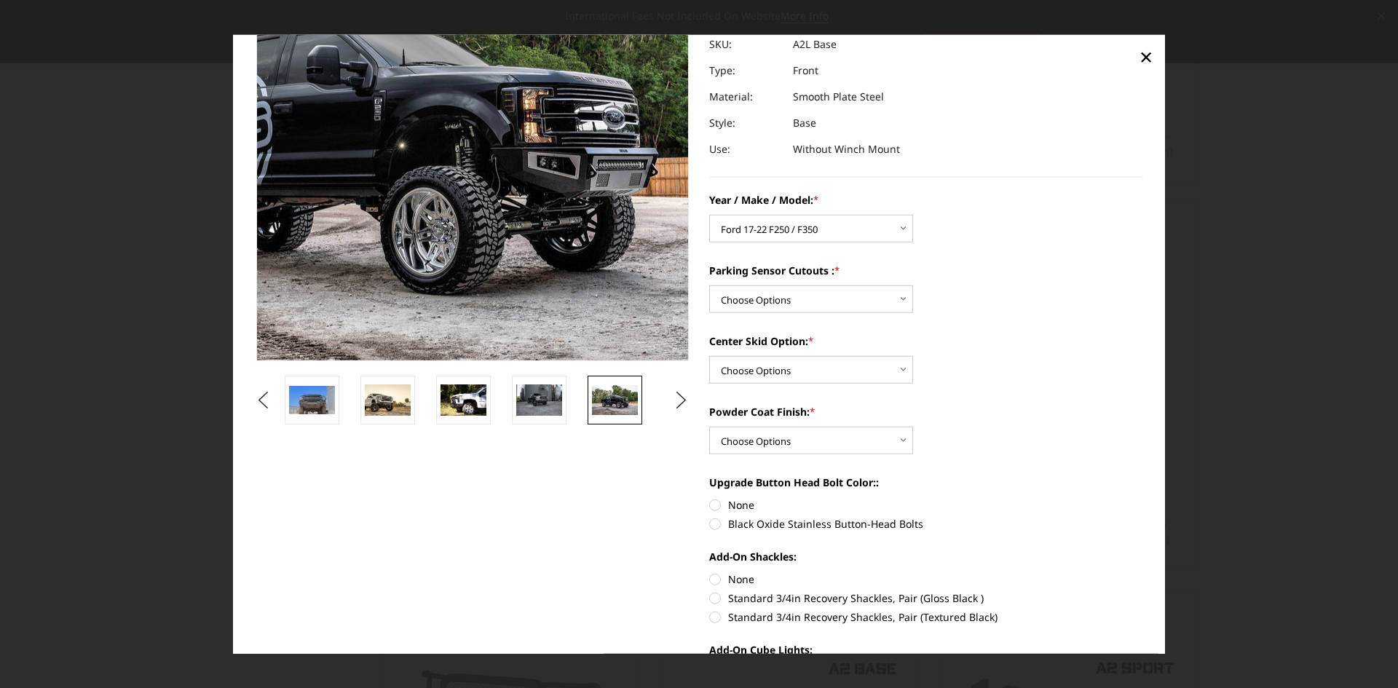
click at [567, 182] on img at bounding box center [359, 128] width 932 height 602
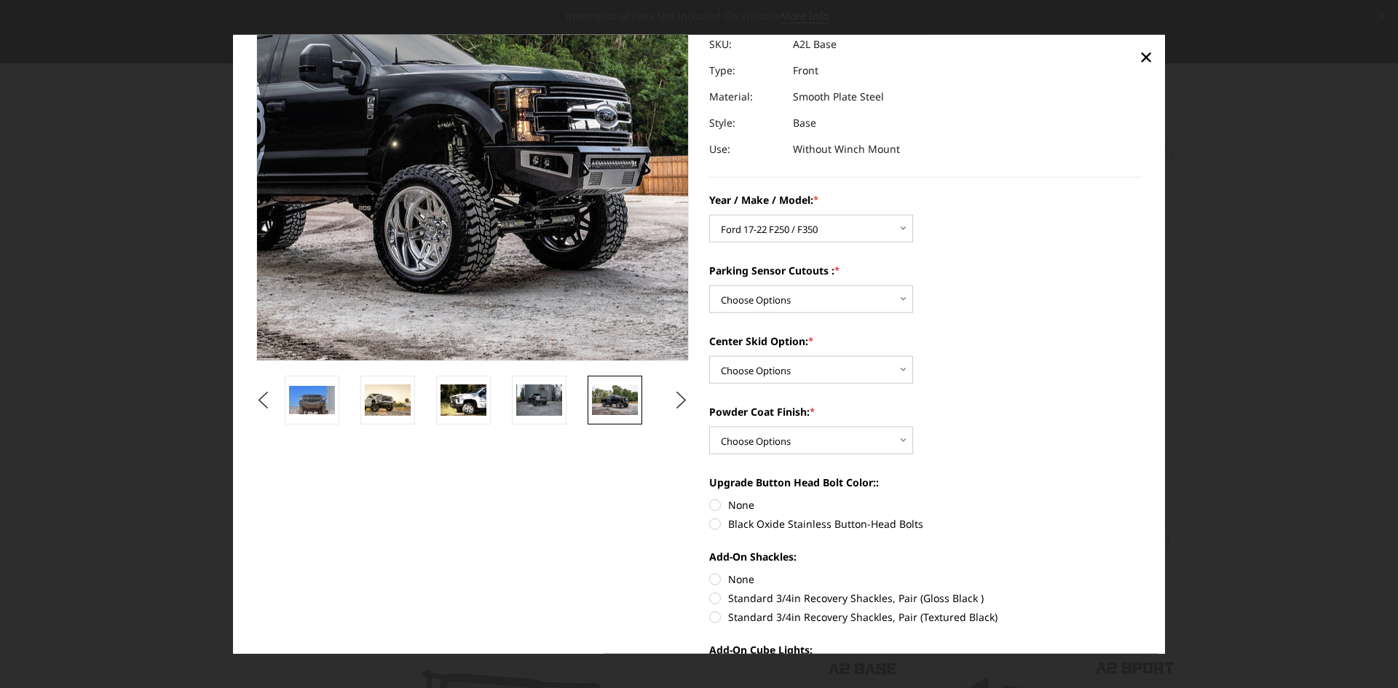
click at [571, 186] on img at bounding box center [352, 126] width 932 height 602
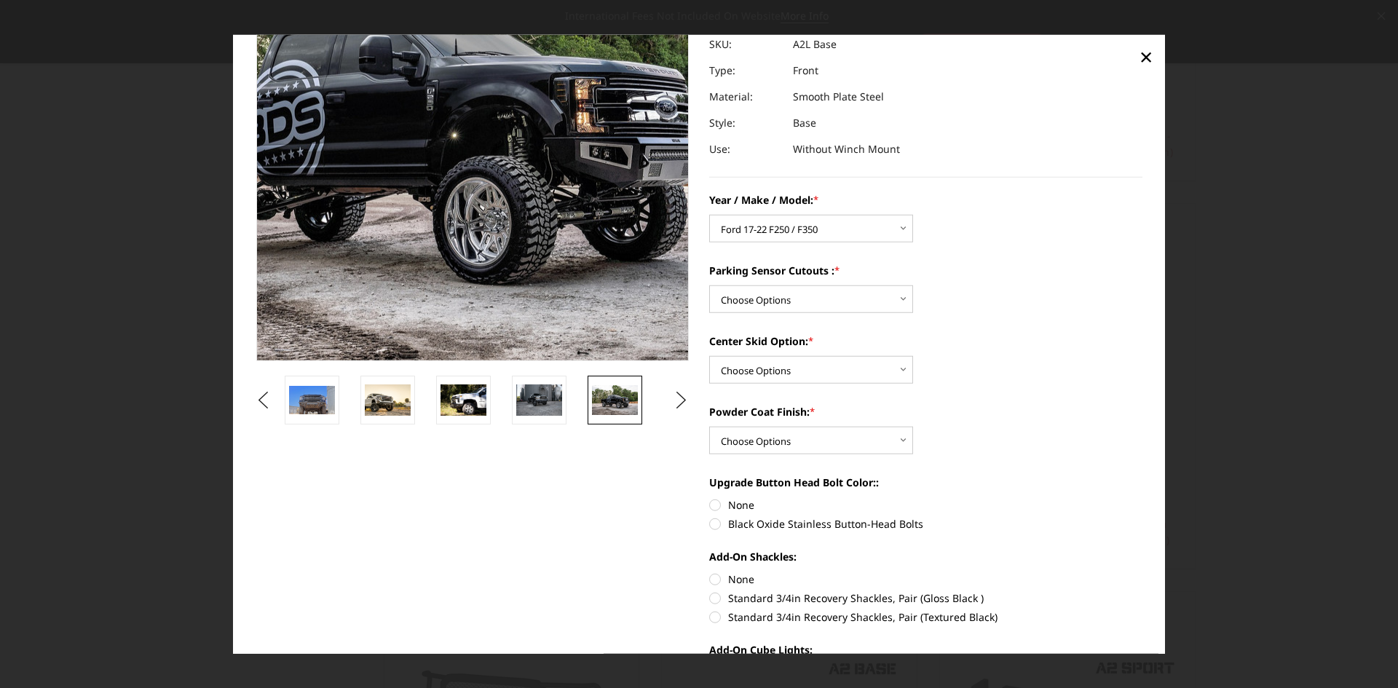
click at [520, 210] on img at bounding box center [411, 117] width 932 height 602
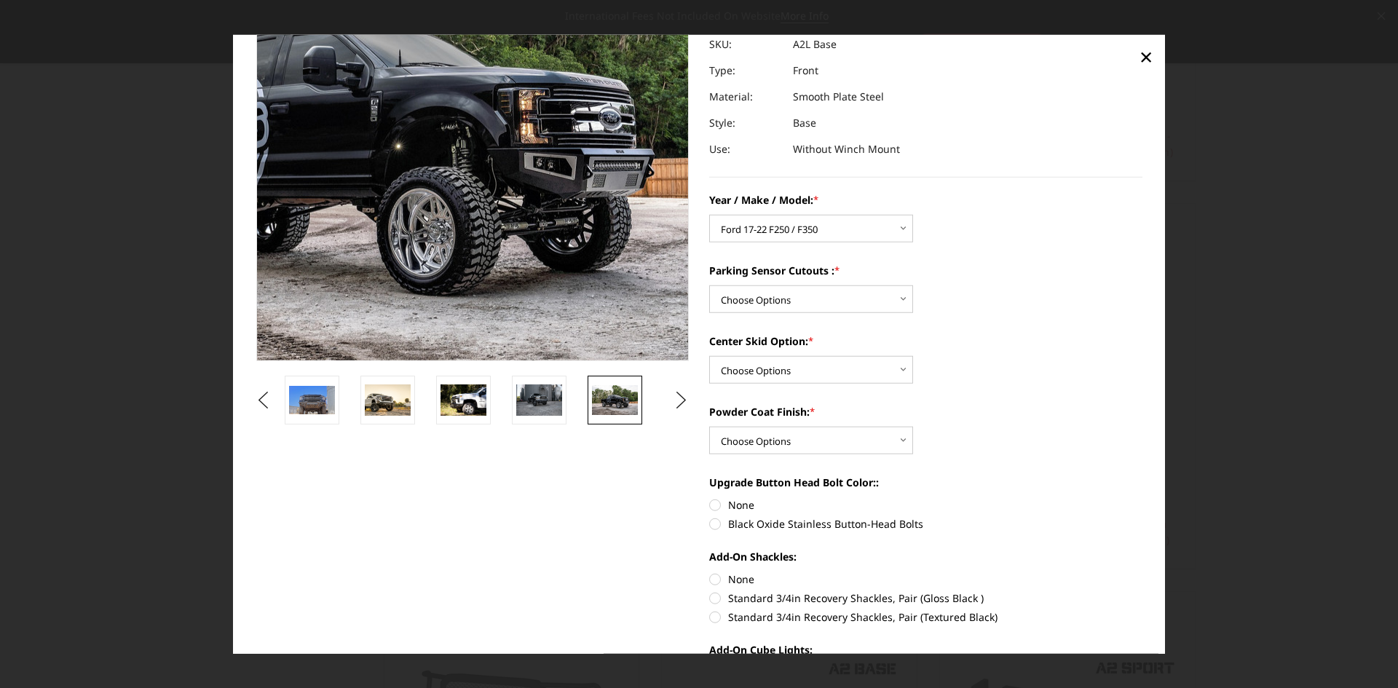
click at [567, 180] on img at bounding box center [355, 129] width 932 height 602
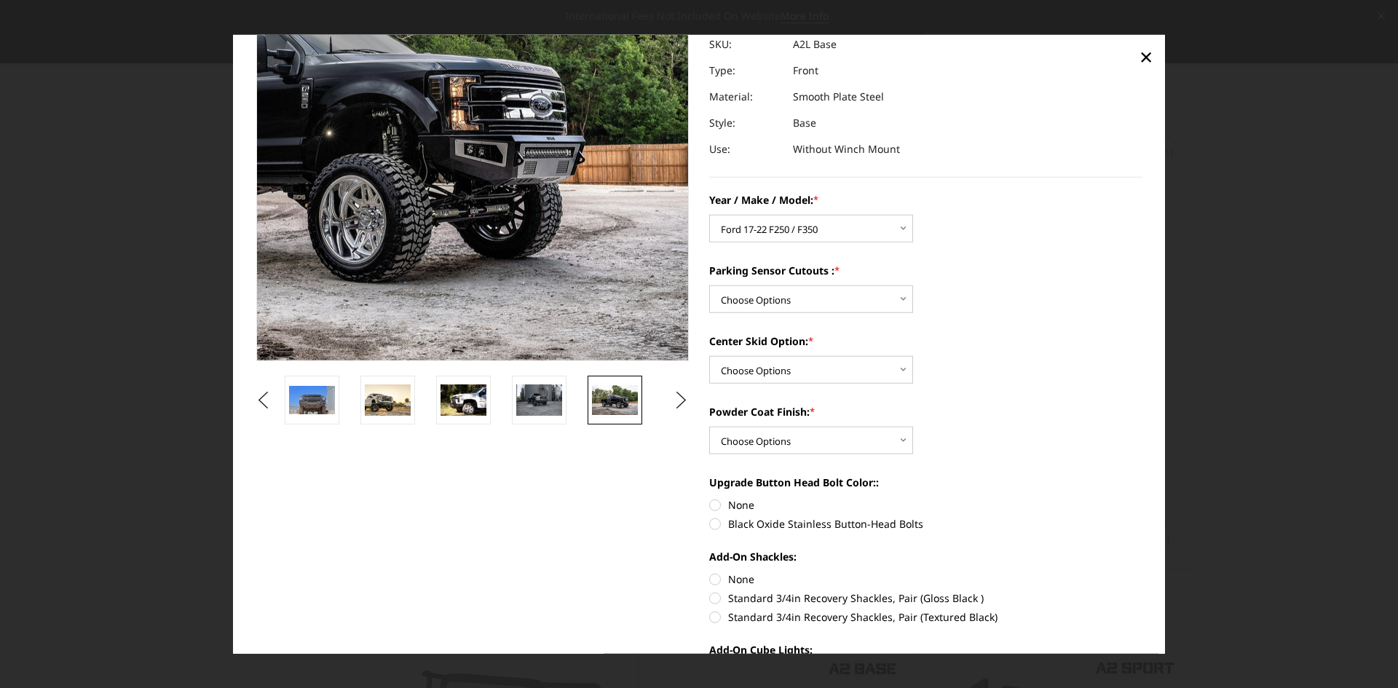
drag, startPoint x: 593, startPoint y: 197, endPoint x: 570, endPoint y: 178, distance: 29.0
click at [578, 178] on img at bounding box center [286, 116] width 932 height 602
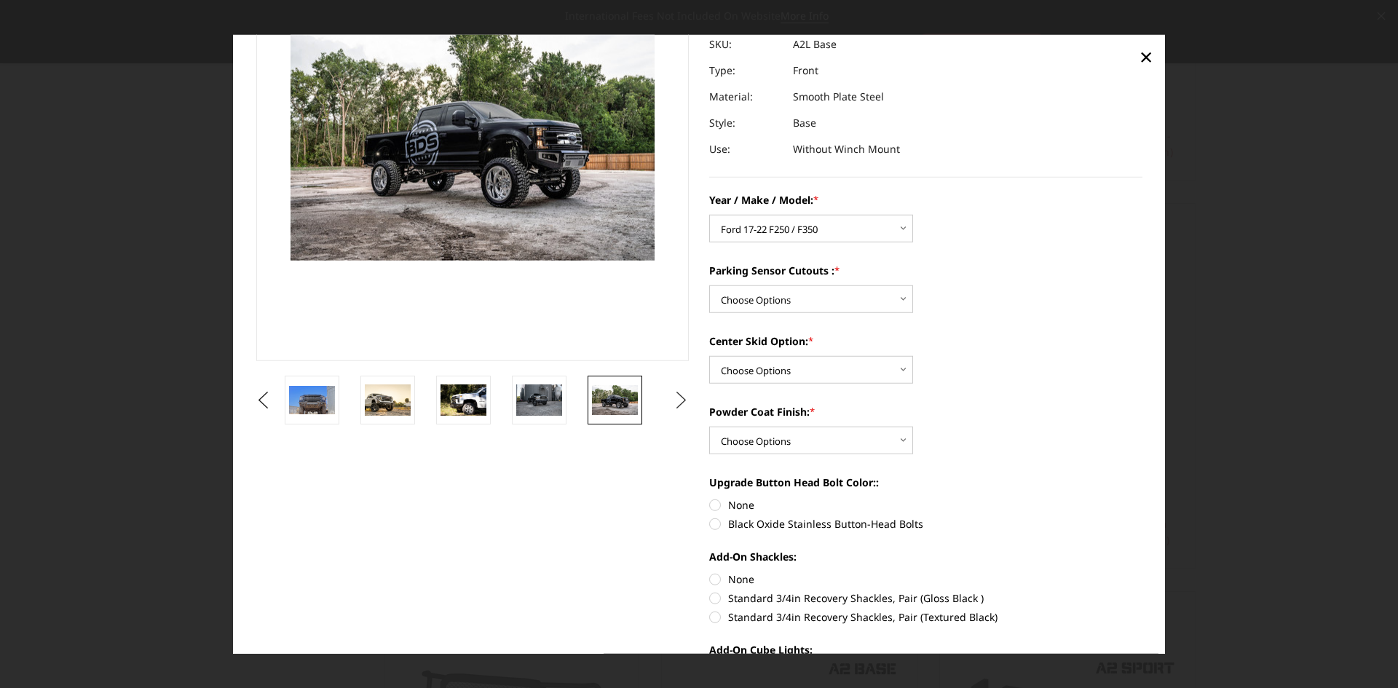
click at [677, 393] on button "Next" at bounding box center [682, 400] width 22 height 22
click at [612, 401] on img at bounding box center [615, 400] width 46 height 31
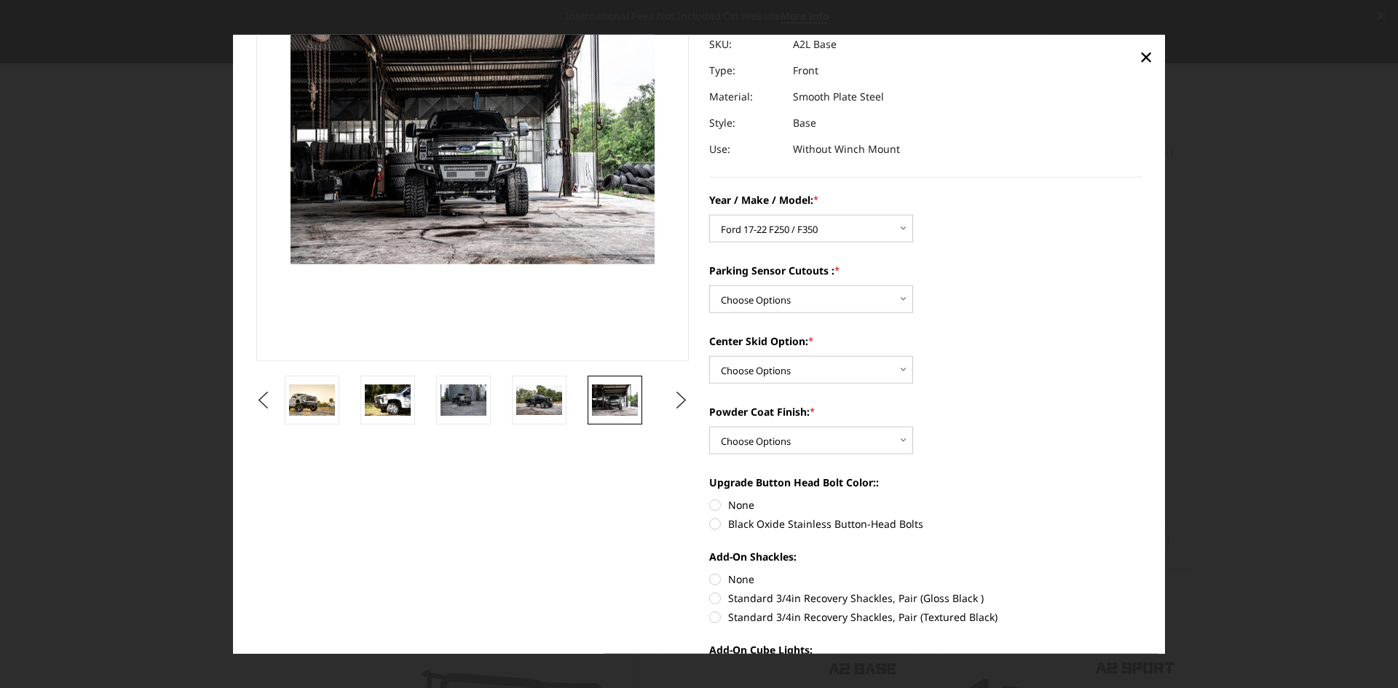
scroll to position [130, 0]
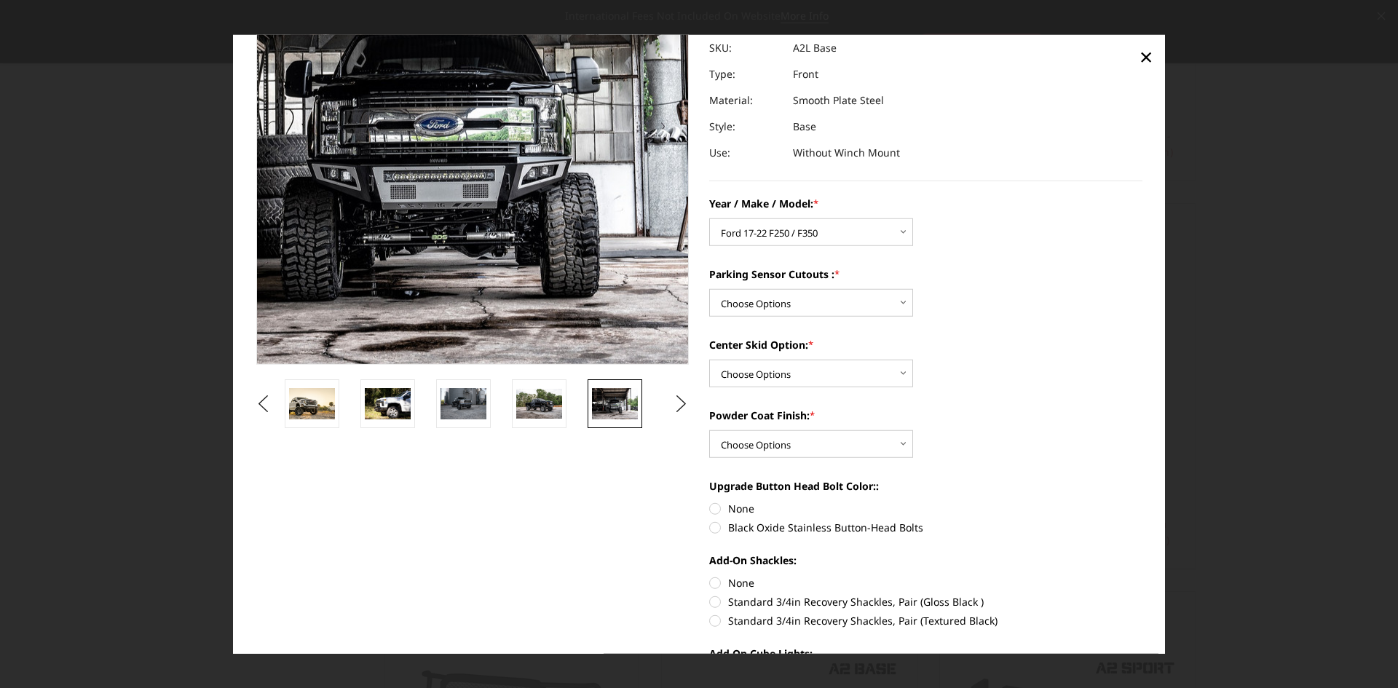
click at [481, 229] on img at bounding box center [457, 111] width 932 height 622
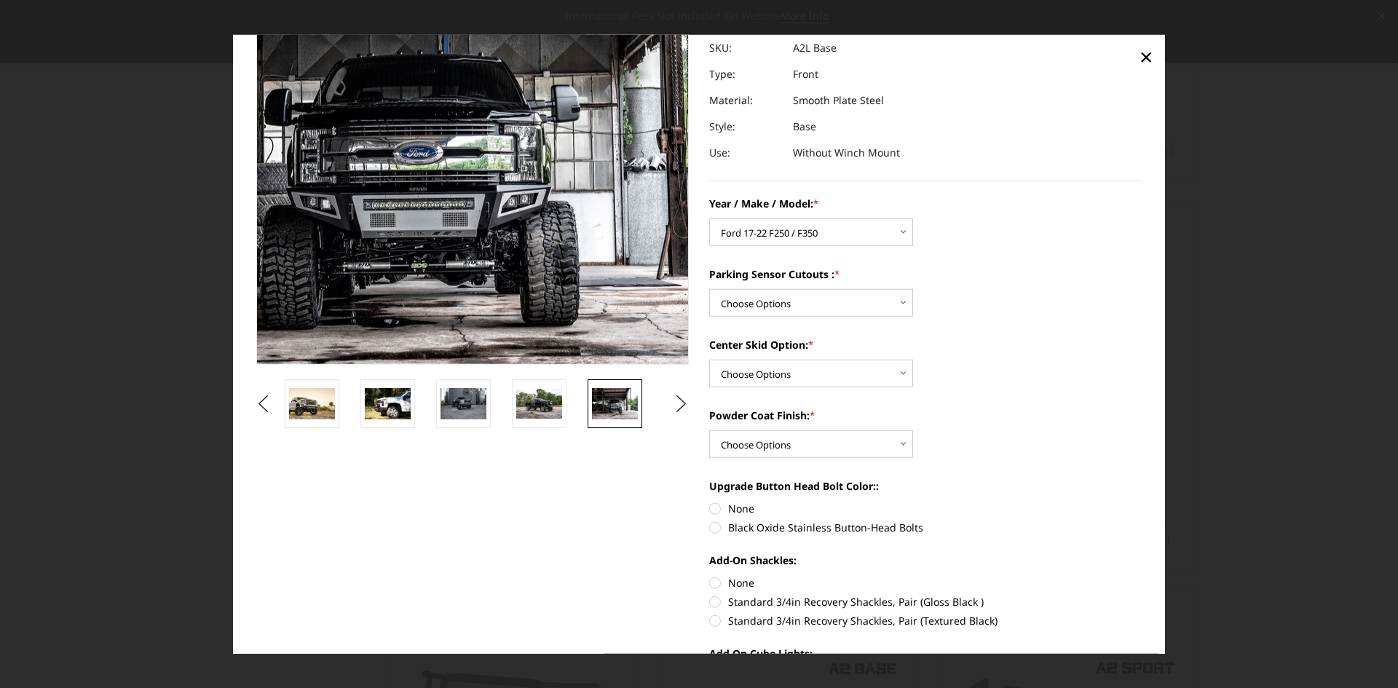
click at [499, 164] on img at bounding box center [436, 139] width 932 height 622
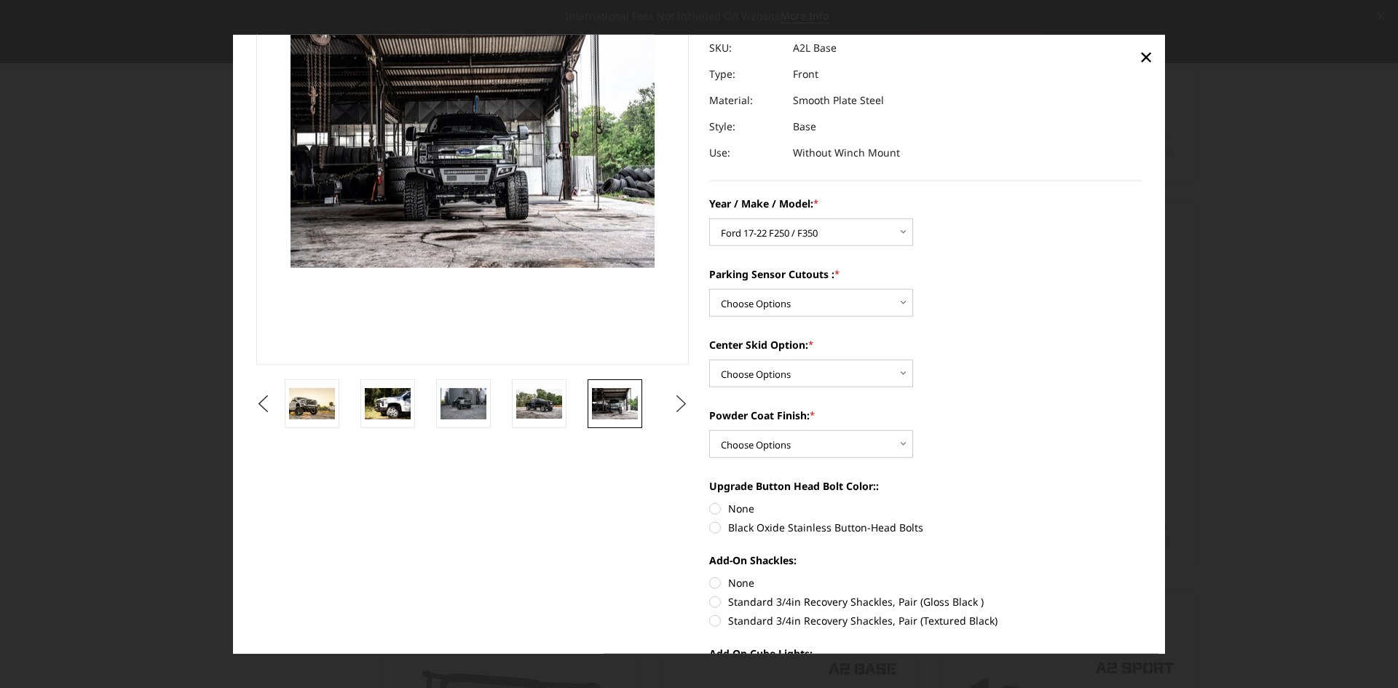
click at [677, 398] on button "Next" at bounding box center [682, 404] width 22 height 22
click at [609, 401] on img at bounding box center [615, 403] width 46 height 31
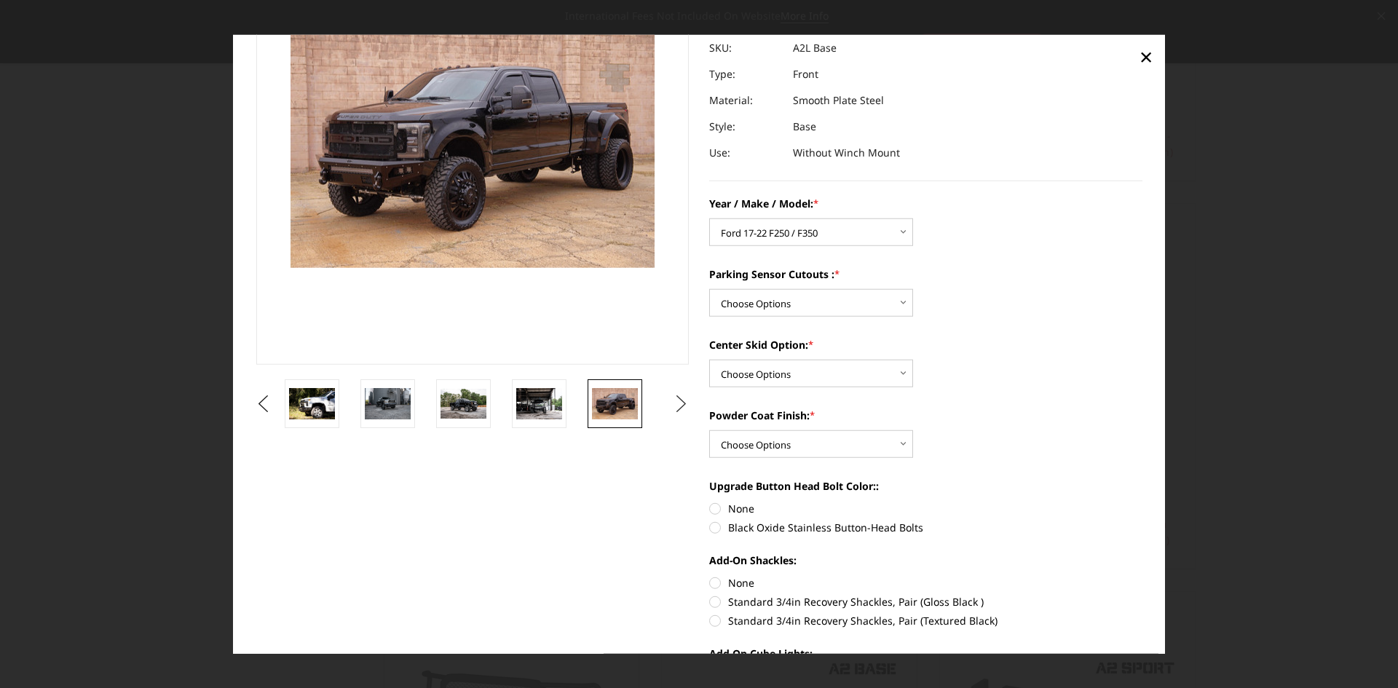
click at [678, 400] on button "Next" at bounding box center [682, 404] width 22 height 22
click at [615, 391] on img at bounding box center [615, 403] width 46 height 25
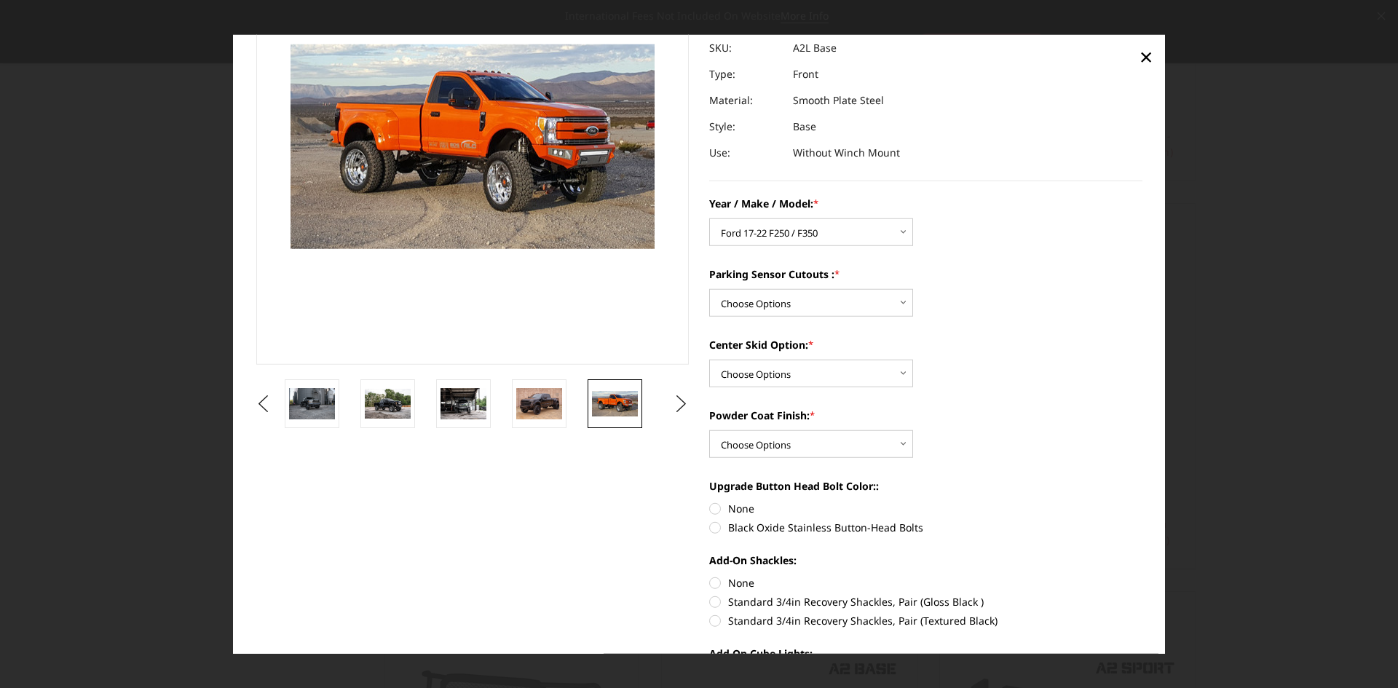
scroll to position [149, 0]
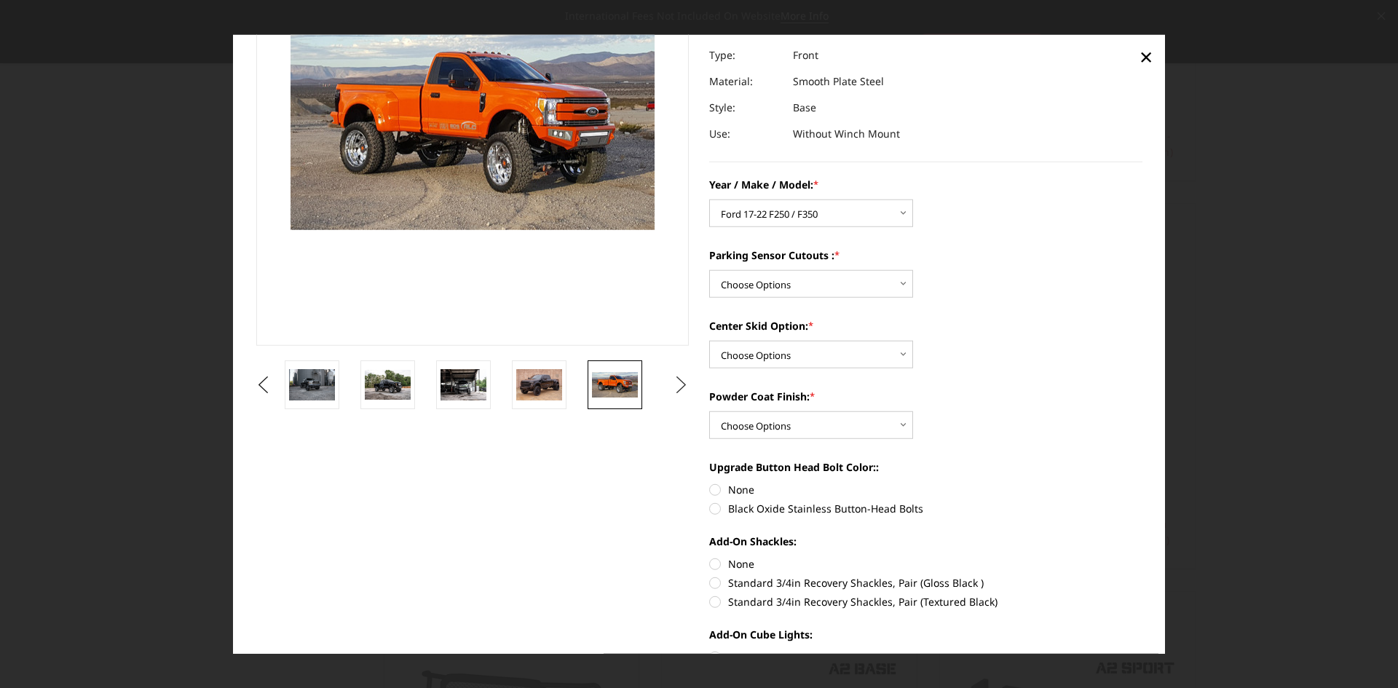
click at [679, 382] on button "Next" at bounding box center [682, 385] width 22 height 22
click at [634, 383] on img at bounding box center [615, 384] width 46 height 31
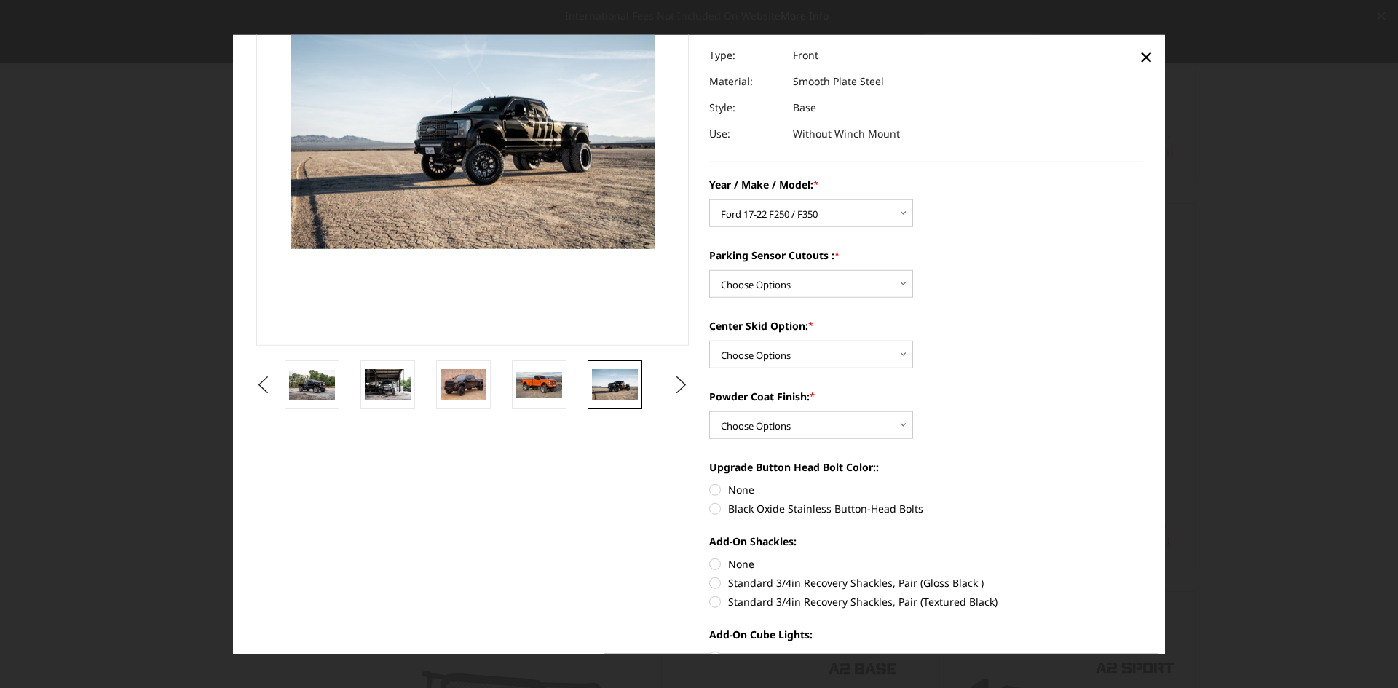
scroll to position [130, 0]
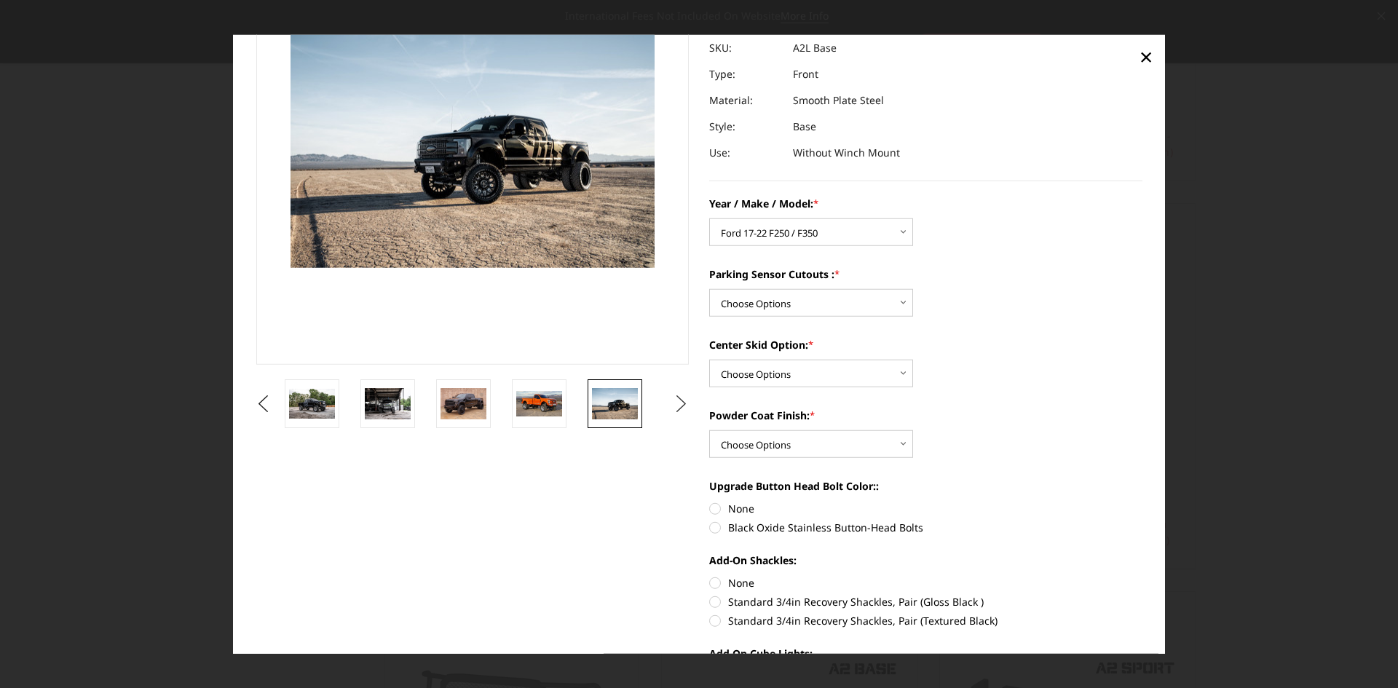
click at [678, 405] on button "Next" at bounding box center [682, 404] width 22 height 22
click at [620, 398] on img at bounding box center [615, 403] width 46 height 31
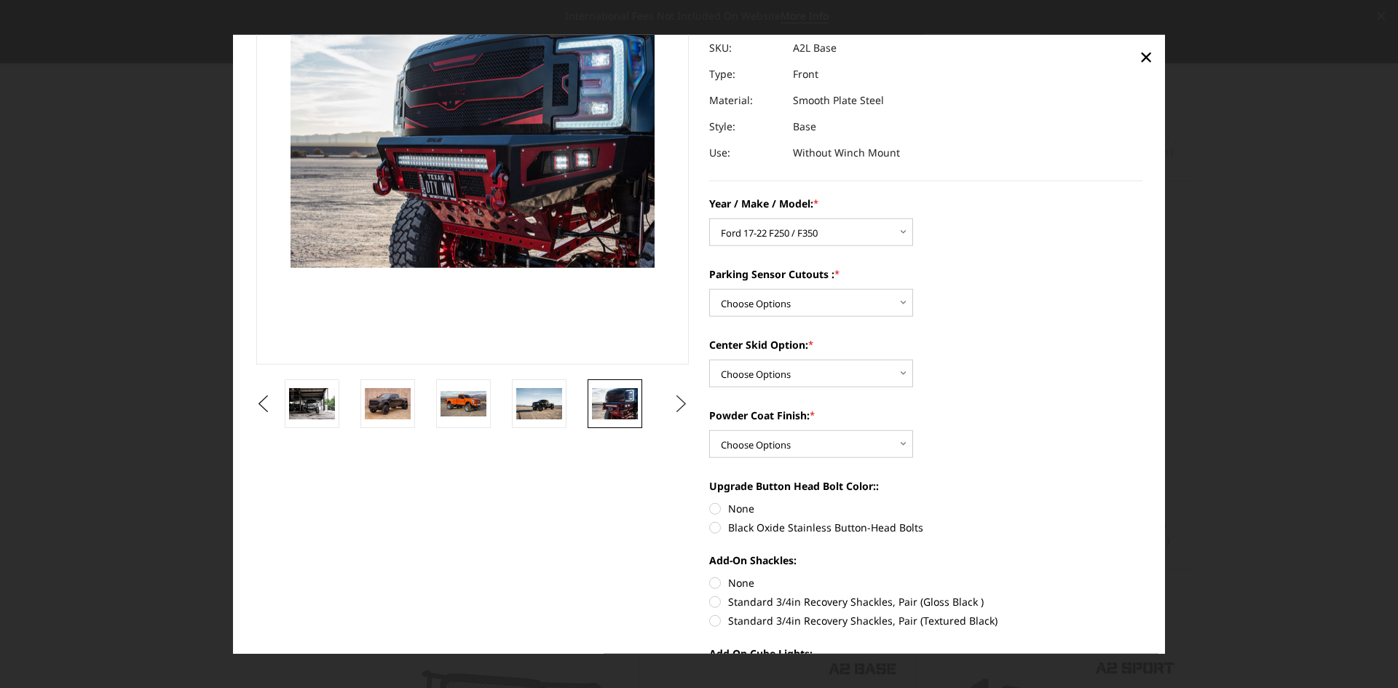
click at [677, 404] on button "Next" at bounding box center [682, 404] width 22 height 22
click at [614, 406] on img at bounding box center [615, 404] width 46 height 30
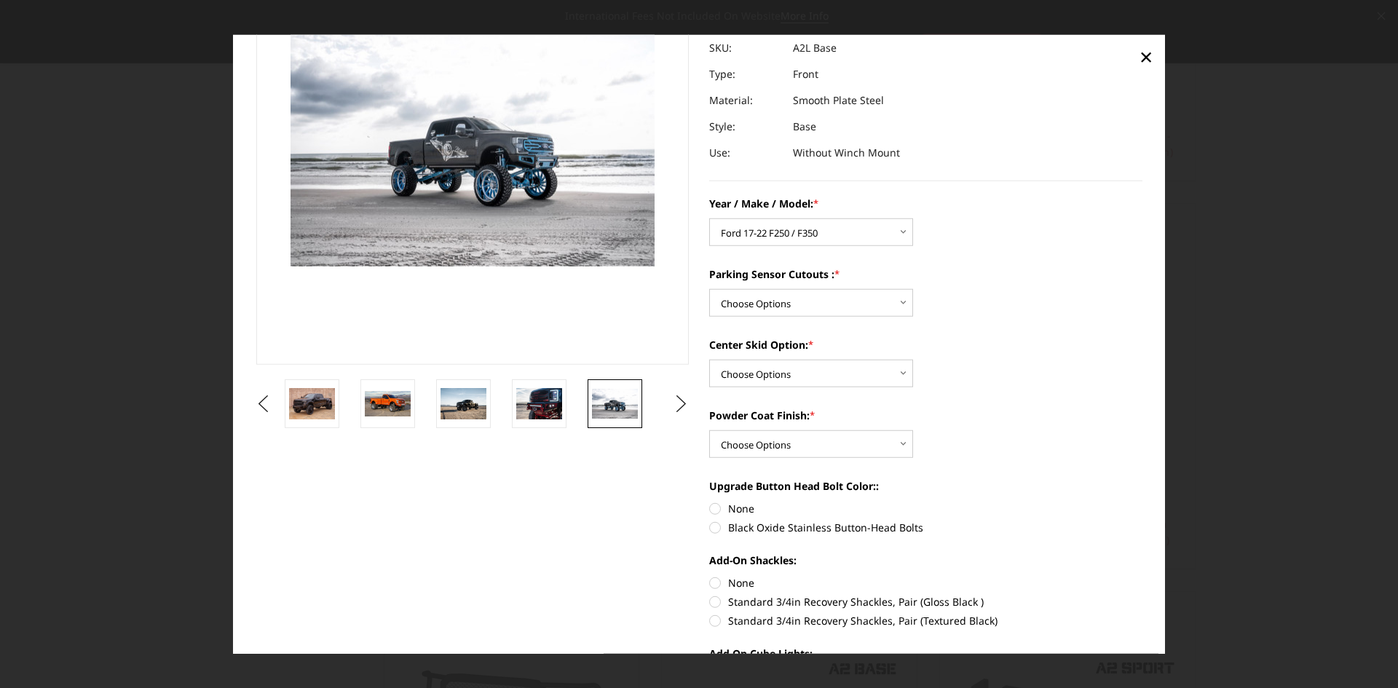
scroll to position [131, 0]
click at [672, 403] on button "Next" at bounding box center [682, 402] width 22 height 22
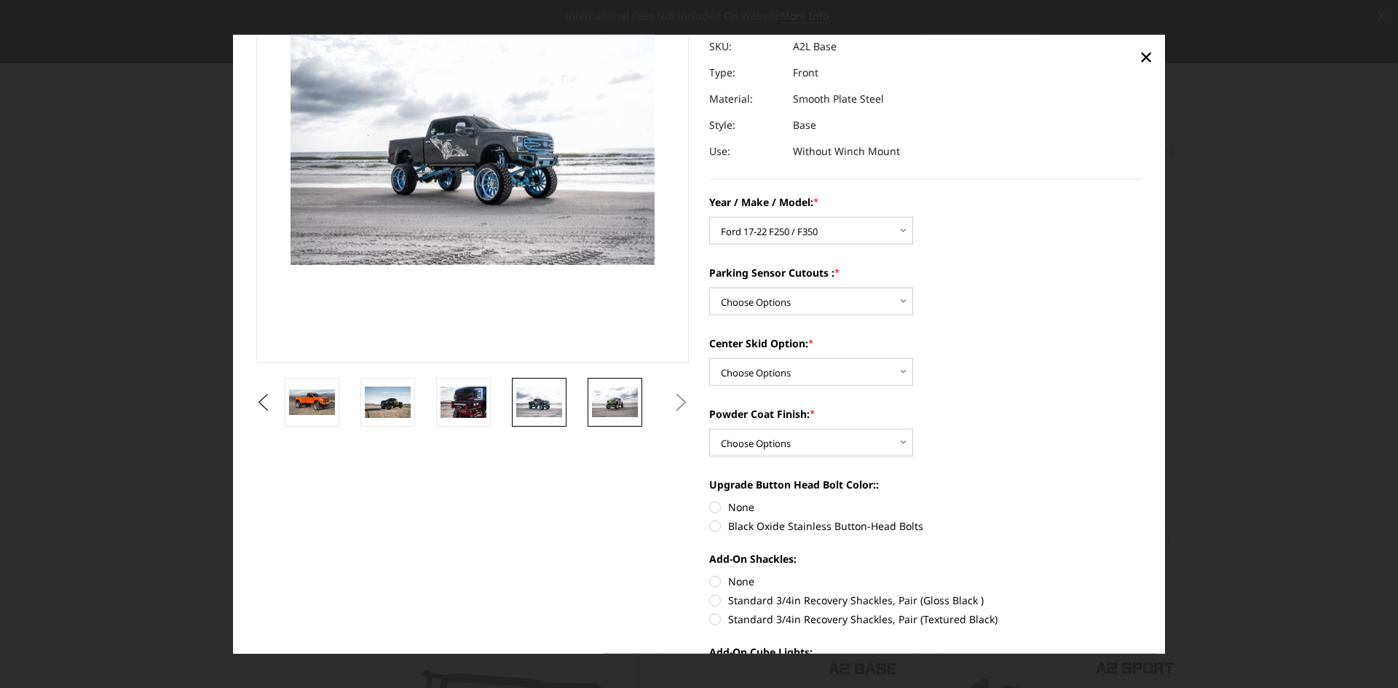
click at [621, 403] on img at bounding box center [615, 402] width 46 height 31
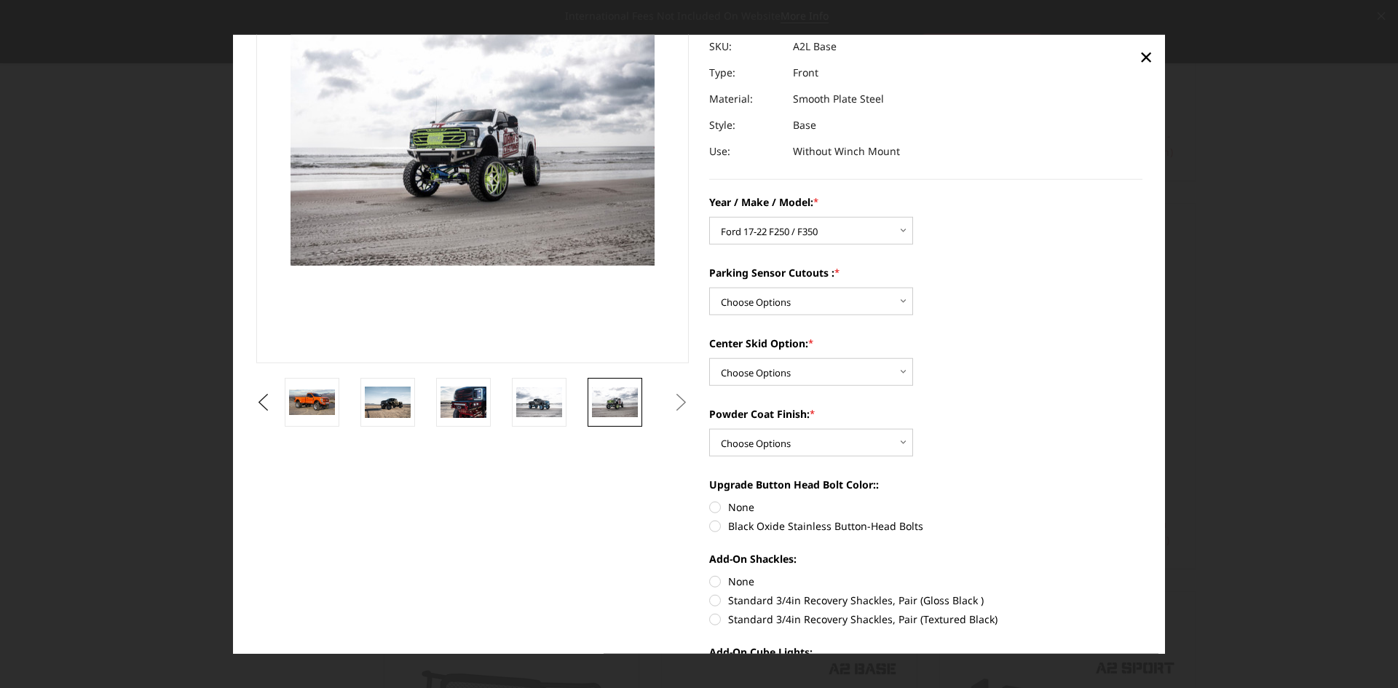
scroll to position [130, 0]
click at [679, 406] on button "Next" at bounding box center [682, 403] width 22 height 22
click at [264, 407] on button "Previous" at bounding box center [264, 403] width 22 height 22
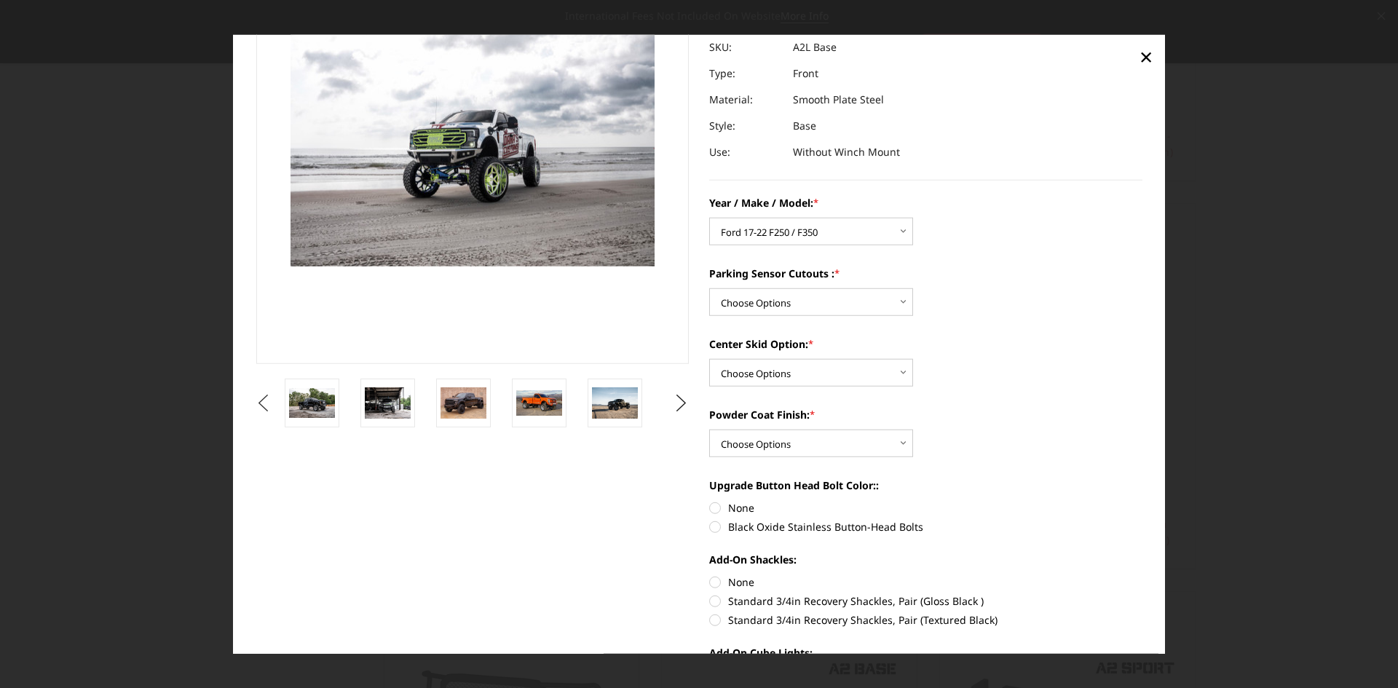
click at [264, 407] on button "Previous" at bounding box center [264, 403] width 22 height 22
click at [392, 403] on img at bounding box center [388, 402] width 46 height 31
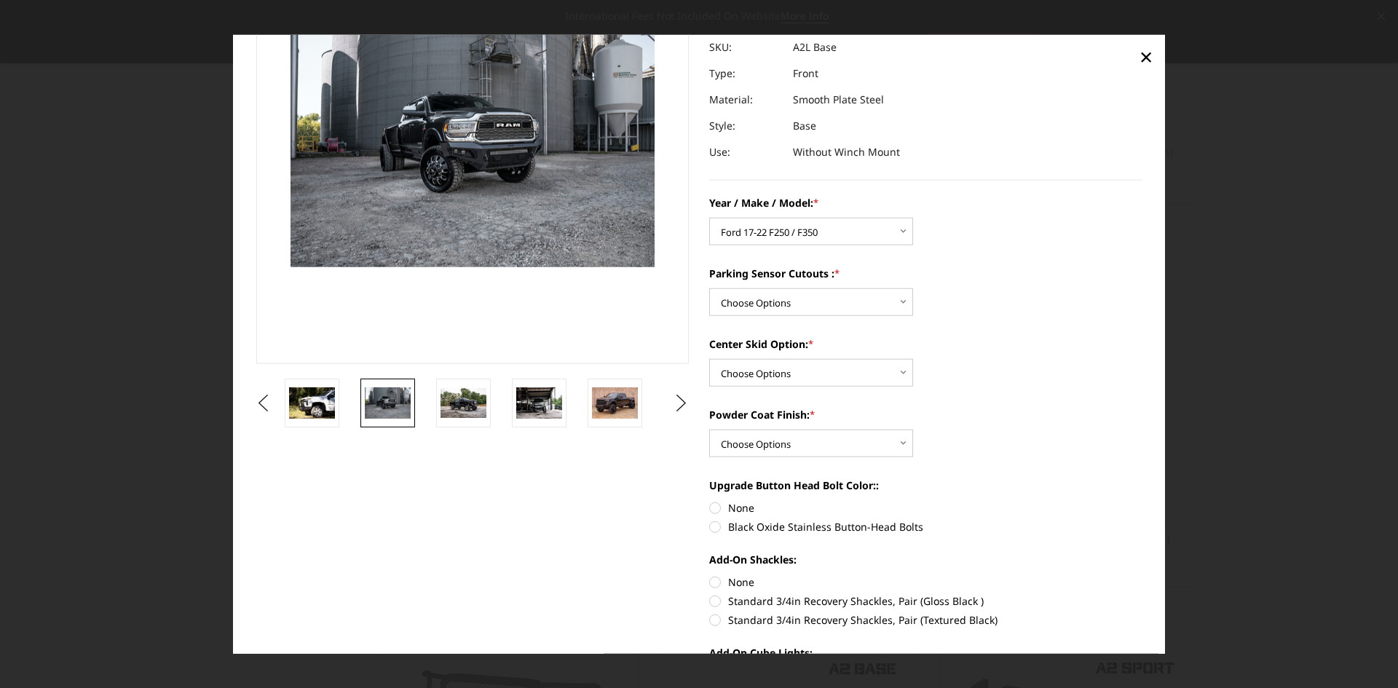
scroll to position [130, 0]
click at [455, 404] on img at bounding box center [464, 404] width 46 height 30
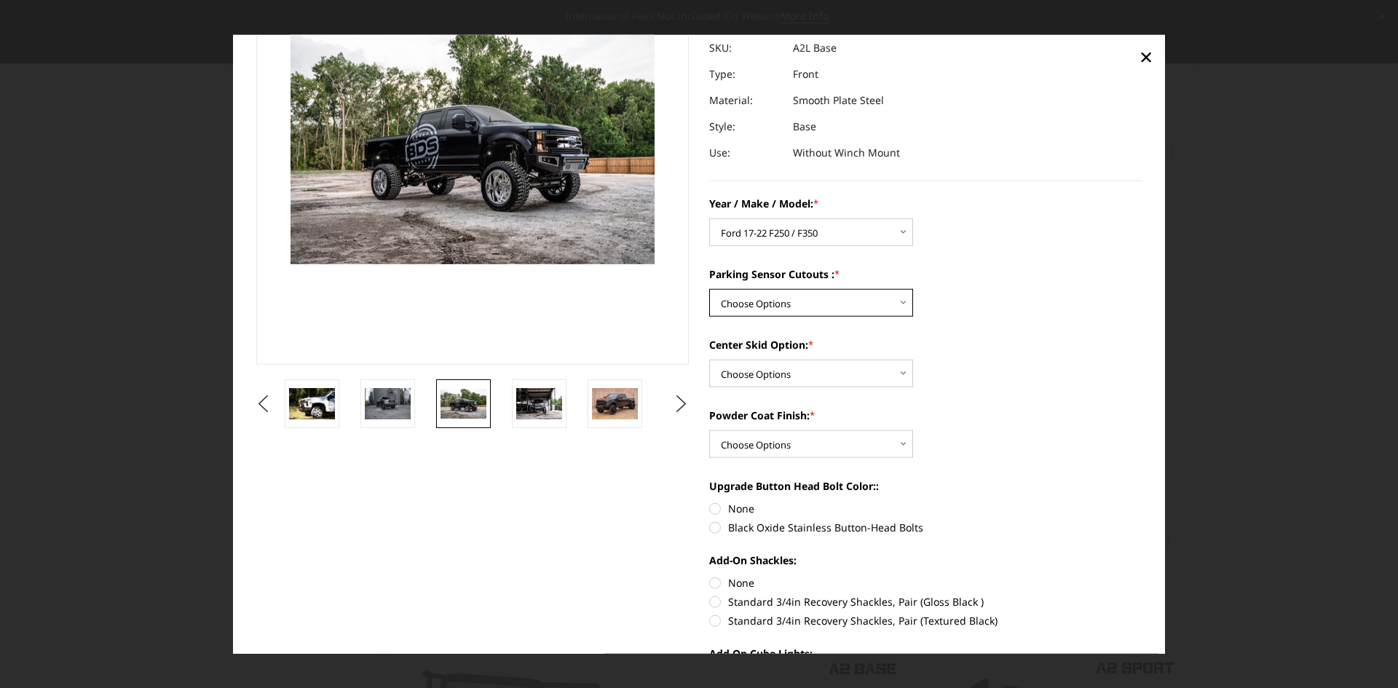
click at [896, 305] on select "Choose Options Yes - I have front parking sensors No - I do NOT have parking se…" at bounding box center [811, 303] width 204 height 28
select select "4288"
click at [709, 289] on select "Choose Options Yes - I have front parking sensors No - I do NOT have parking se…" at bounding box center [811, 303] width 204 height 28
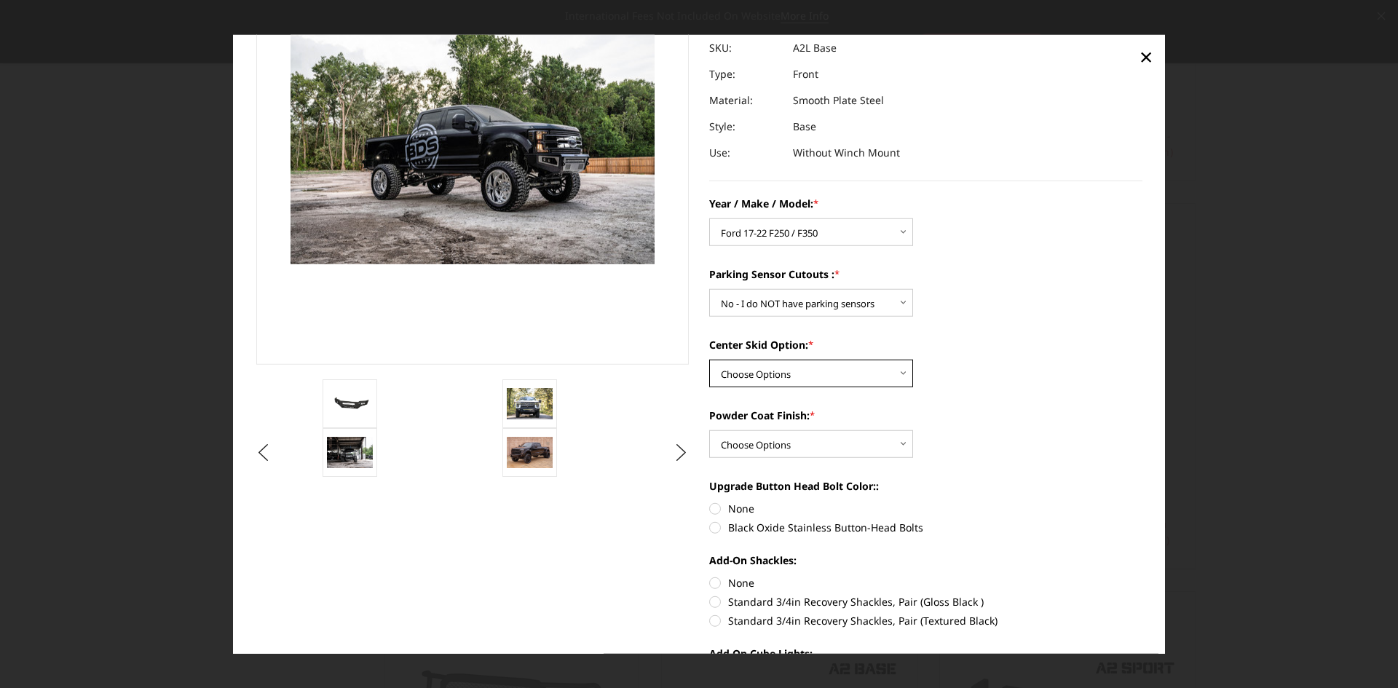
click at [824, 372] on select "Choose Options Single Light Bar Cutout" at bounding box center [811, 374] width 204 height 28
select select "4304"
click at [709, 360] on select "Choose Options Single Light Bar Cutout" at bounding box center [811, 374] width 204 height 28
click at [801, 441] on select "Choose Options Bare metal (included) Texture Black Powder Coat" at bounding box center [811, 444] width 204 height 28
select select "4285"
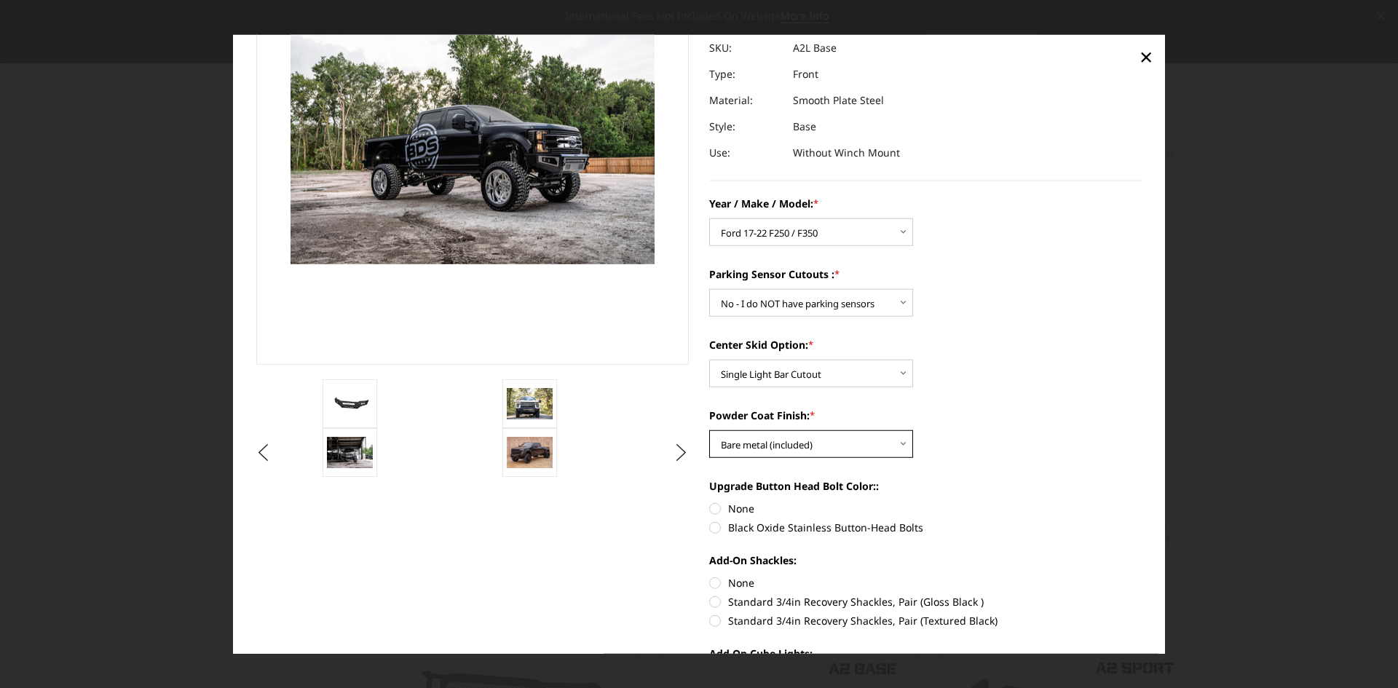
click at [709, 430] on select "Choose Options Bare metal (included) Texture Black Powder Coat" at bounding box center [811, 444] width 204 height 28
click at [900, 444] on select "Choose Options Bare metal (included) Texture Black Powder Coat" at bounding box center [811, 444] width 204 height 28
click at [717, 528] on label "Black Oxide Stainless Button-Head Bolts" at bounding box center [925, 527] width 433 height 15
click at [1143, 502] on input "Black Oxide Stainless Button-Head Bolts" at bounding box center [1143, 501] width 1 height 1
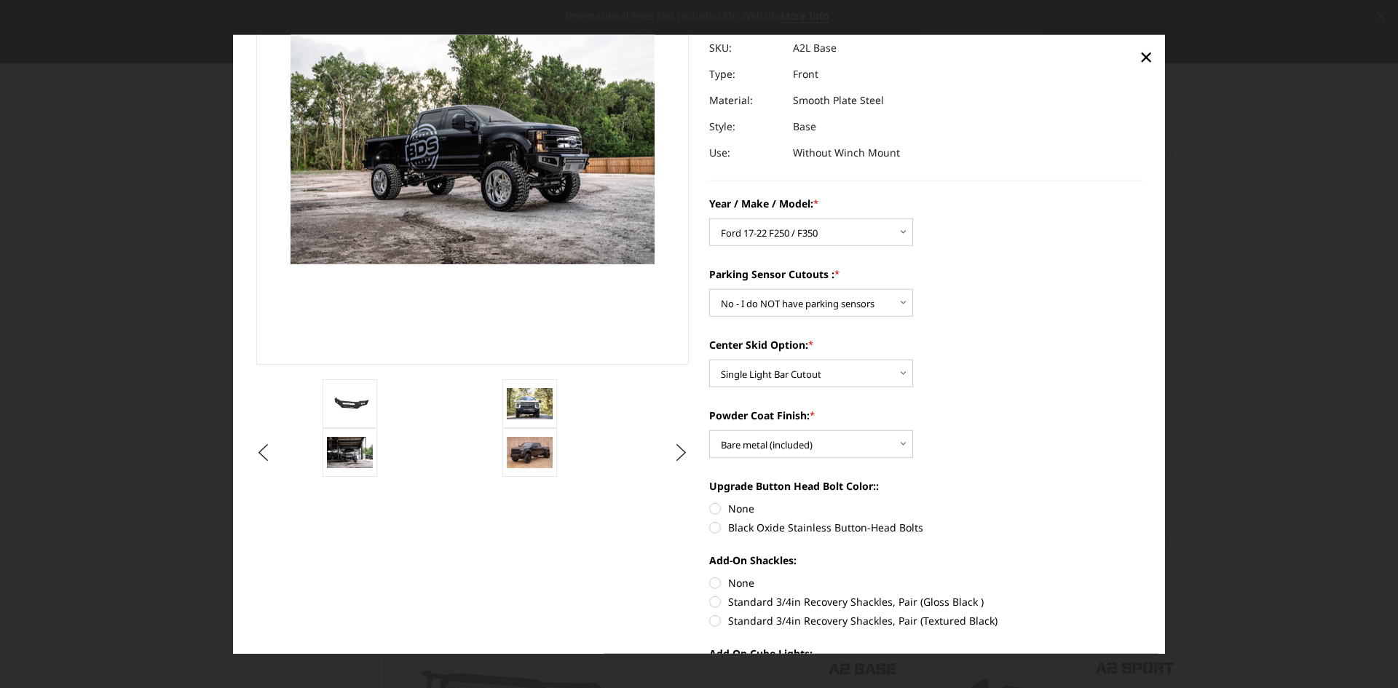
radio input "true"
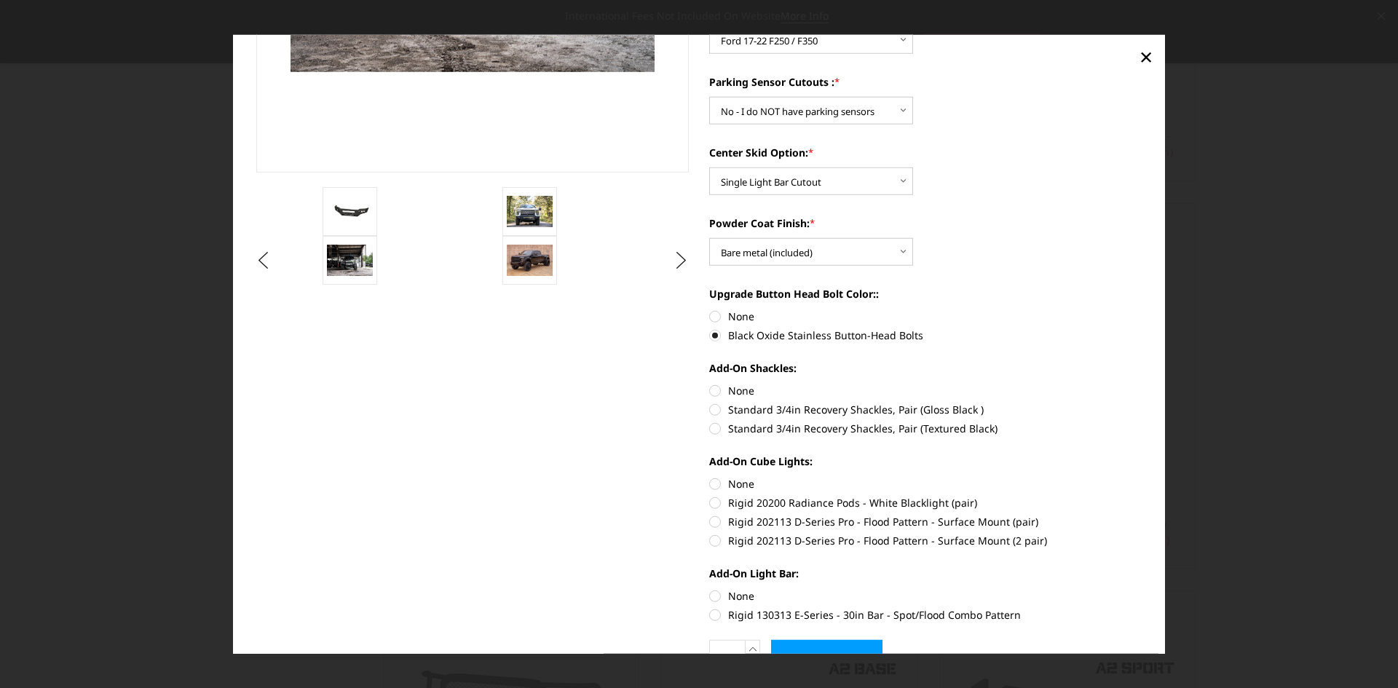
scroll to position [348, 0]
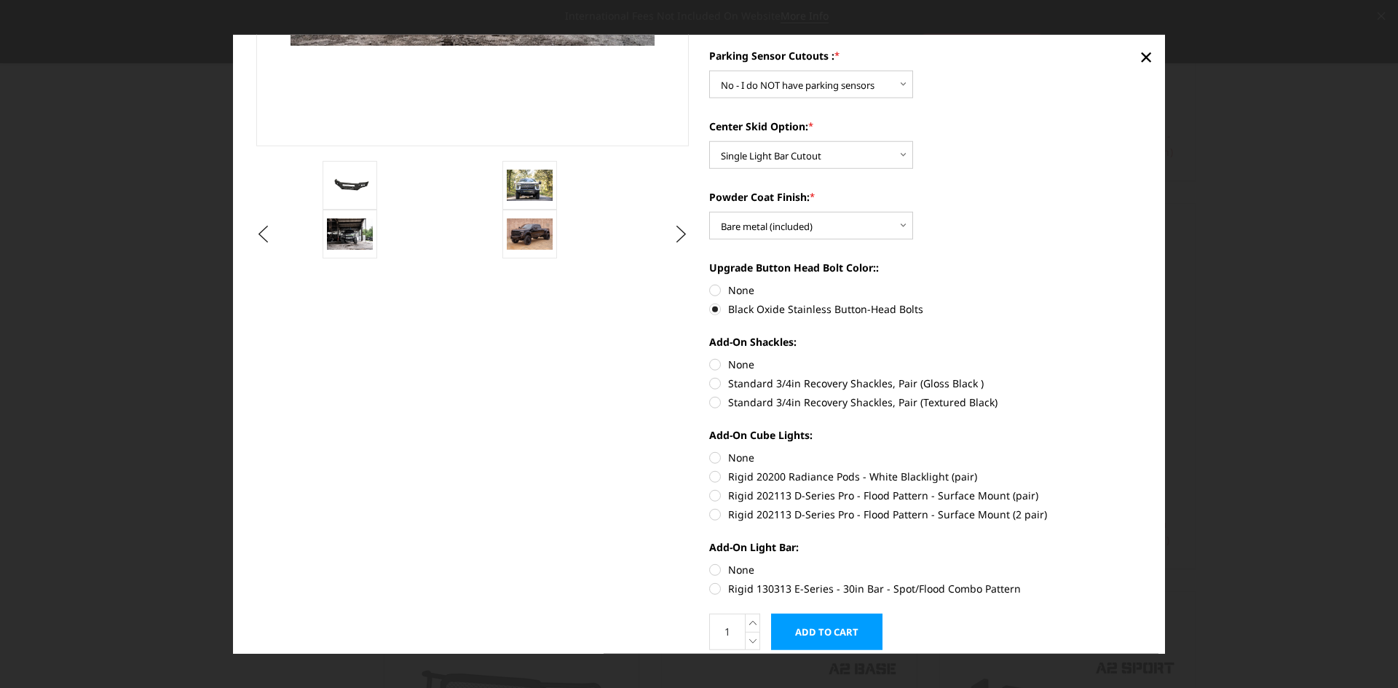
click at [713, 362] on label "None" at bounding box center [925, 364] width 433 height 15
click at [710, 358] on input "None" at bounding box center [709, 357] width 1 height 1
radio input "true"
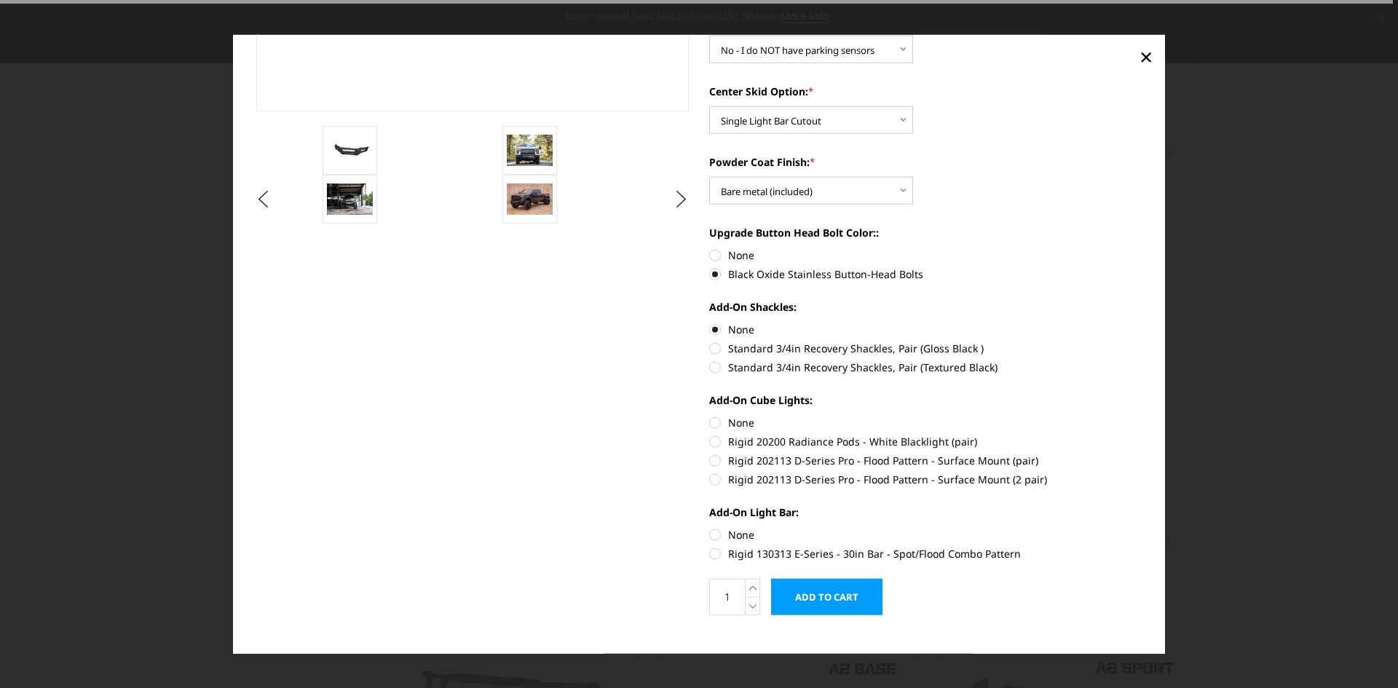
scroll to position [403, 0]
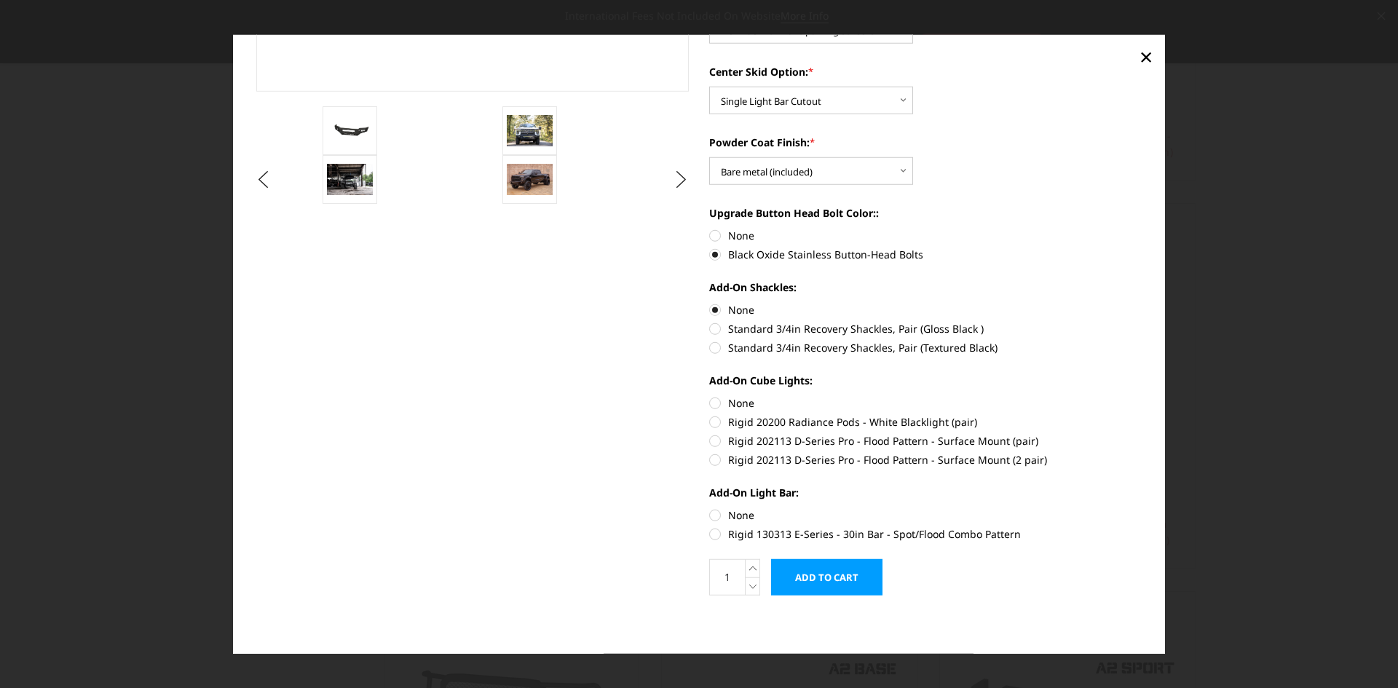
click at [710, 400] on label "None" at bounding box center [925, 402] width 433 height 15
click at [710, 396] on input "None" at bounding box center [709, 395] width 1 height 1
radio input "true"
click at [709, 508] on label "None" at bounding box center [925, 515] width 433 height 15
click at [709, 508] on input "None" at bounding box center [709, 508] width 1 height 1
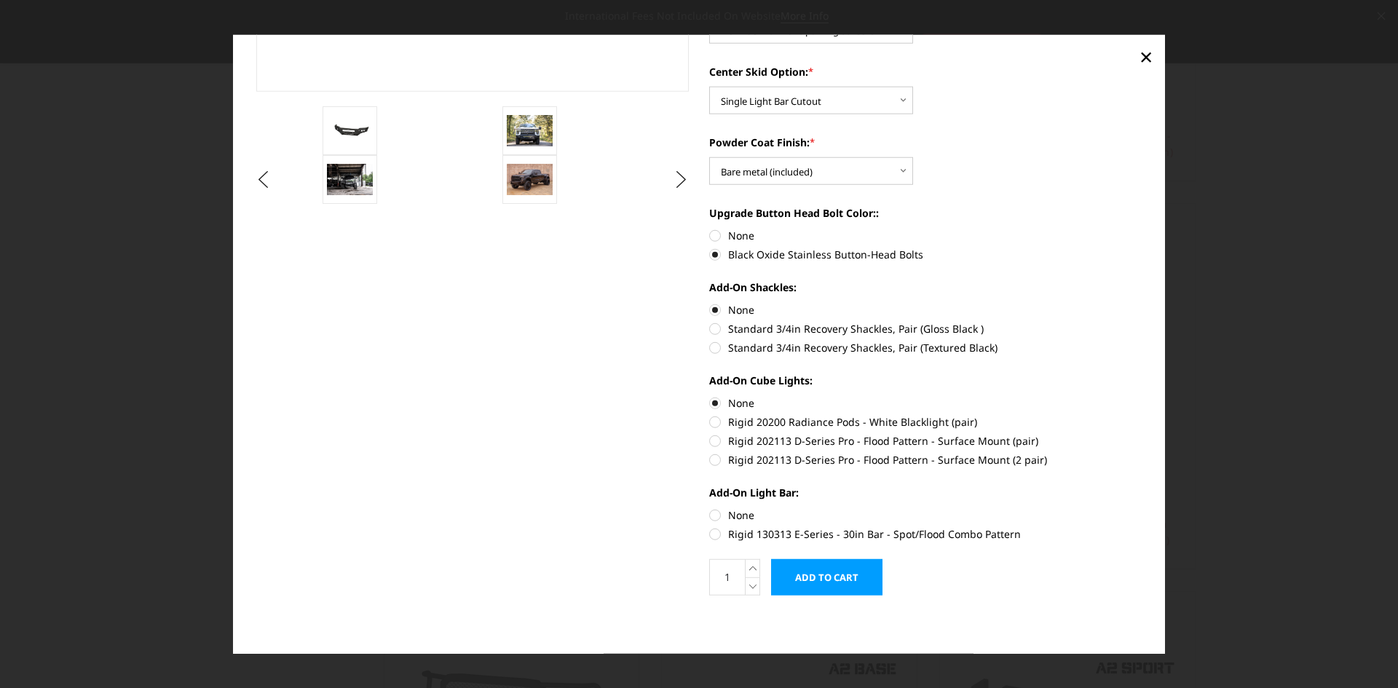
radio input "true"
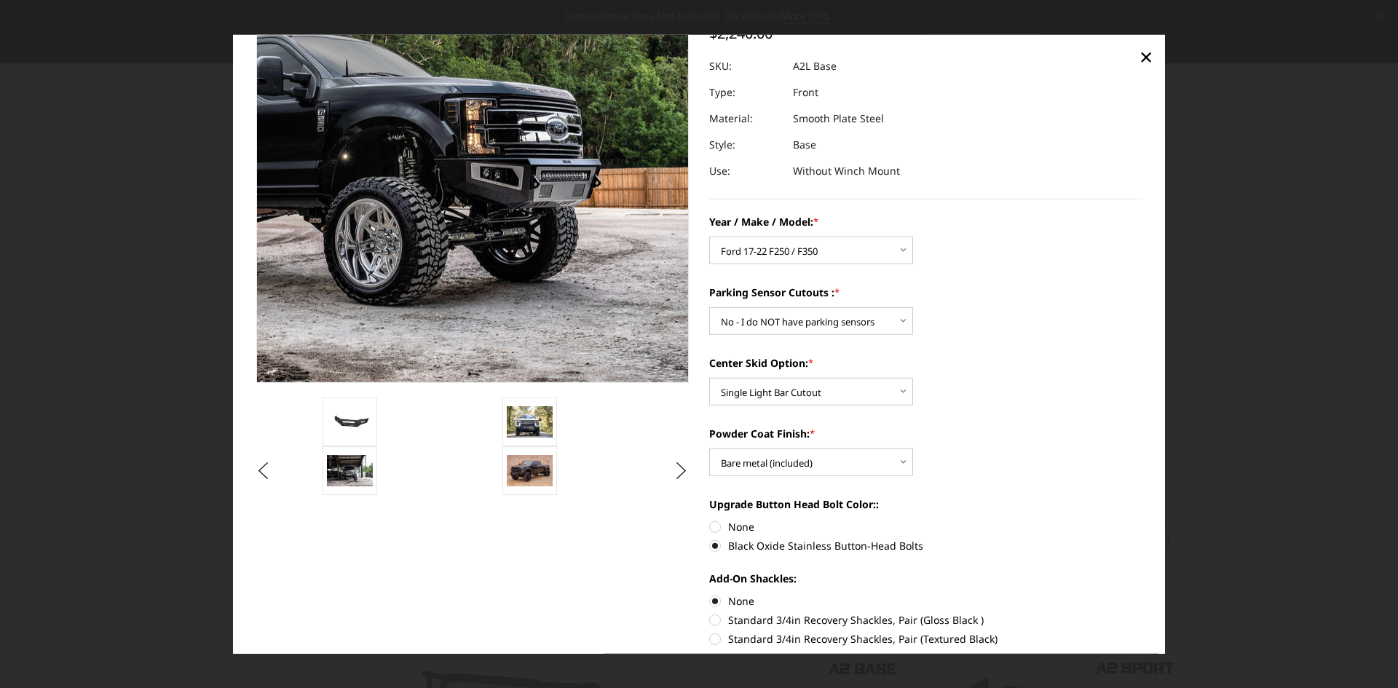
click at [613, 232] on img at bounding box center [302, 139] width 932 height 602
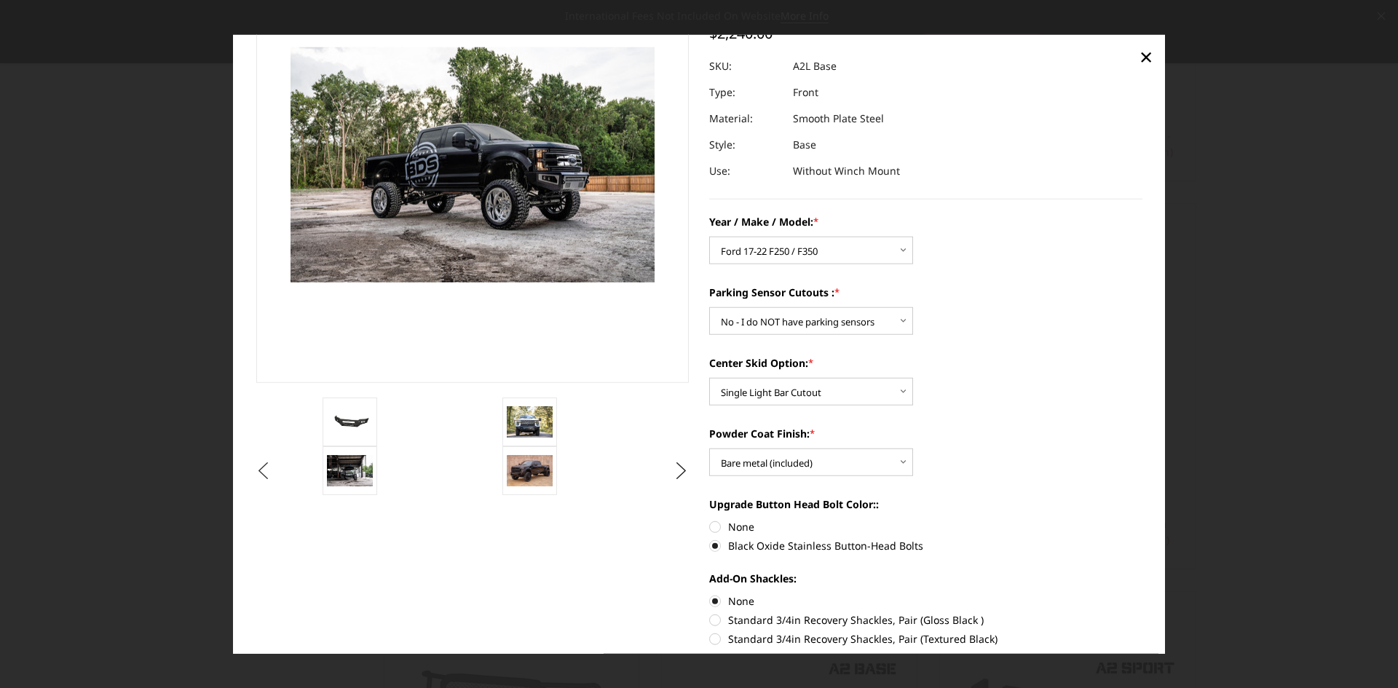
click at [261, 472] on button "Previous" at bounding box center [264, 471] width 22 height 22
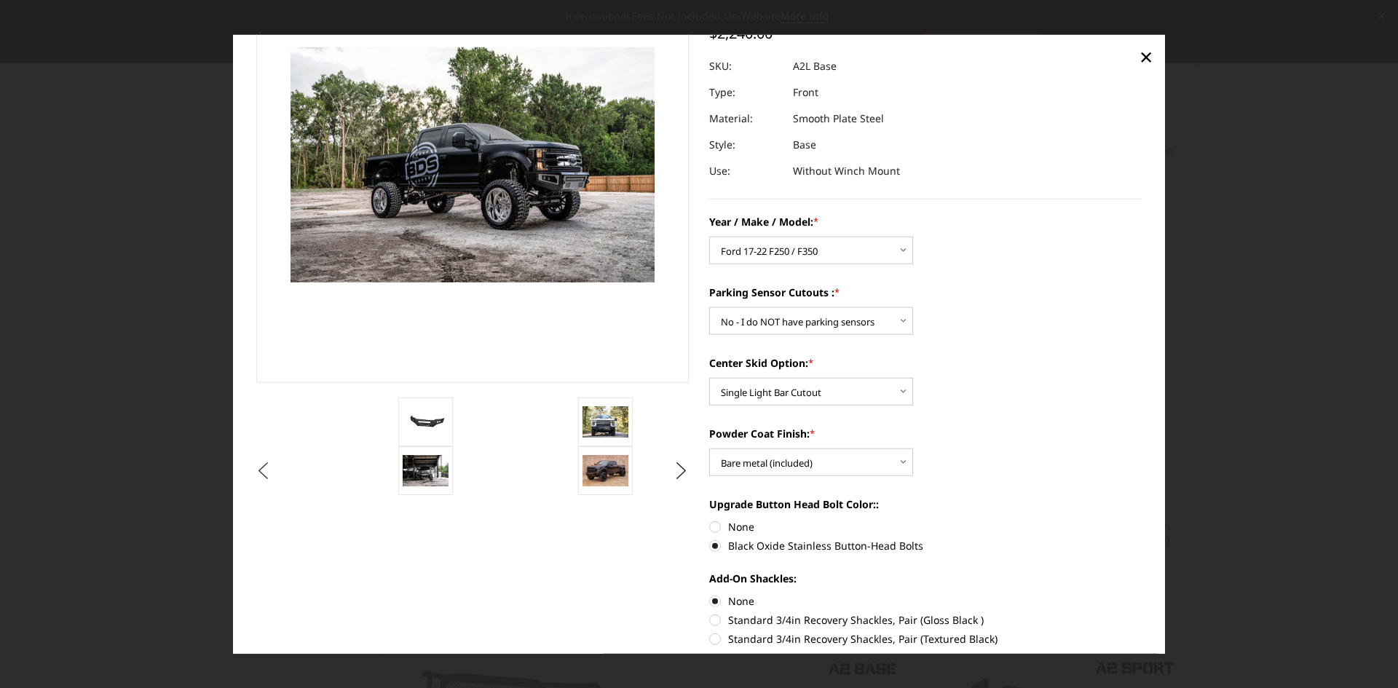
click at [261, 472] on div "Previous Next" at bounding box center [699, 434] width 907 height 977
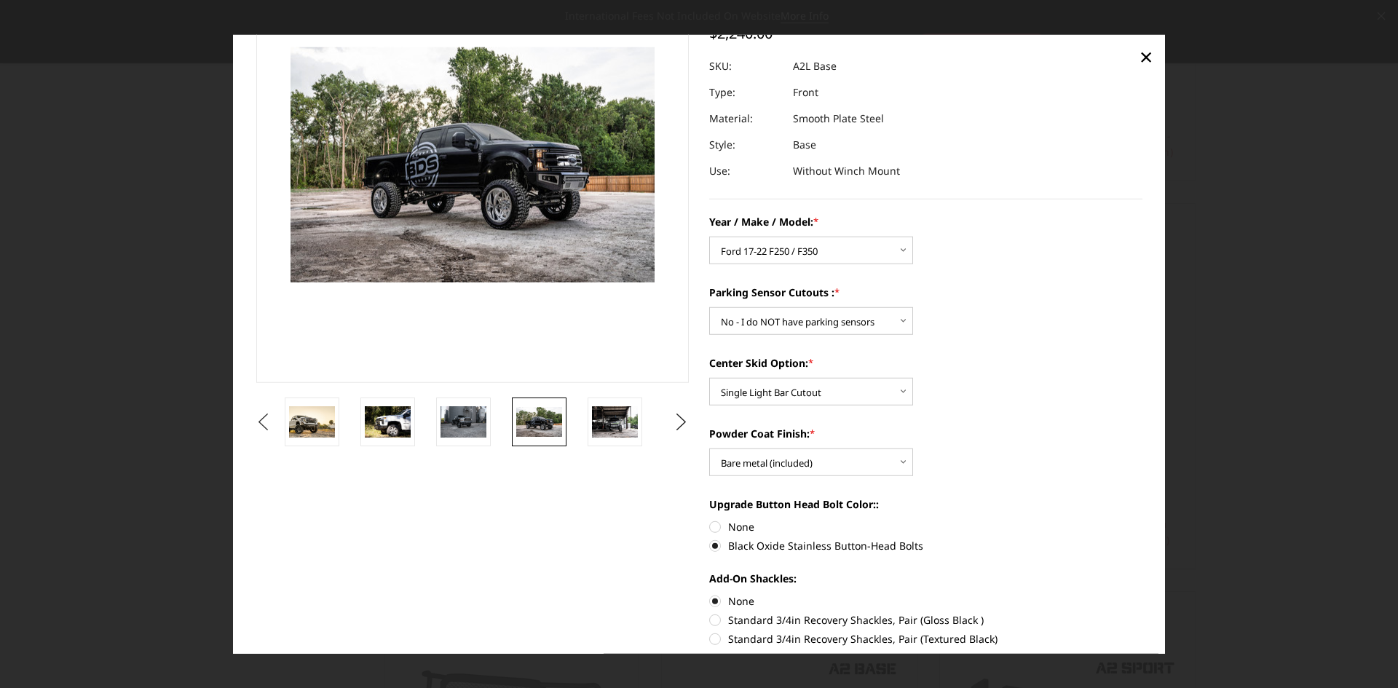
click at [275, 419] on button "Previous" at bounding box center [264, 422] width 22 height 22
click at [318, 420] on img at bounding box center [312, 421] width 46 height 29
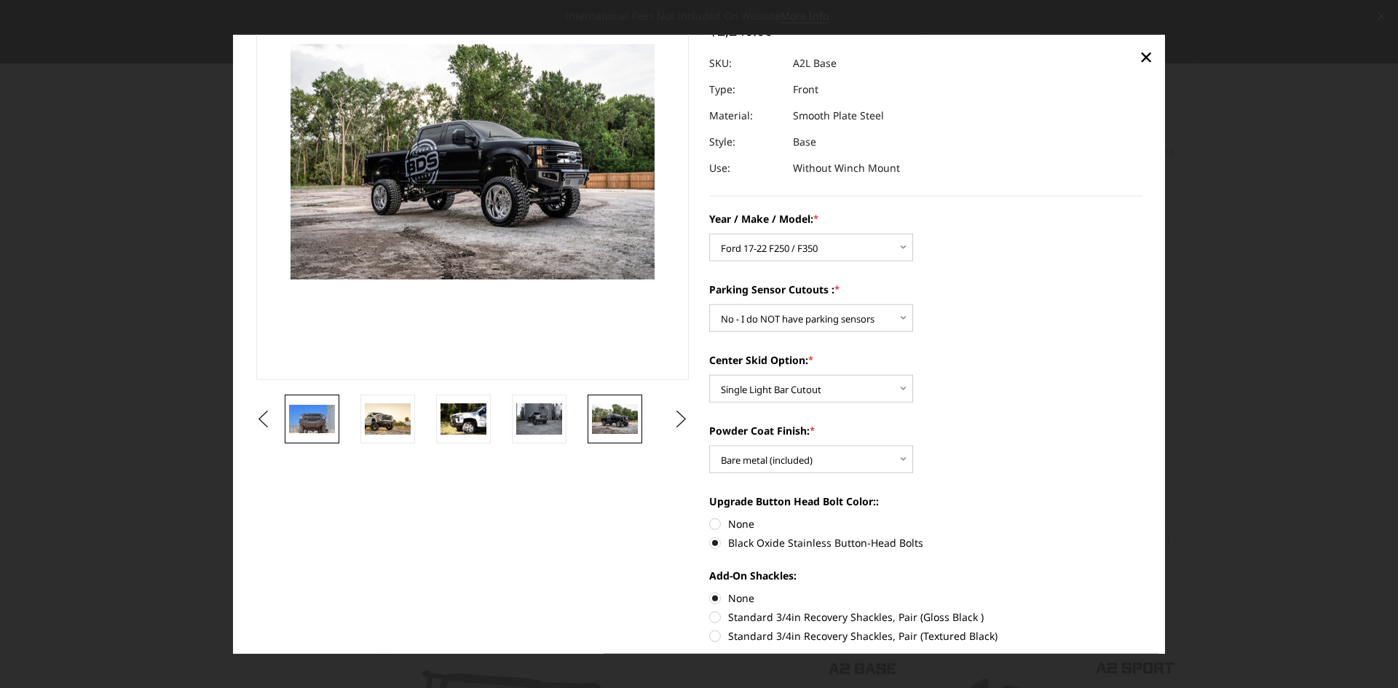
click at [318, 420] on img at bounding box center [312, 418] width 46 height 29
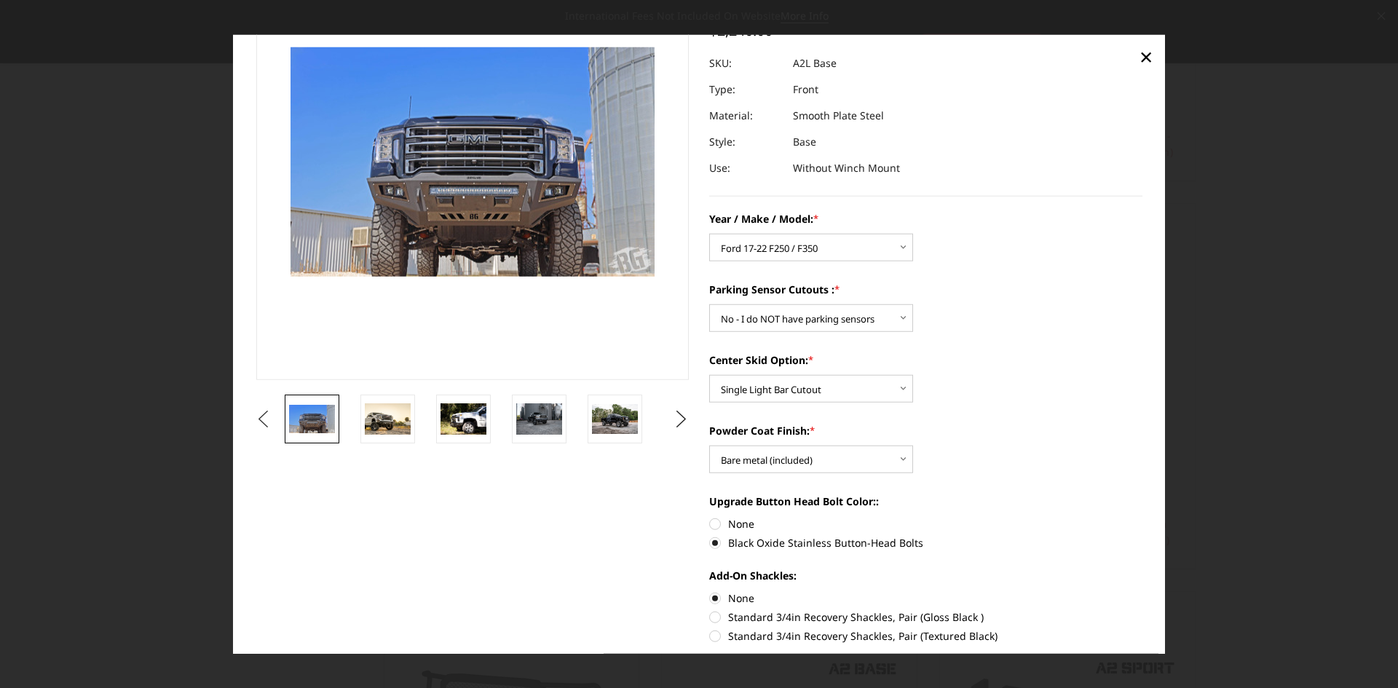
click at [275, 414] on button "Previous" at bounding box center [264, 419] width 22 height 22
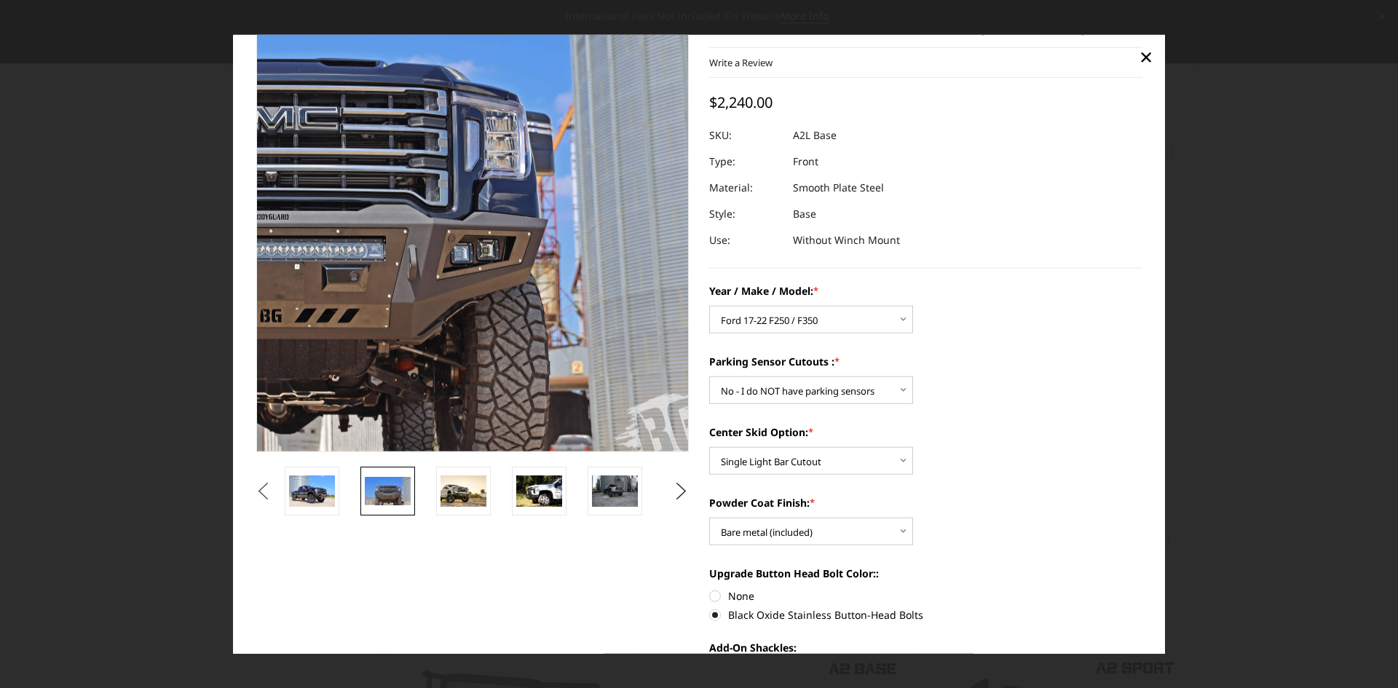
scroll to position [42, 0]
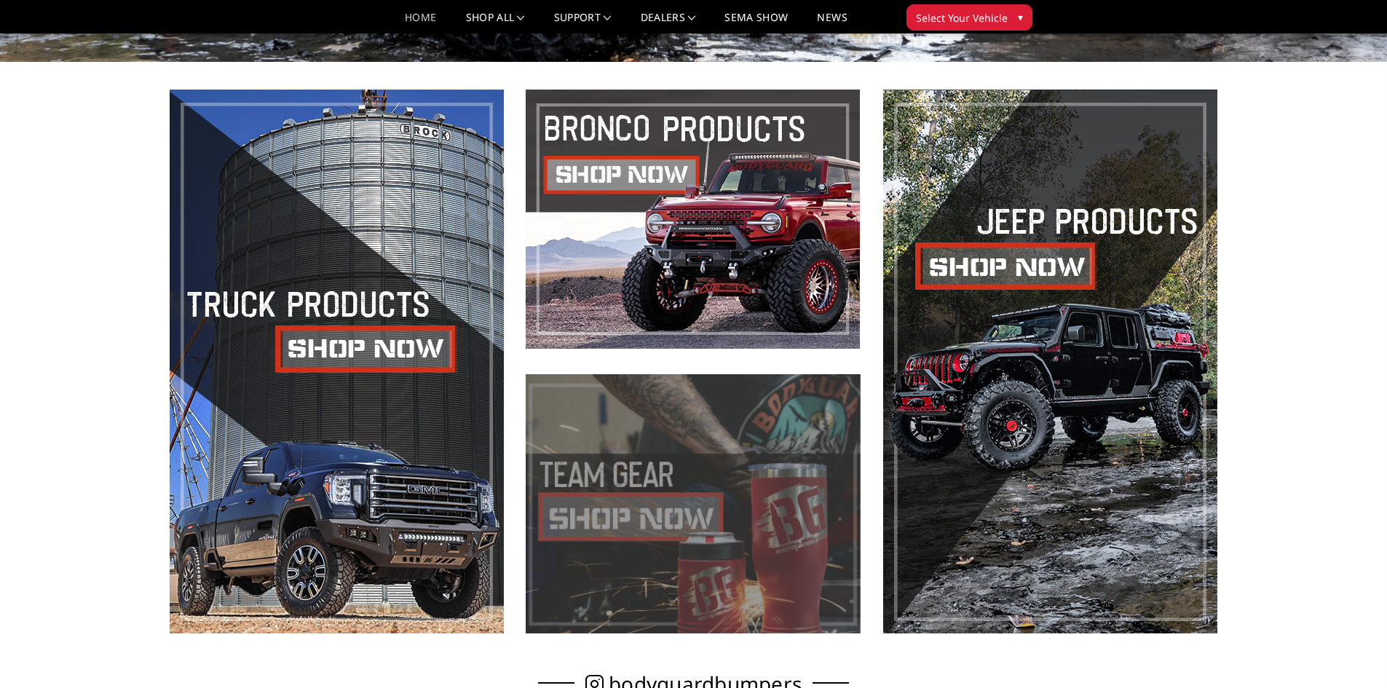
scroll to position [347, 0]
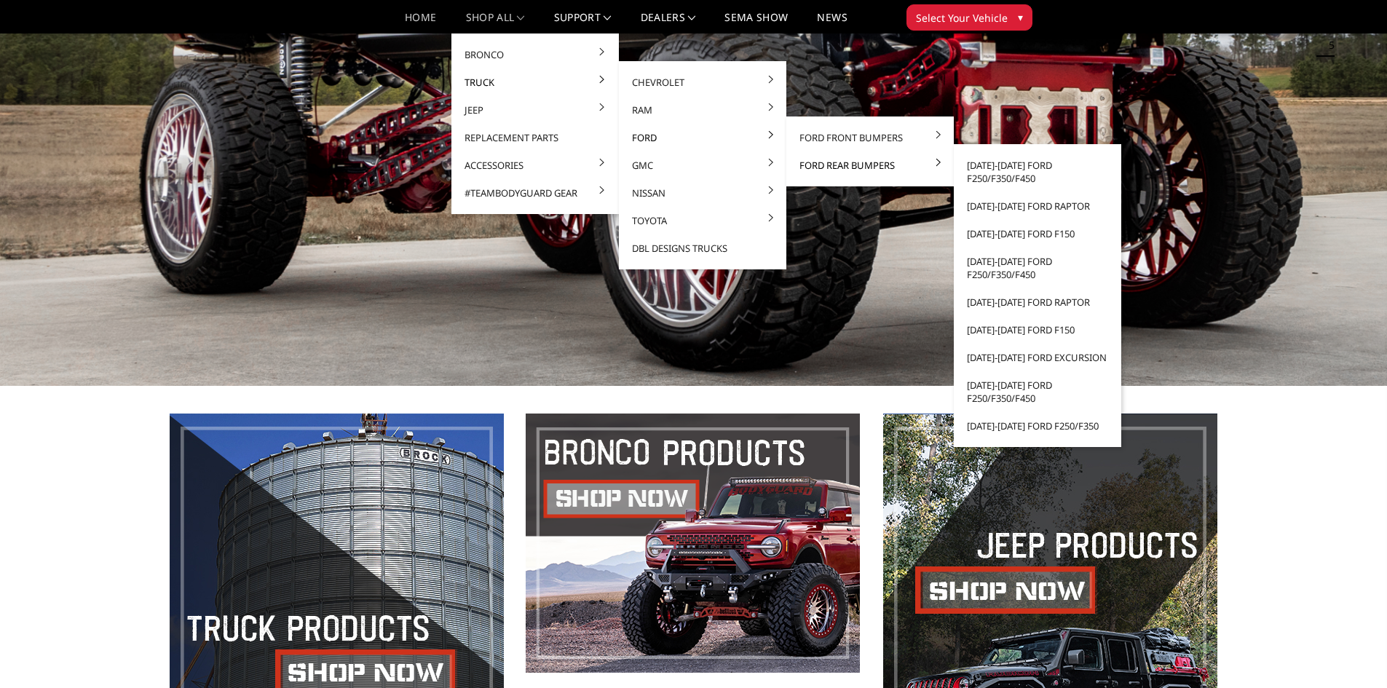
click at [838, 165] on link "Ford Rear Bumpers" at bounding box center [870, 165] width 156 height 28
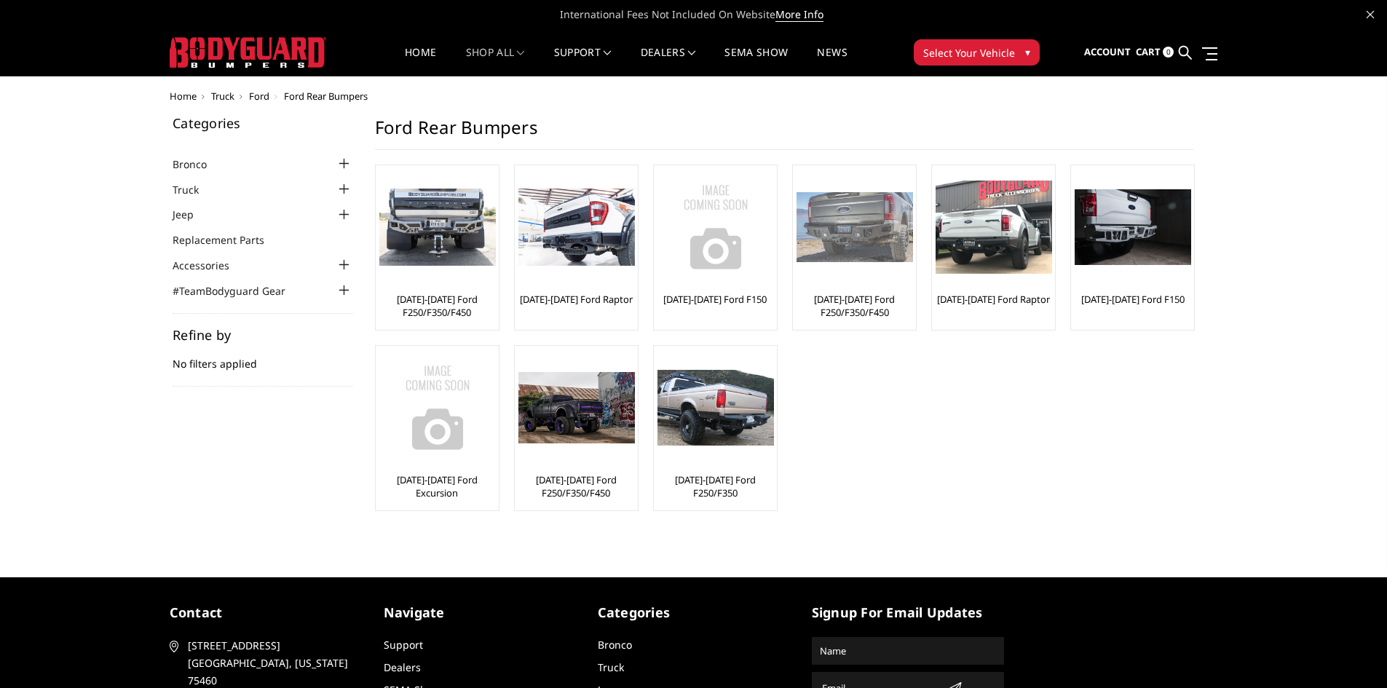
click at [853, 308] on link "[DATE]-[DATE] Ford F250/F350/F450" at bounding box center [855, 306] width 116 height 26
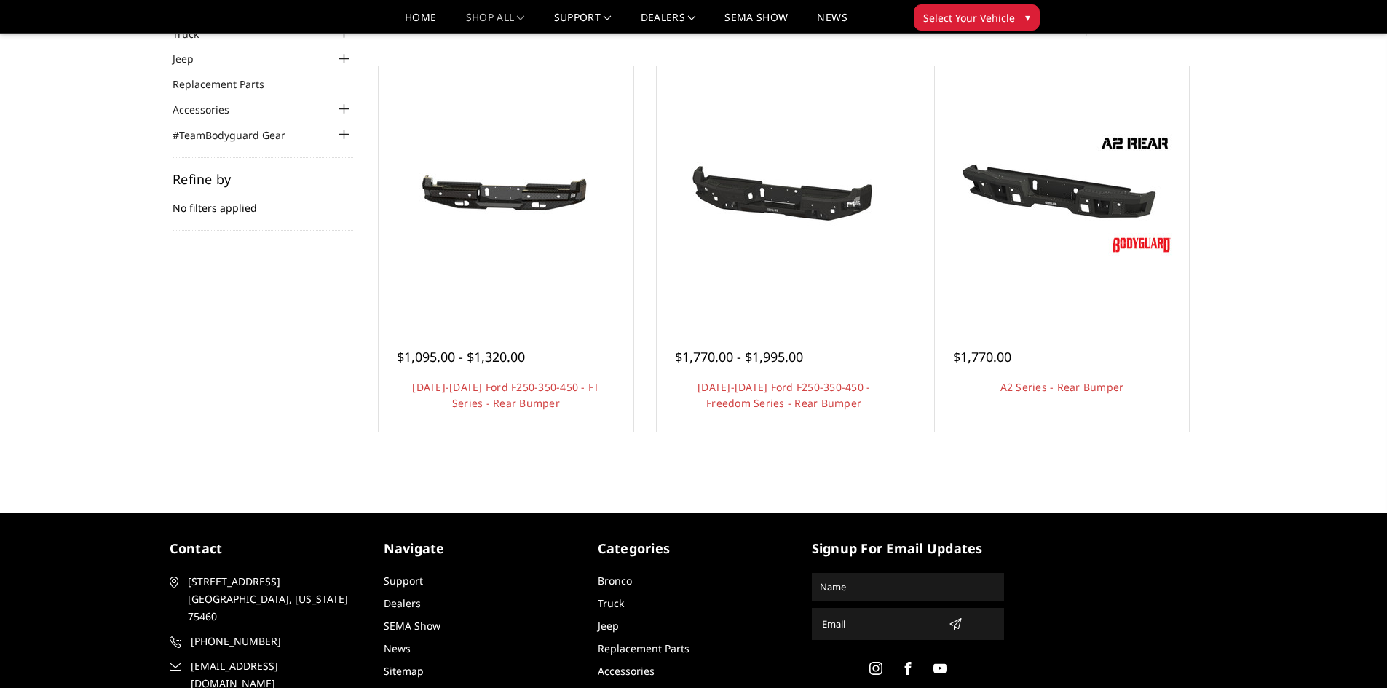
scroll to position [146, 0]
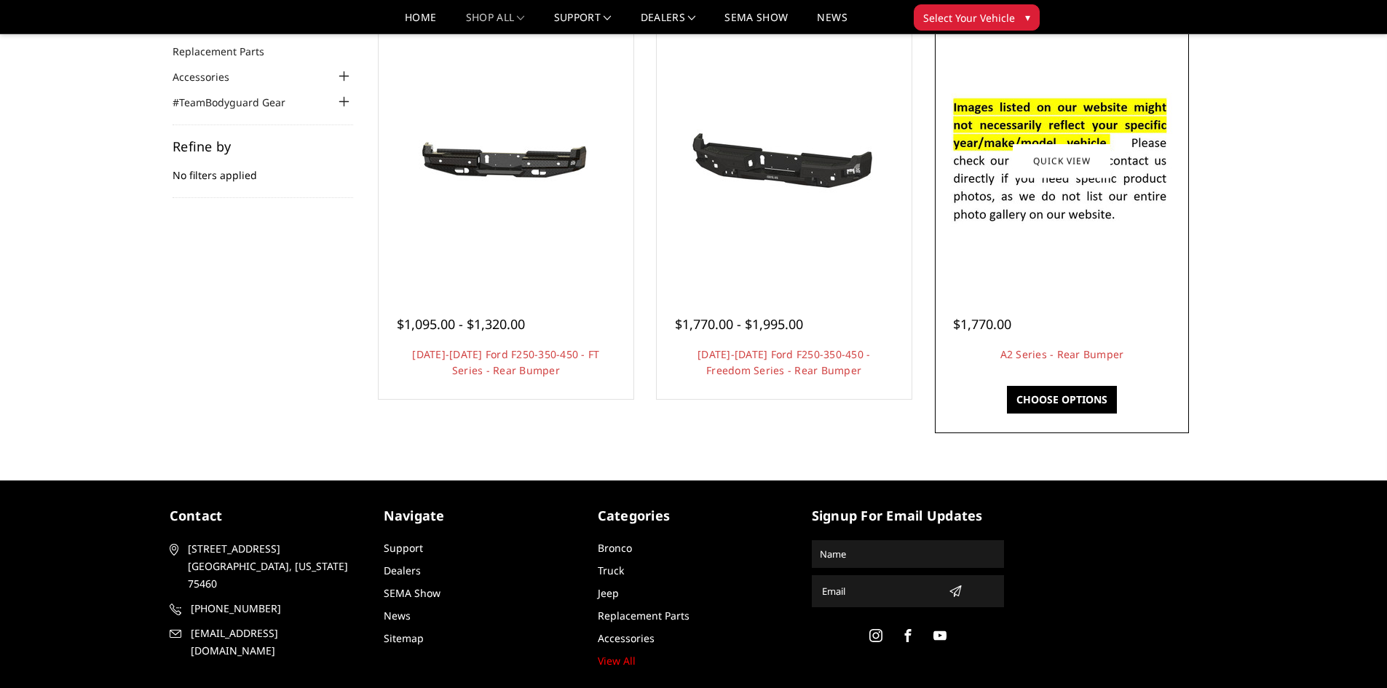
click at [1067, 397] on link "Choose Options" at bounding box center [1062, 400] width 110 height 28
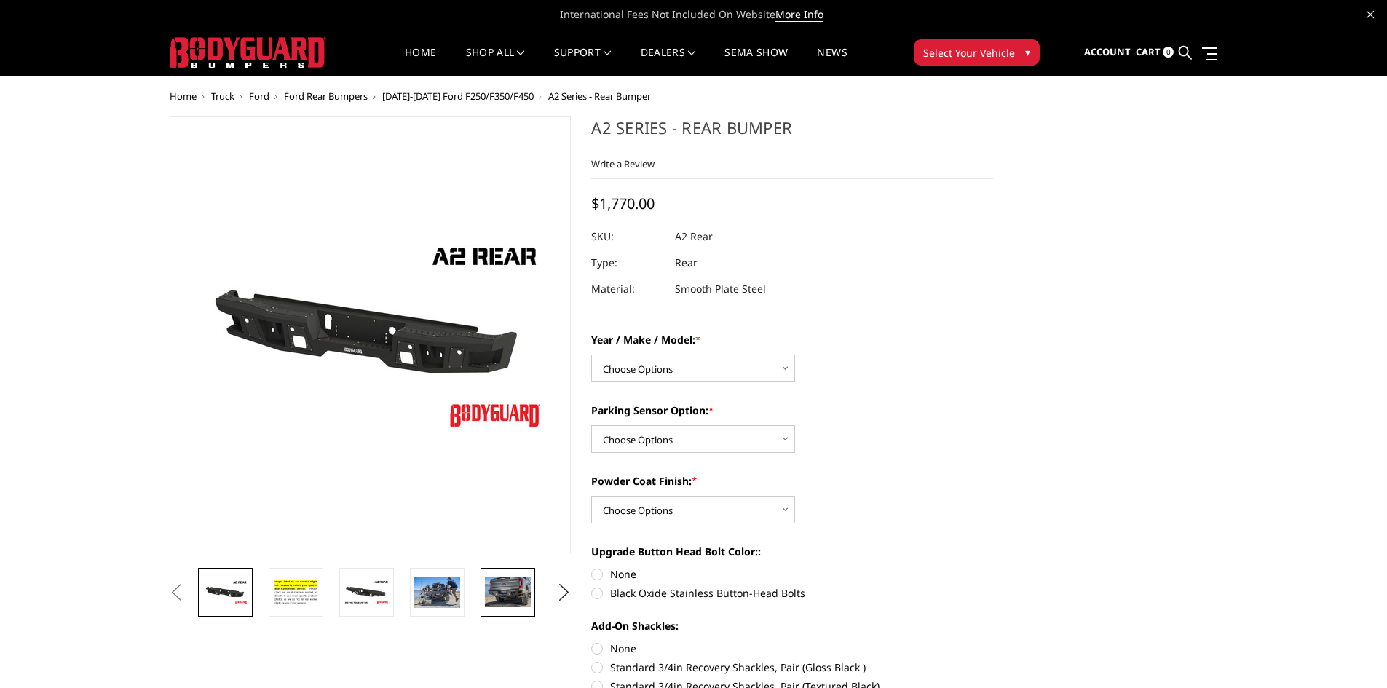
click at [517, 587] on img at bounding box center [508, 593] width 46 height 30
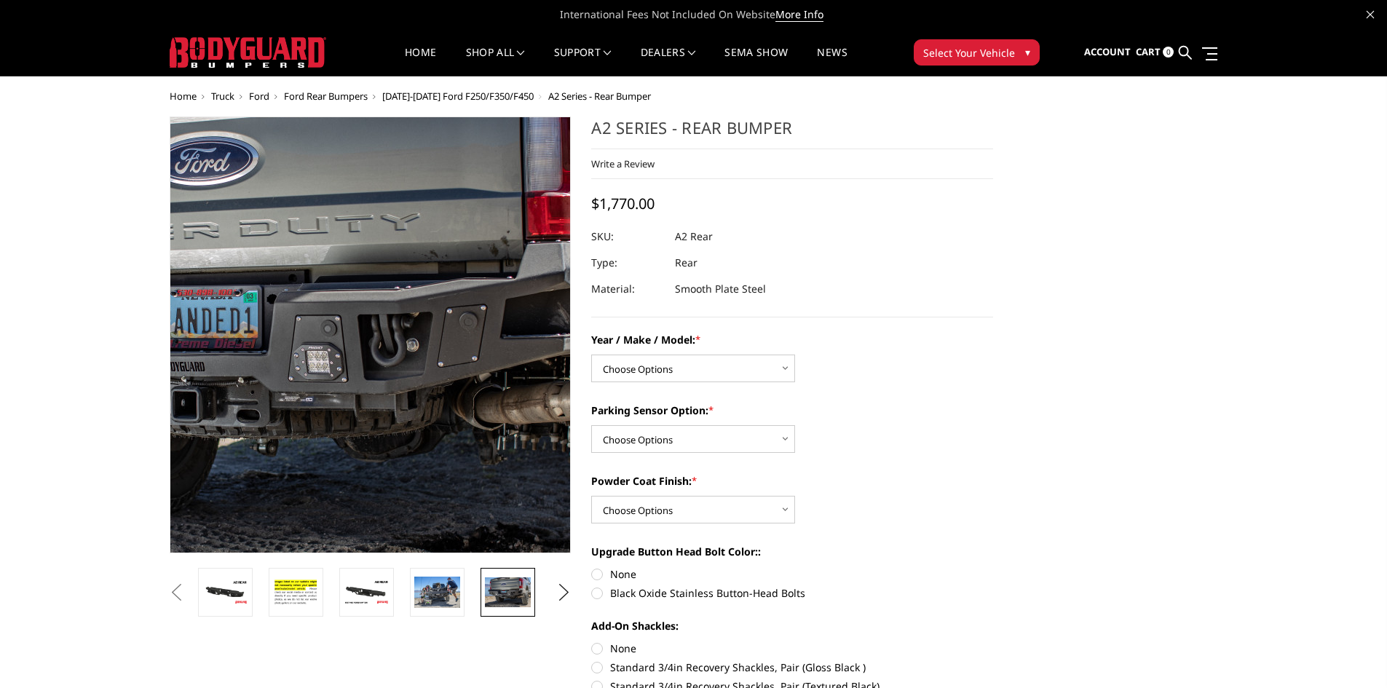
click at [432, 374] on img at bounding box center [290, 321] width 932 height 604
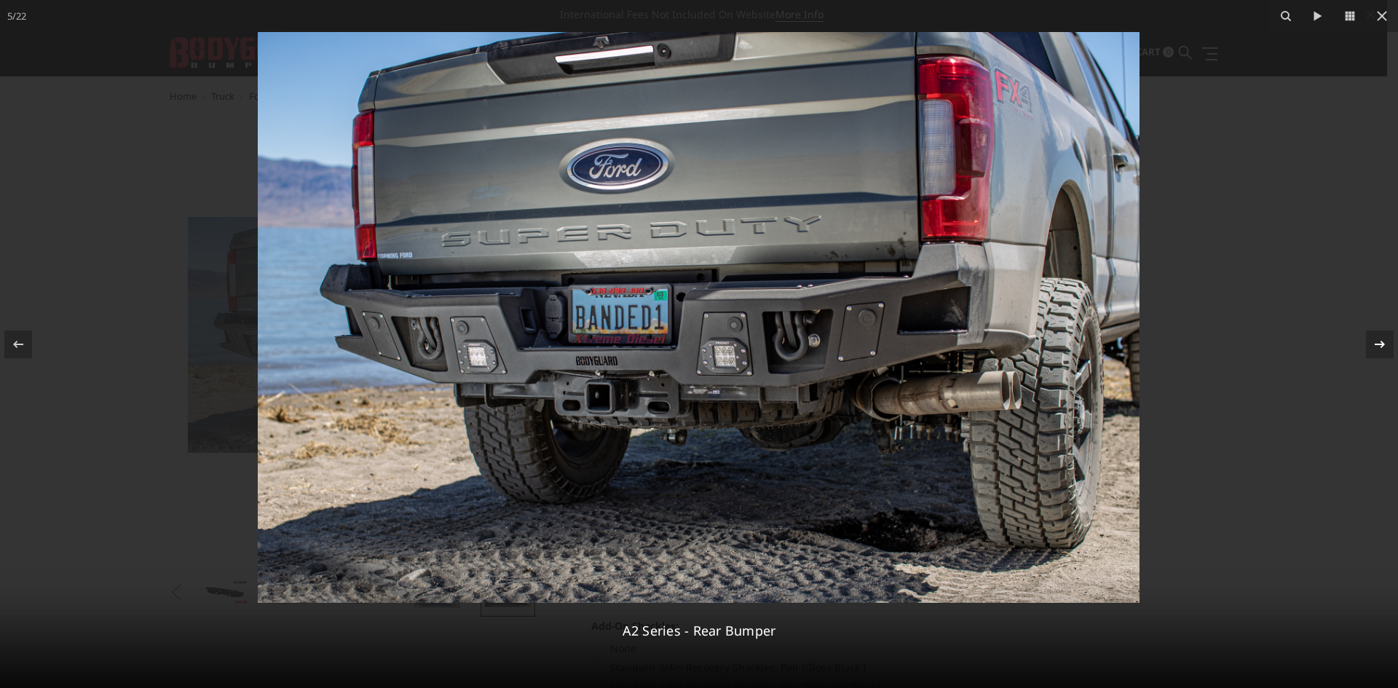
click at [1385, 334] on div at bounding box center [1380, 345] width 28 height 28
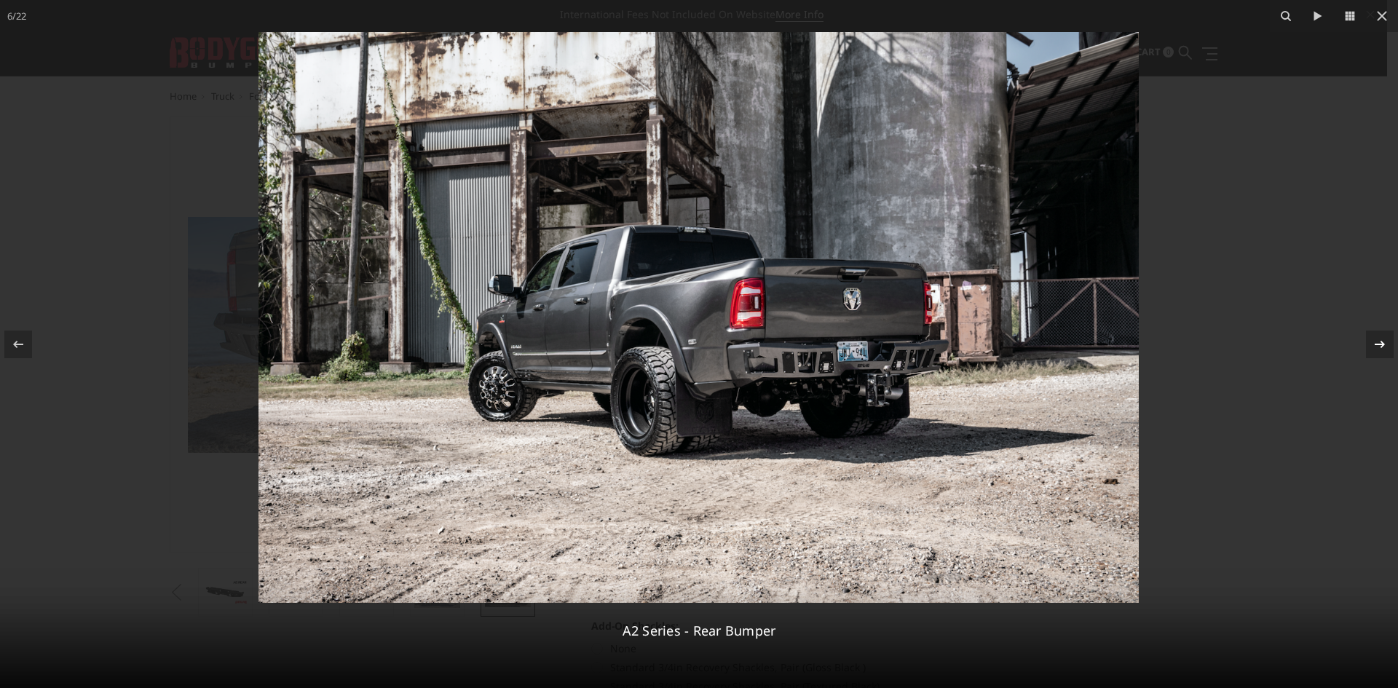
click at [1381, 349] on icon at bounding box center [1379, 344] width 17 height 17
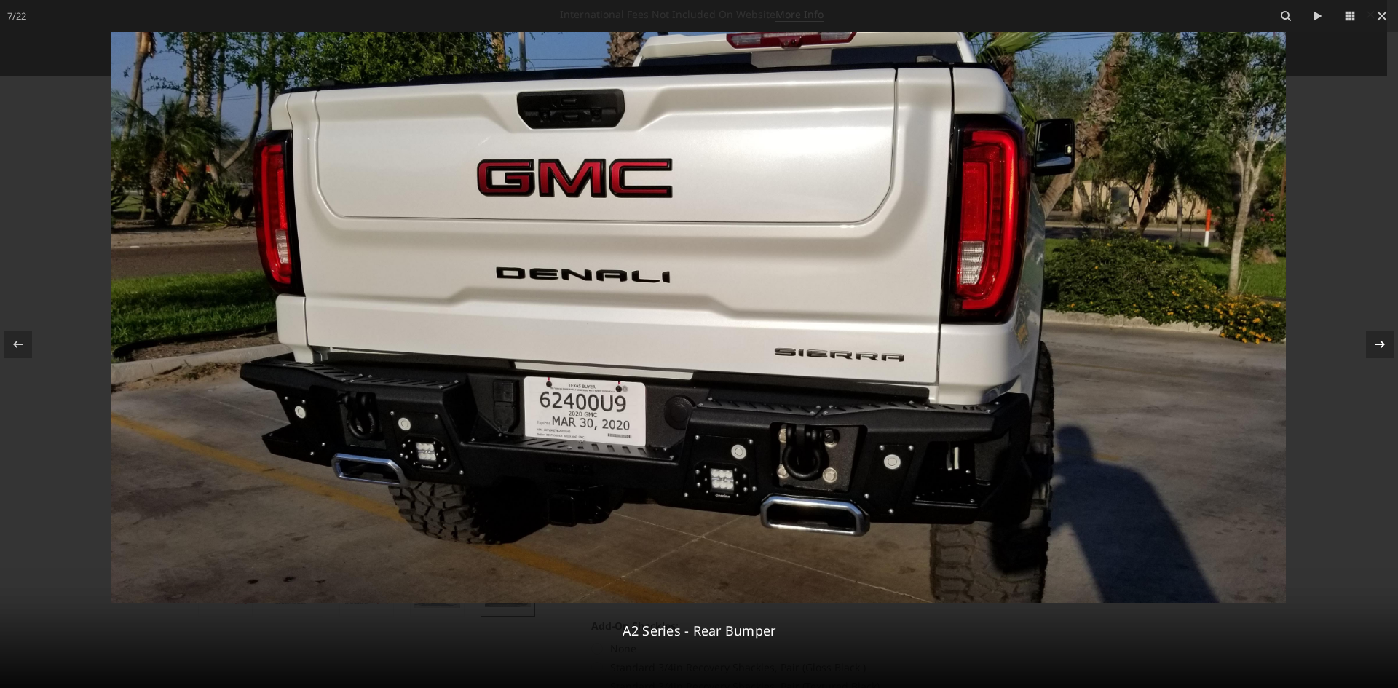
click at [1381, 349] on div "7 / 22 A2 Series - Rear Bumper" at bounding box center [699, 344] width 1398 height 688
click at [1379, 344] on icon at bounding box center [1380, 343] width 10 height 7
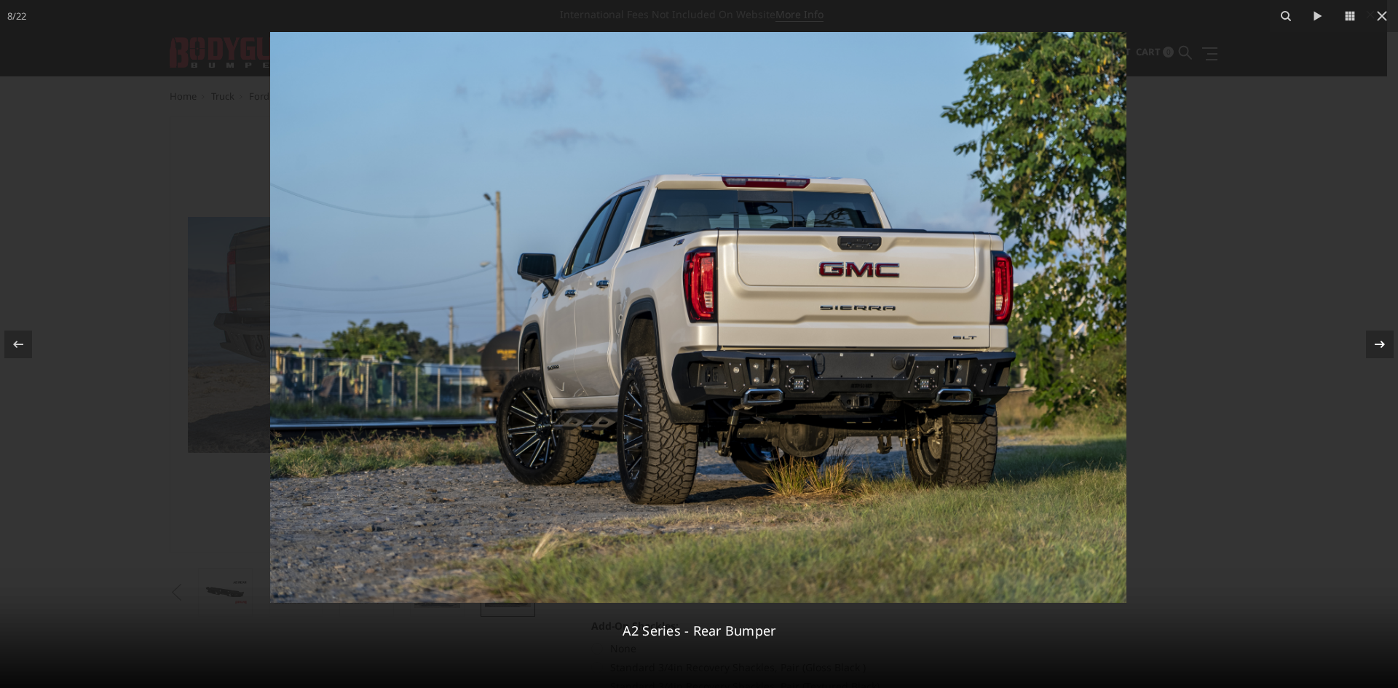
click at [1379, 344] on icon at bounding box center [1380, 343] width 10 height 7
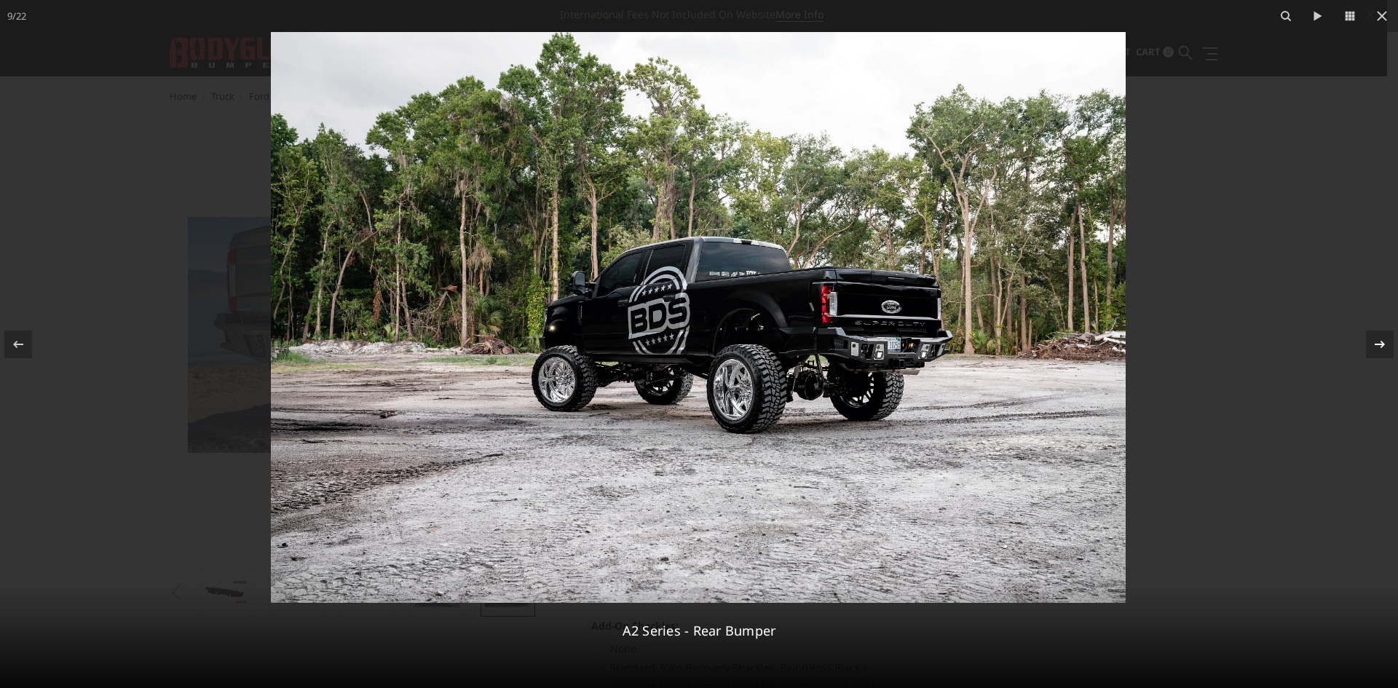
click at [1379, 344] on div "9 / 22 A2 Series - Rear Bumper" at bounding box center [699, 344] width 1398 height 688
click at [889, 366] on img at bounding box center [698, 317] width 855 height 571
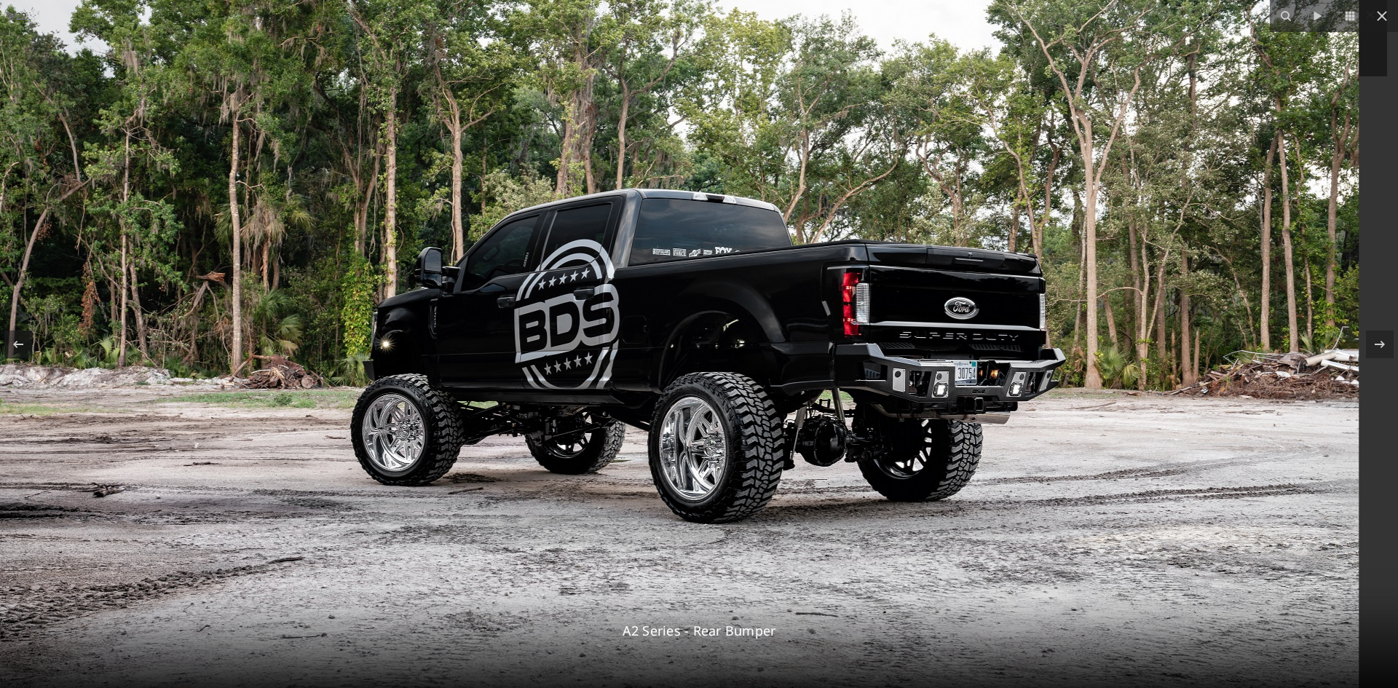
drag, startPoint x: 928, startPoint y: 409, endPoint x: 819, endPoint y: 453, distance: 117.0
click at [819, 453] on img at bounding box center [633, 326] width 1451 height 969
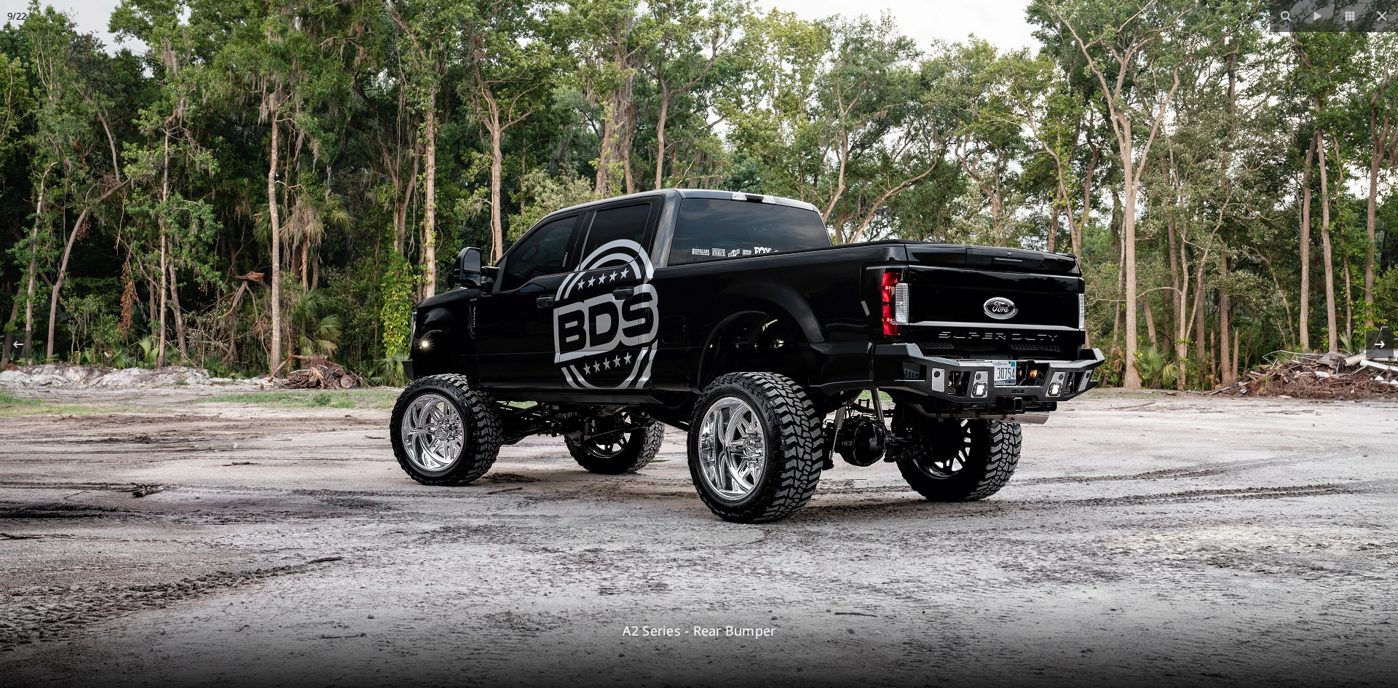
click at [1384, 342] on icon at bounding box center [1379, 344] width 17 height 17
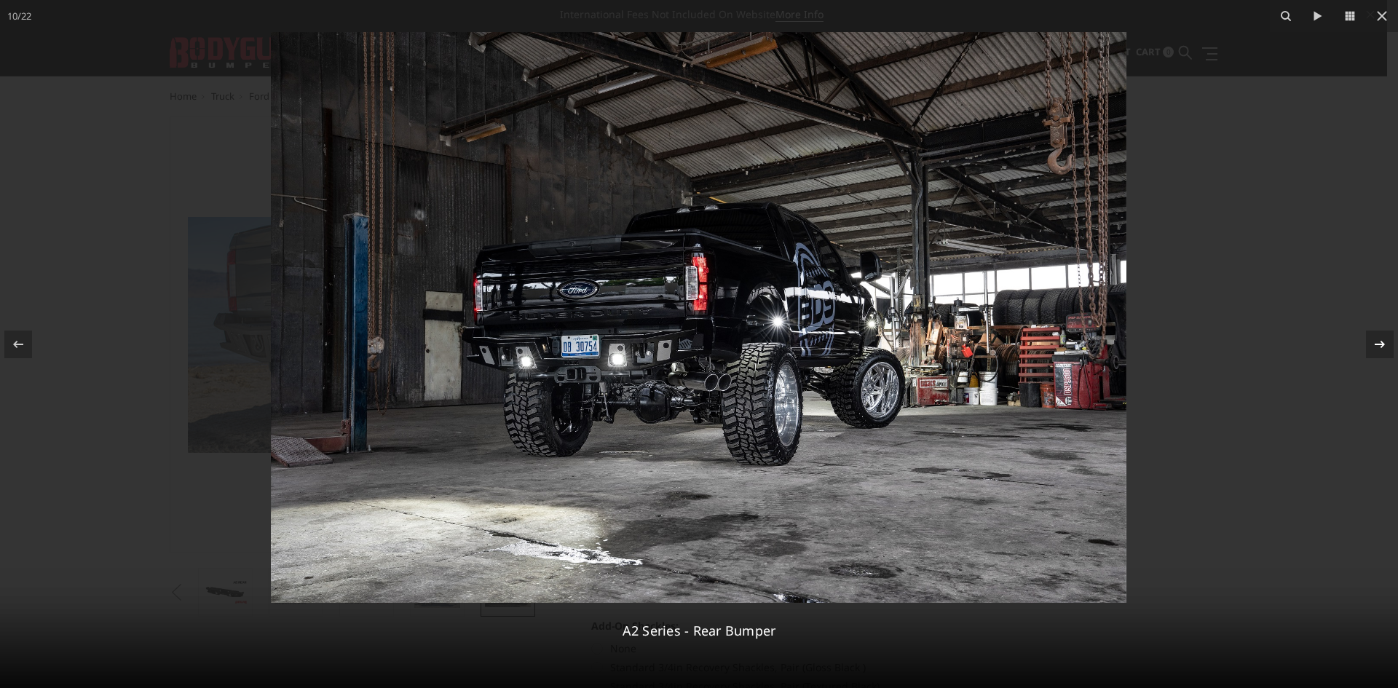
click at [1380, 350] on icon at bounding box center [1379, 344] width 17 height 17
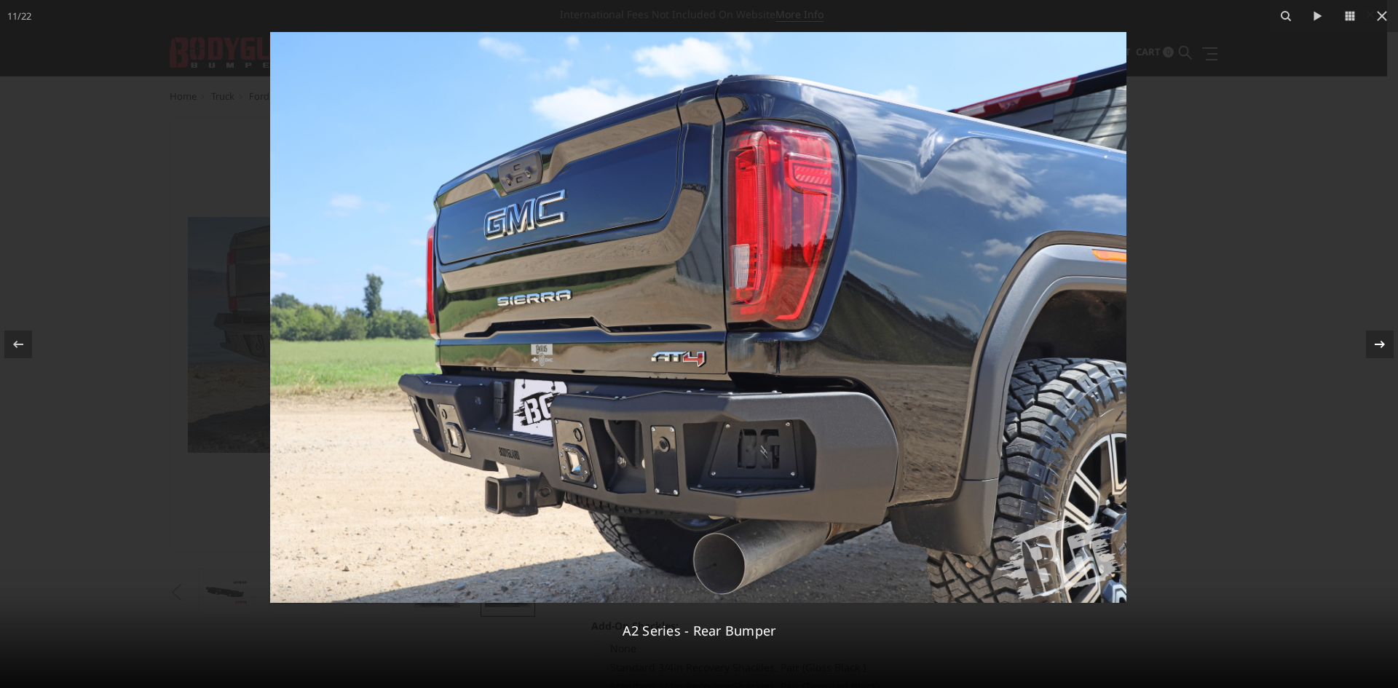
click at [1376, 351] on icon at bounding box center [1379, 344] width 17 height 17
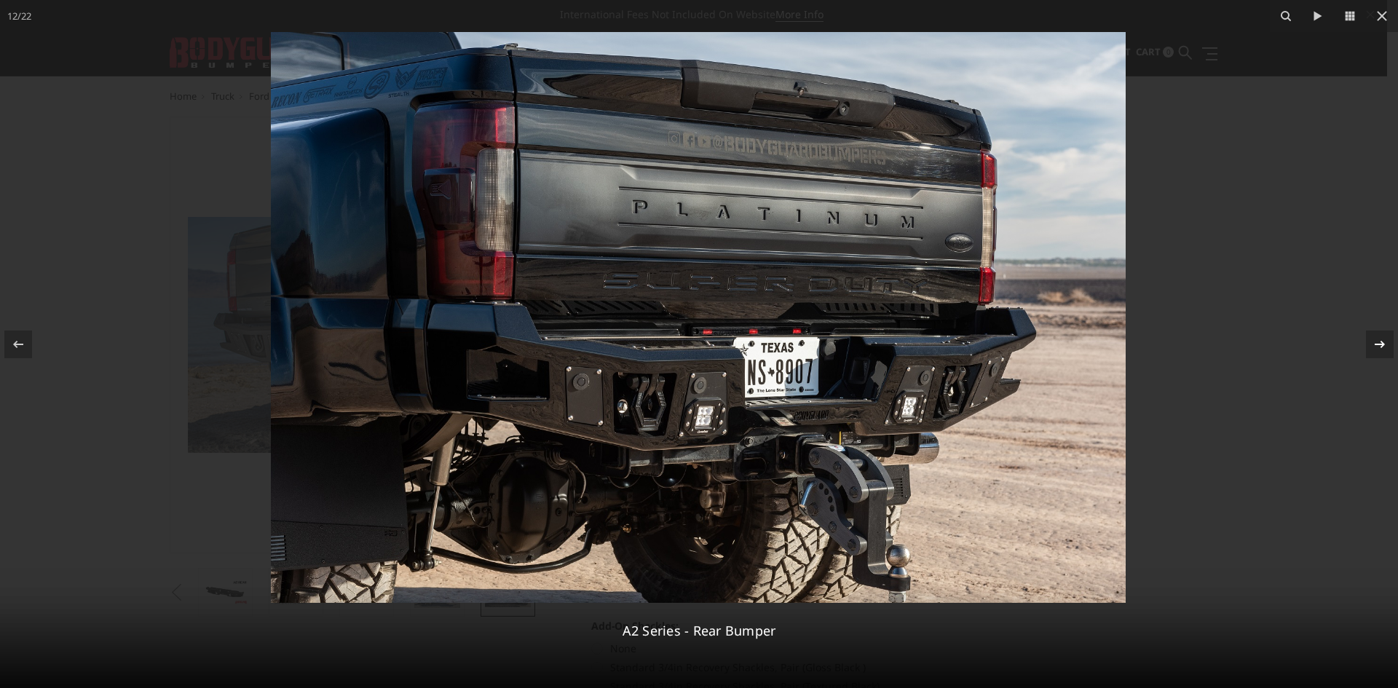
click at [1376, 351] on icon at bounding box center [1379, 344] width 17 height 17
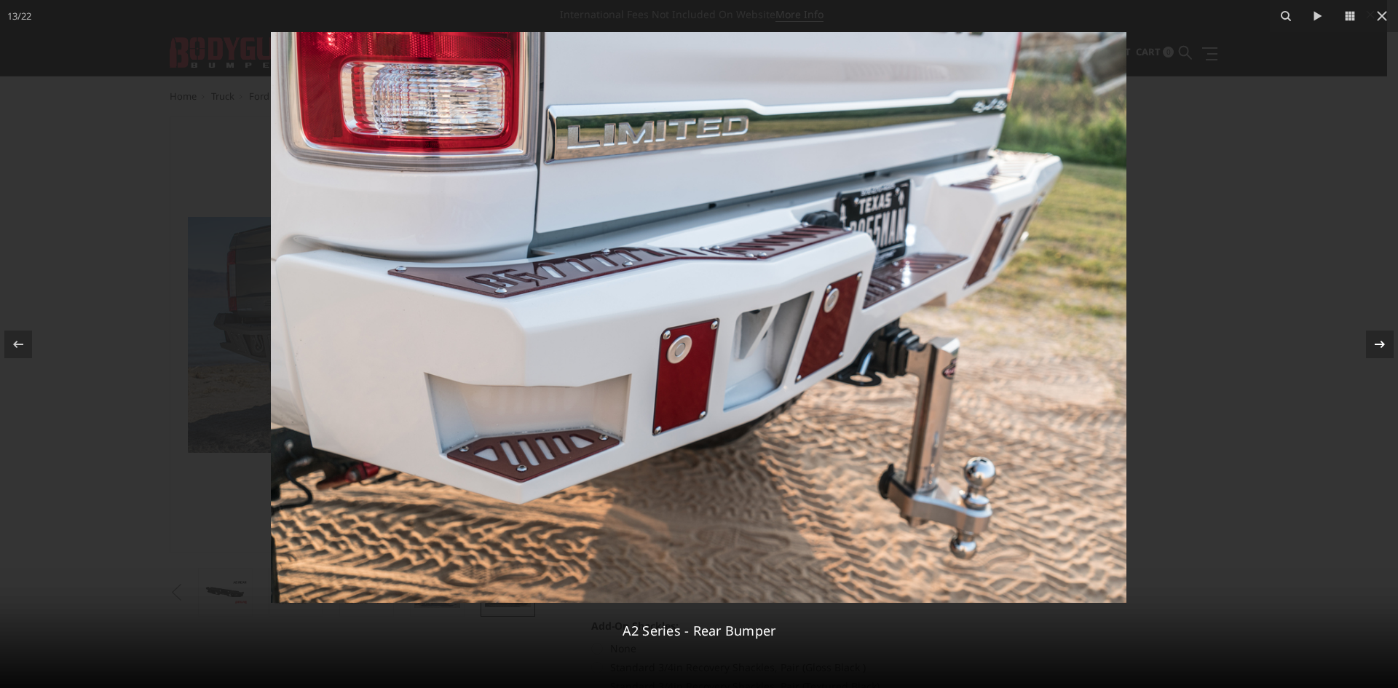
click at [1376, 351] on icon at bounding box center [1379, 344] width 17 height 17
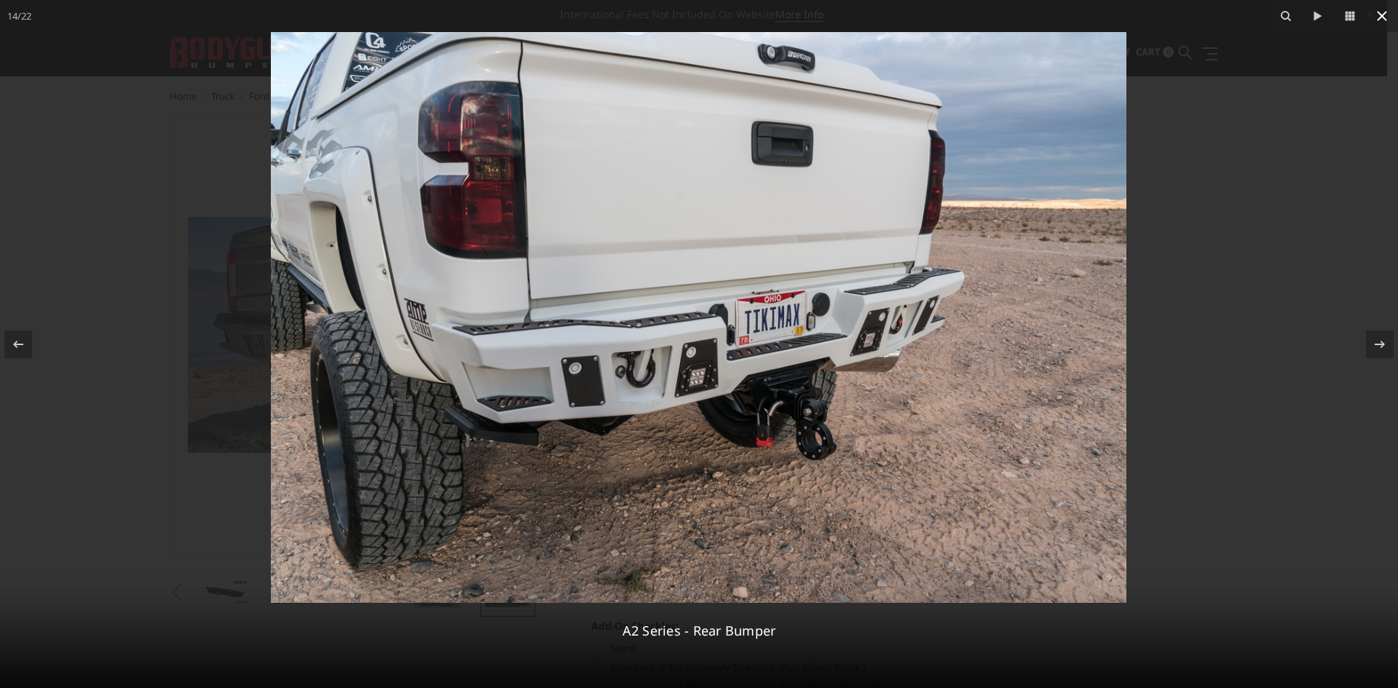
click at [1387, 12] on icon at bounding box center [1382, 15] width 17 height 17
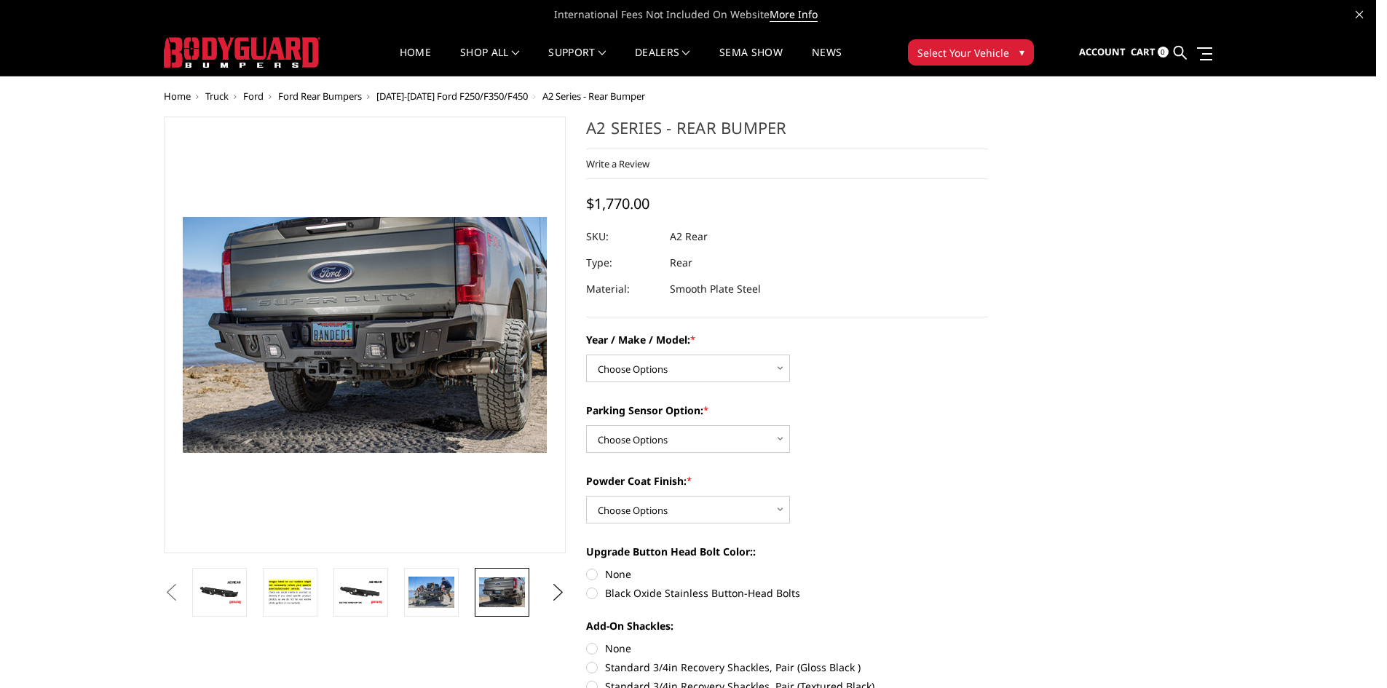
scroll to position [0, 774]
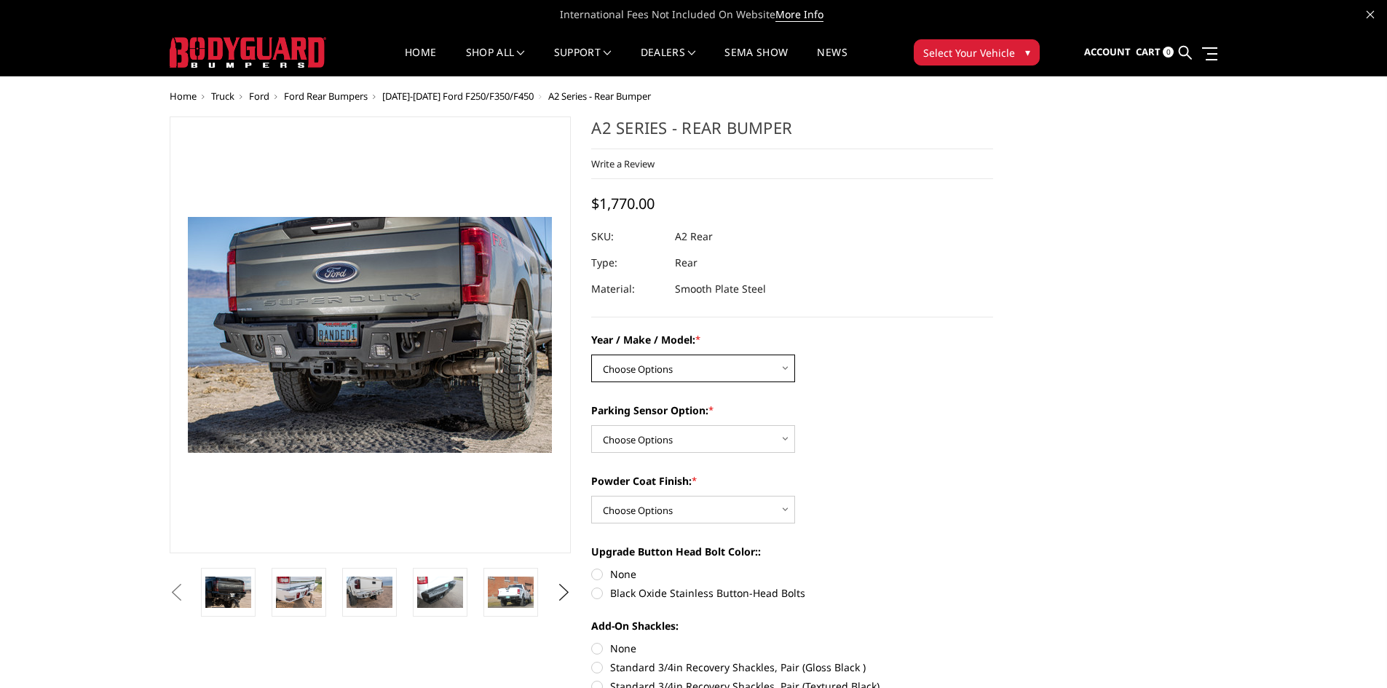
click at [790, 370] on select "Choose Options Chevrolet/GMC 20-24 2500 / 3500 Chevrolet/GMC 15-19 2500 / 3500 …" at bounding box center [693, 369] width 204 height 28
select select "1467"
click at [591, 355] on select "Choose Options Chevrolet/GMC 20-24 2500 / 3500 Chevrolet/GMC 15-19 2500 / 3500 …" at bounding box center [693, 369] width 204 height 28
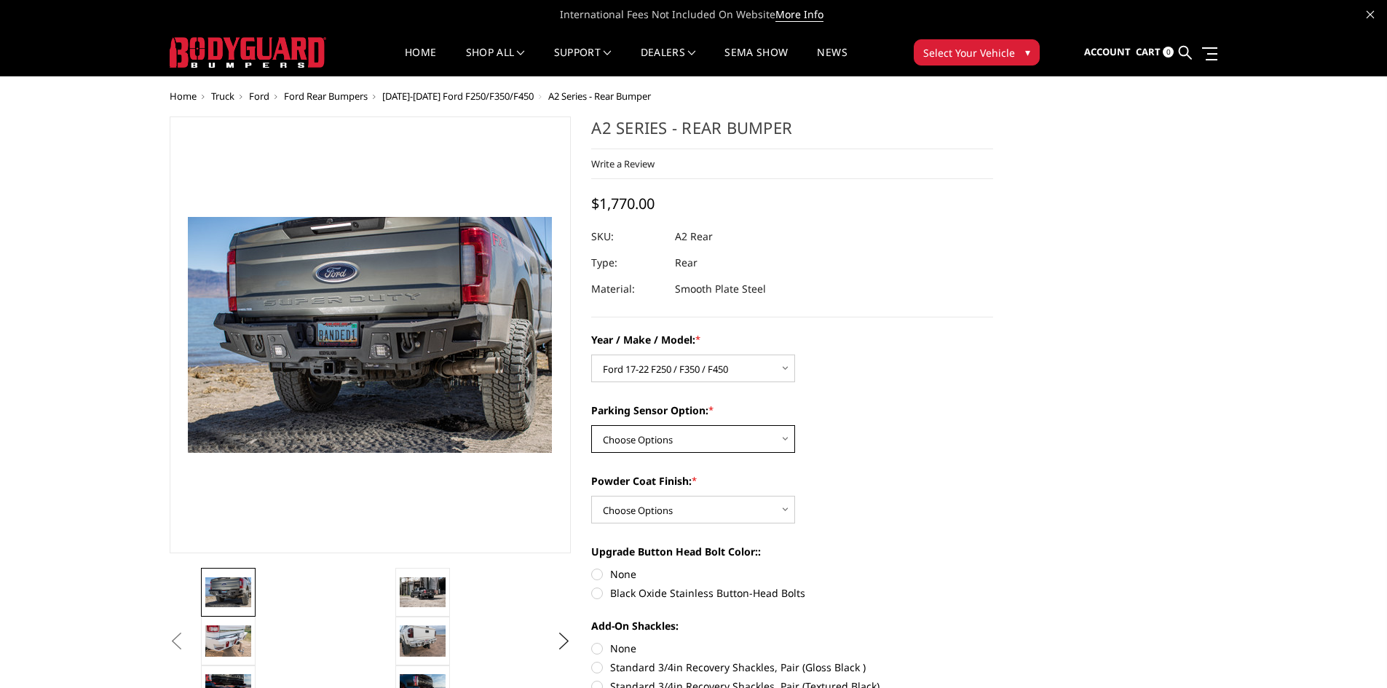
click at [743, 443] on select "Choose Options Yes - With sensor cutouts No - Without sensor cutouts" at bounding box center [693, 439] width 204 height 28
select select "564"
click at [591, 425] on select "Choose Options Yes - With sensor cutouts No - Without sensor cutouts" at bounding box center [693, 439] width 204 height 28
click at [702, 512] on select "Choose Options Bare metal (included) Texture black powder coat" at bounding box center [693, 510] width 204 height 28
select select "551"
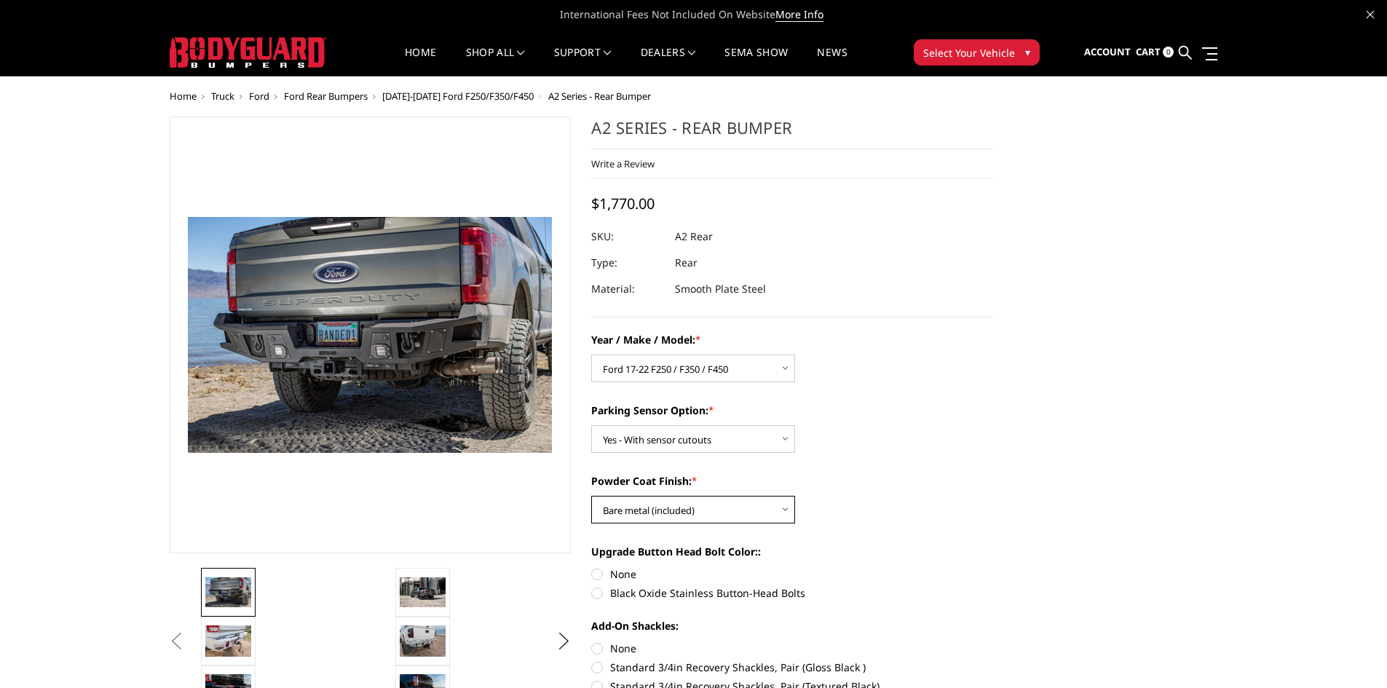
click at [591, 496] on select "Choose Options Bare metal (included) Texture black powder coat" at bounding box center [693, 510] width 204 height 28
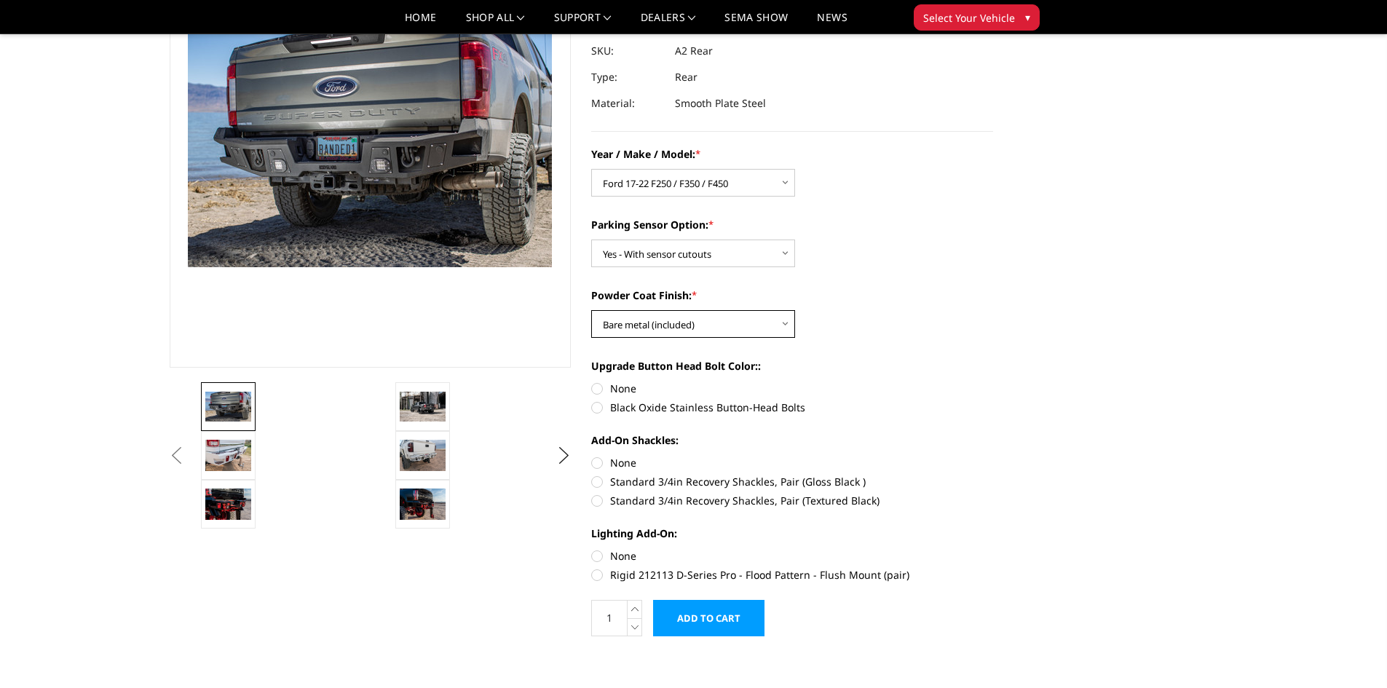
scroll to position [146, 0]
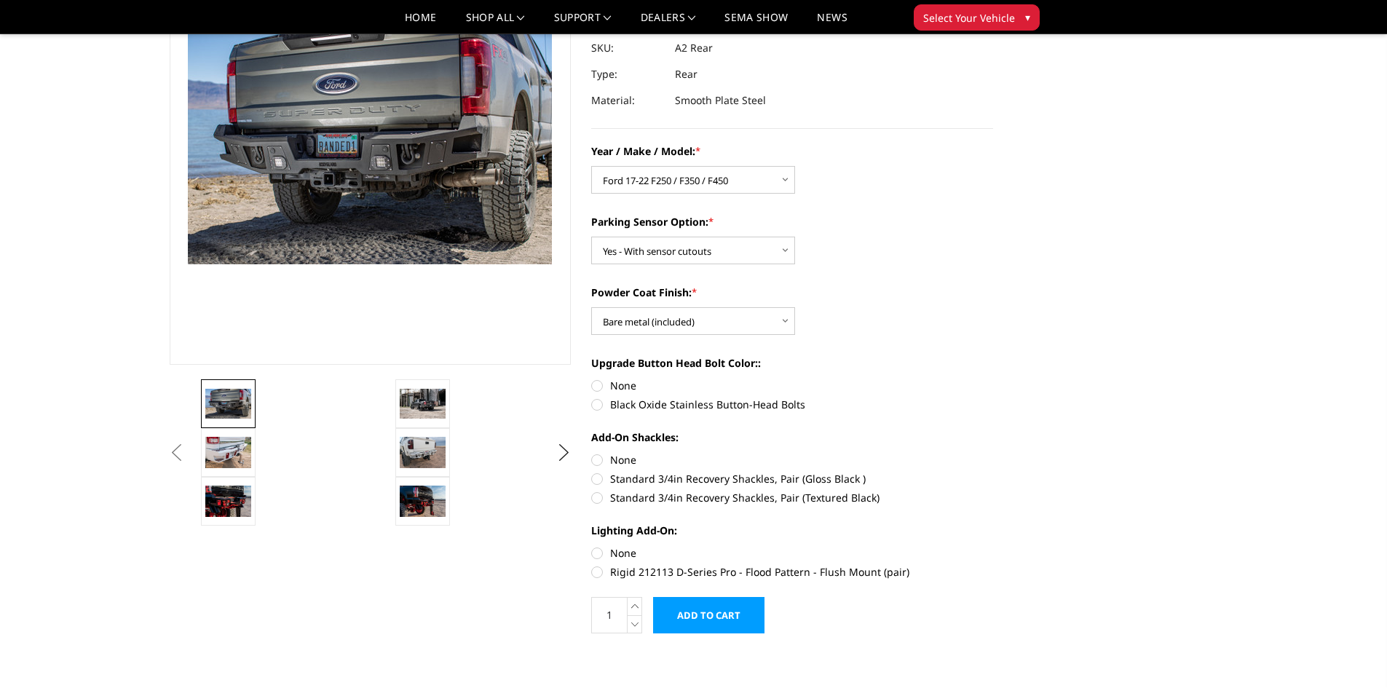
click at [601, 411] on label "Black Oxide Stainless Button-Head Bolts" at bounding box center [792, 404] width 402 height 15
click at [993, 379] on input "Black Oxide Stainless Button-Head Bolts" at bounding box center [993, 378] width 1 height 1
radio input "true"
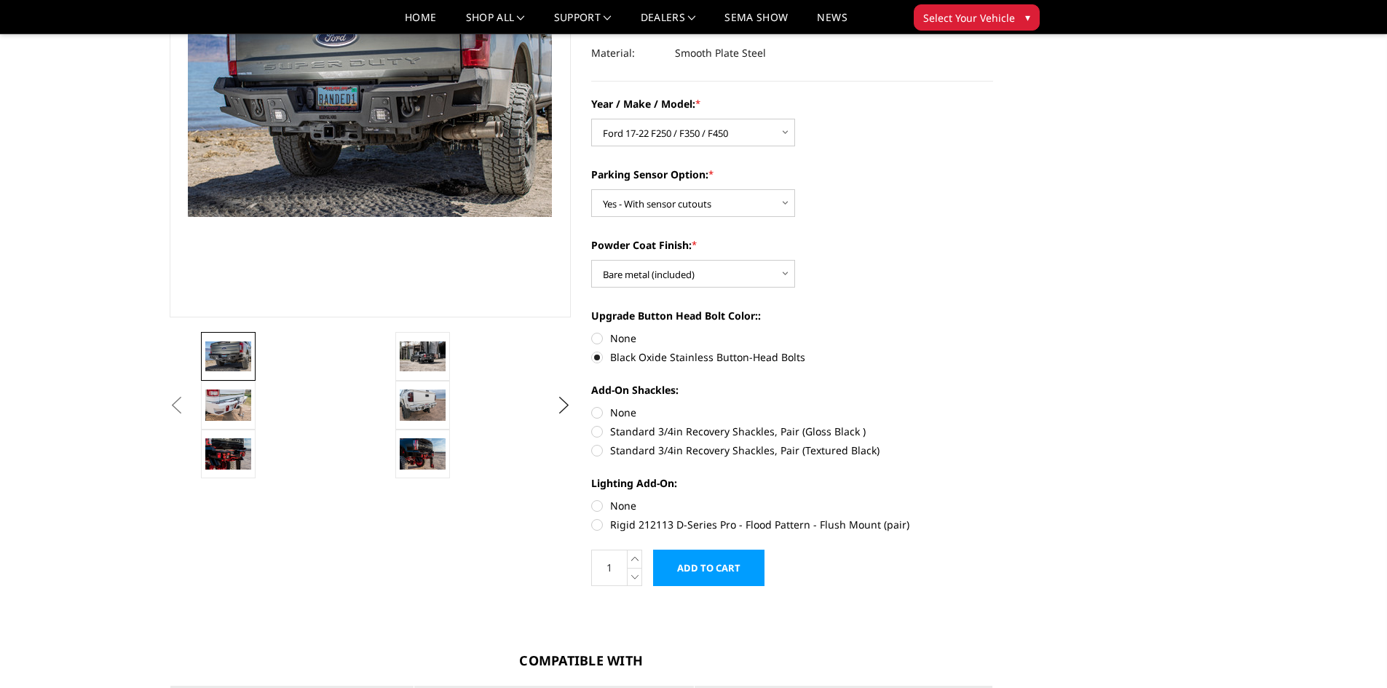
scroll to position [218, 0]
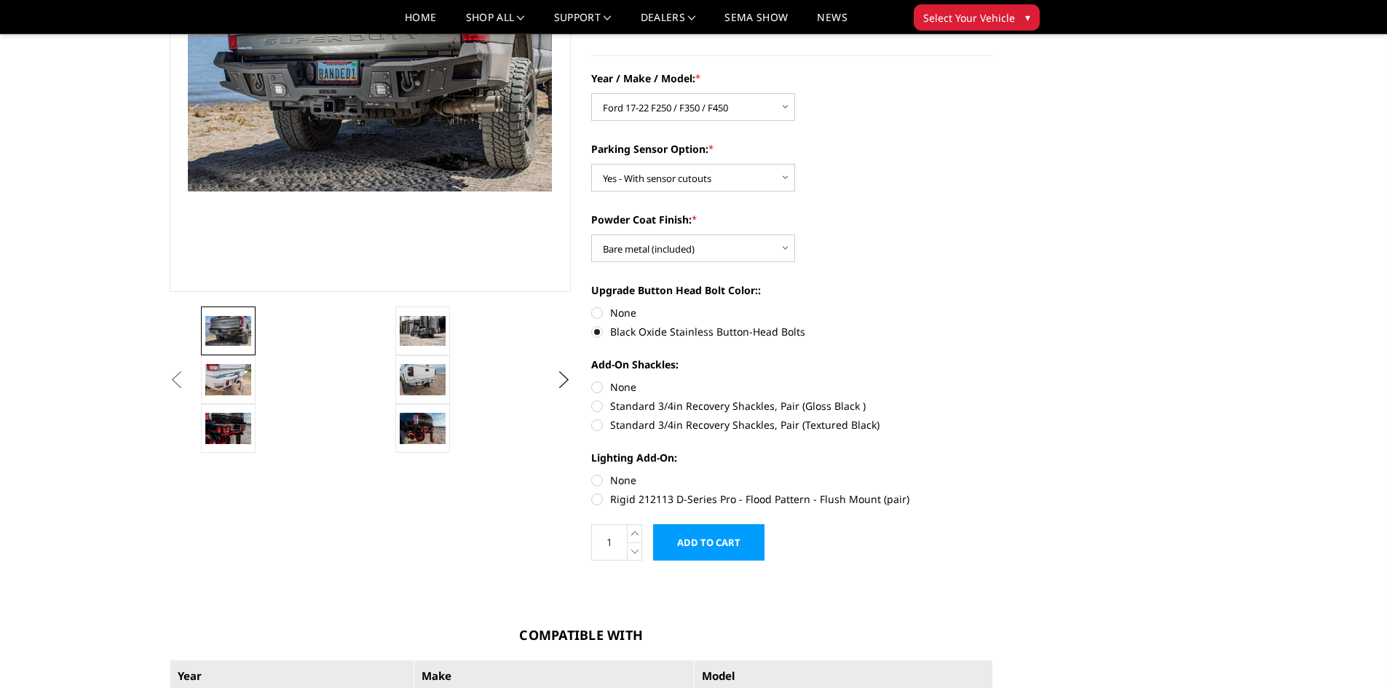
click at [603, 387] on label "None" at bounding box center [792, 386] width 402 height 15
click at [592, 380] on input "None" at bounding box center [591, 379] width 1 height 1
radio input "true"
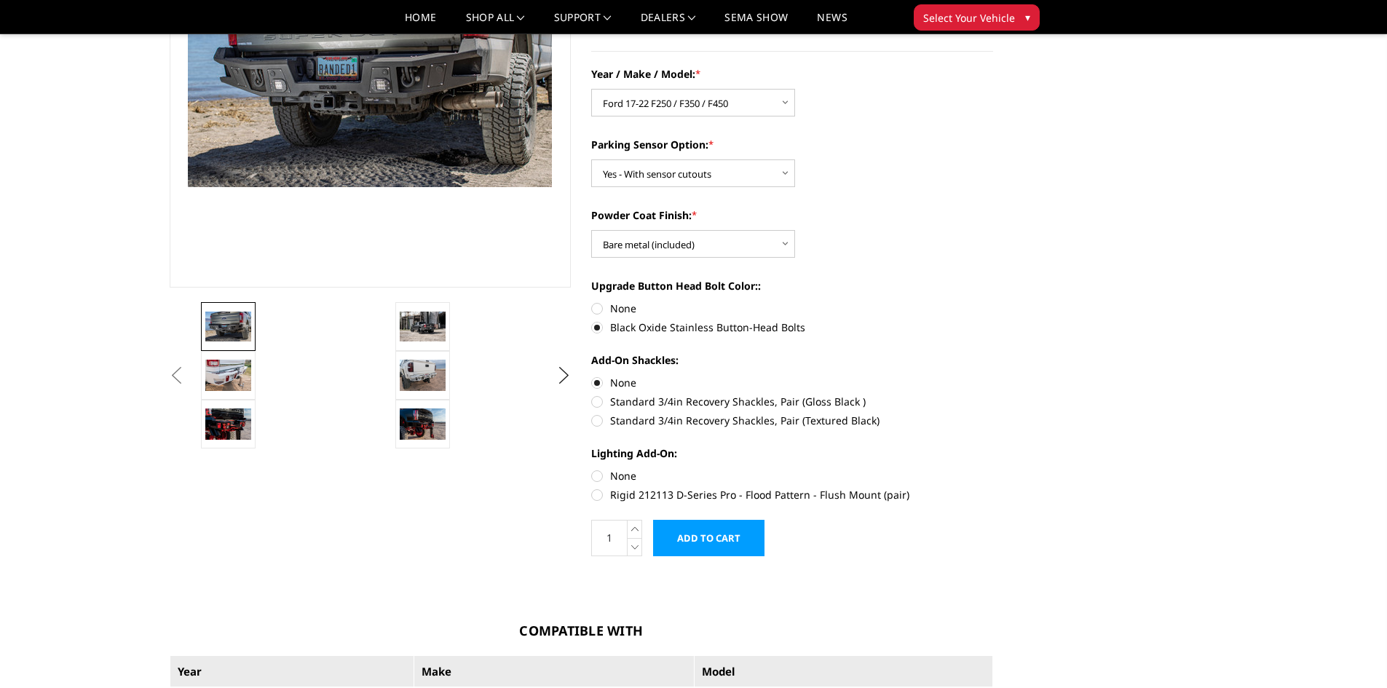
scroll to position [291, 0]
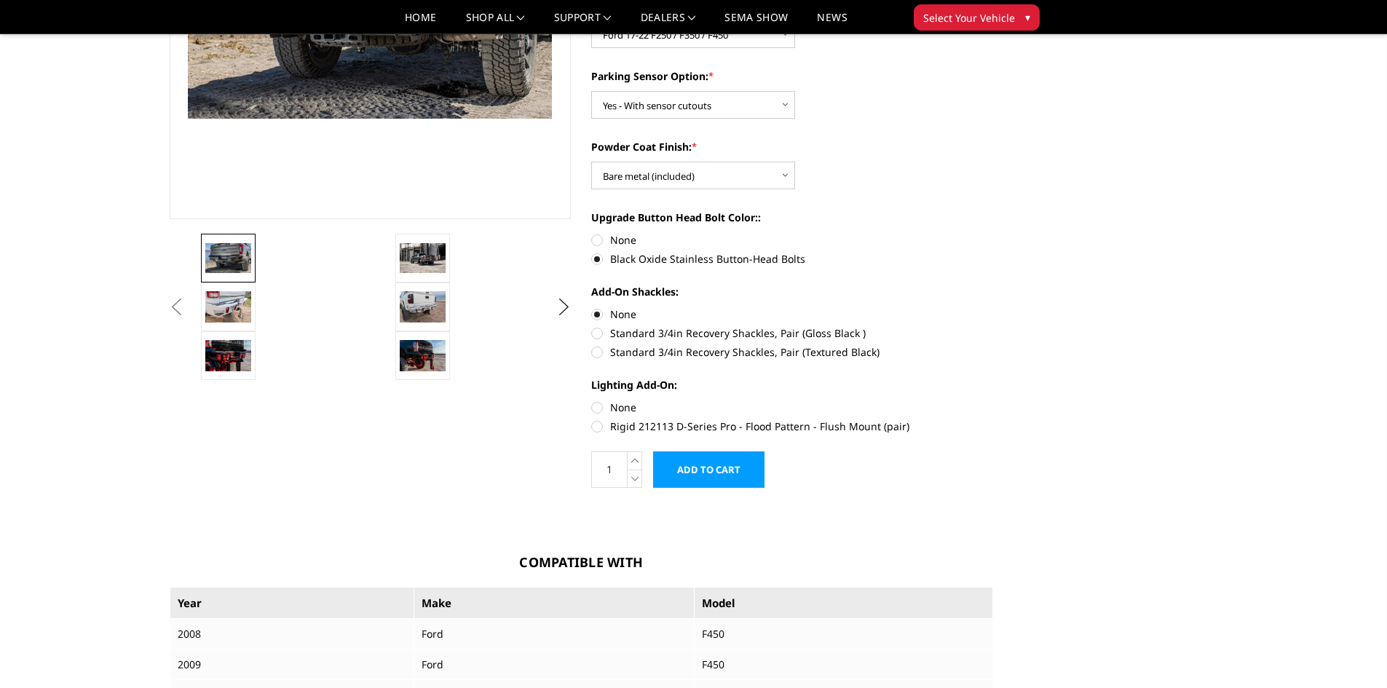
drag, startPoint x: 604, startPoint y: 425, endPoint x: 596, endPoint y: 440, distance: 16.6
click at [606, 428] on label "Rigid 212113 D-Series Pro - Flood Pattern - Flush Mount (pair)" at bounding box center [792, 426] width 402 height 15
click at [993, 401] on input "Rigid 212113 D-Series Pro - Flood Pattern - Flush Mount (pair)" at bounding box center [993, 400] width 1 height 1
radio input "true"
click at [421, 353] on img at bounding box center [424, 355] width 46 height 31
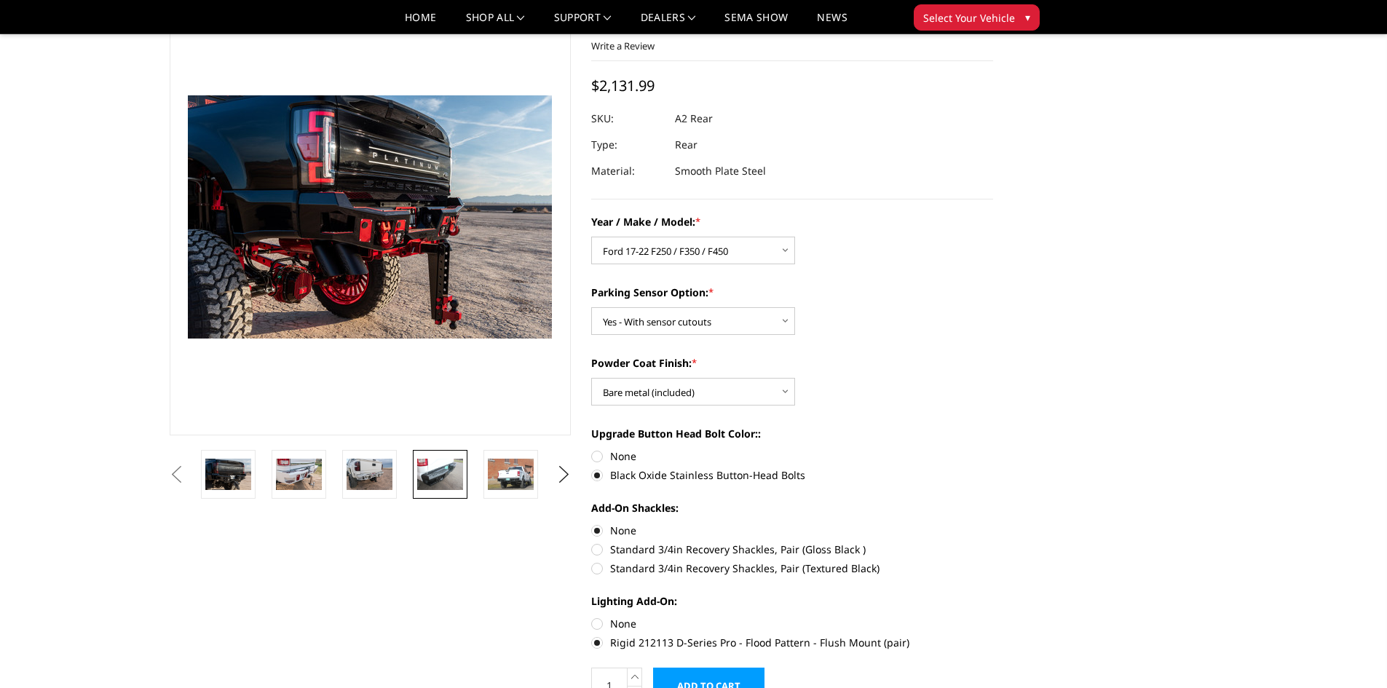
scroll to position [69, 0]
